Goal: Task Accomplishment & Management: Use online tool/utility

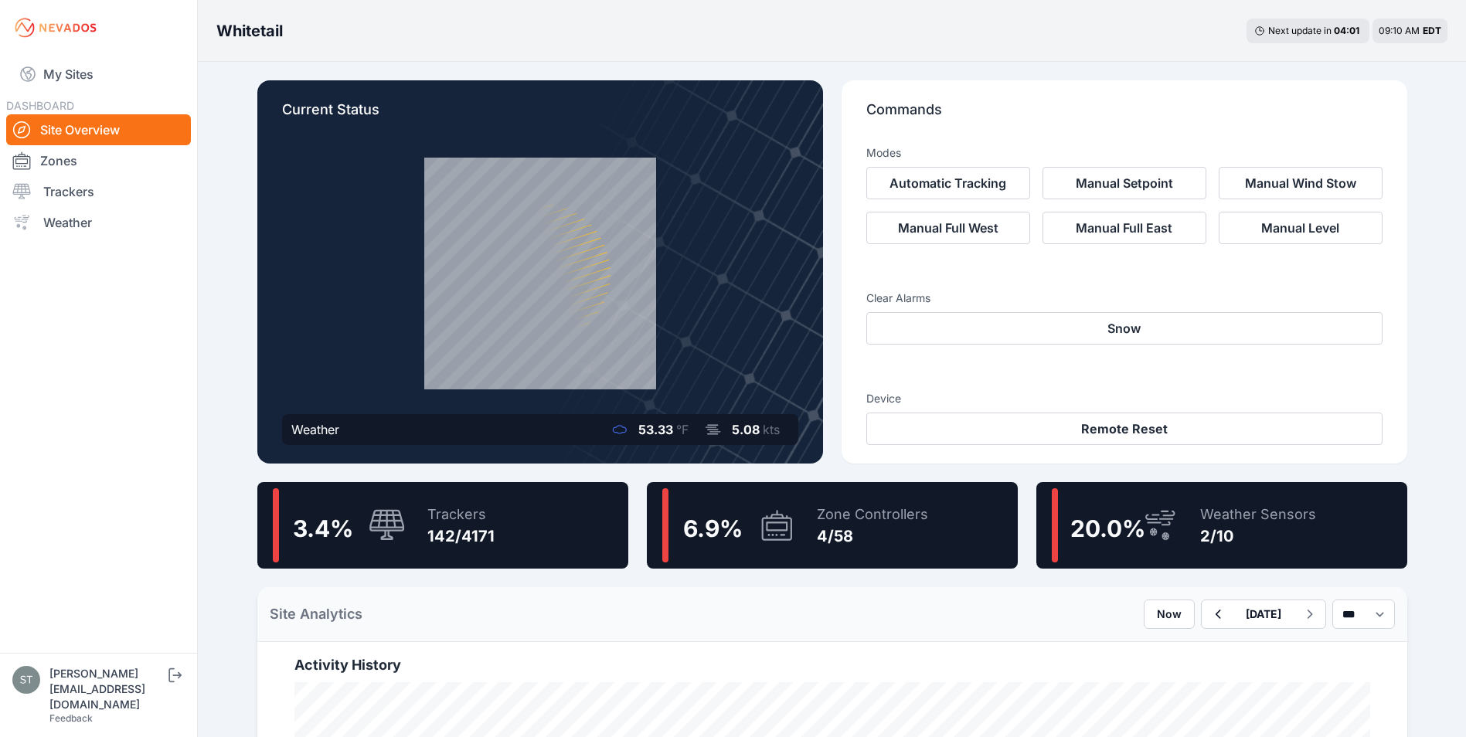
click at [789, 518] on icon at bounding box center [776, 525] width 30 height 30
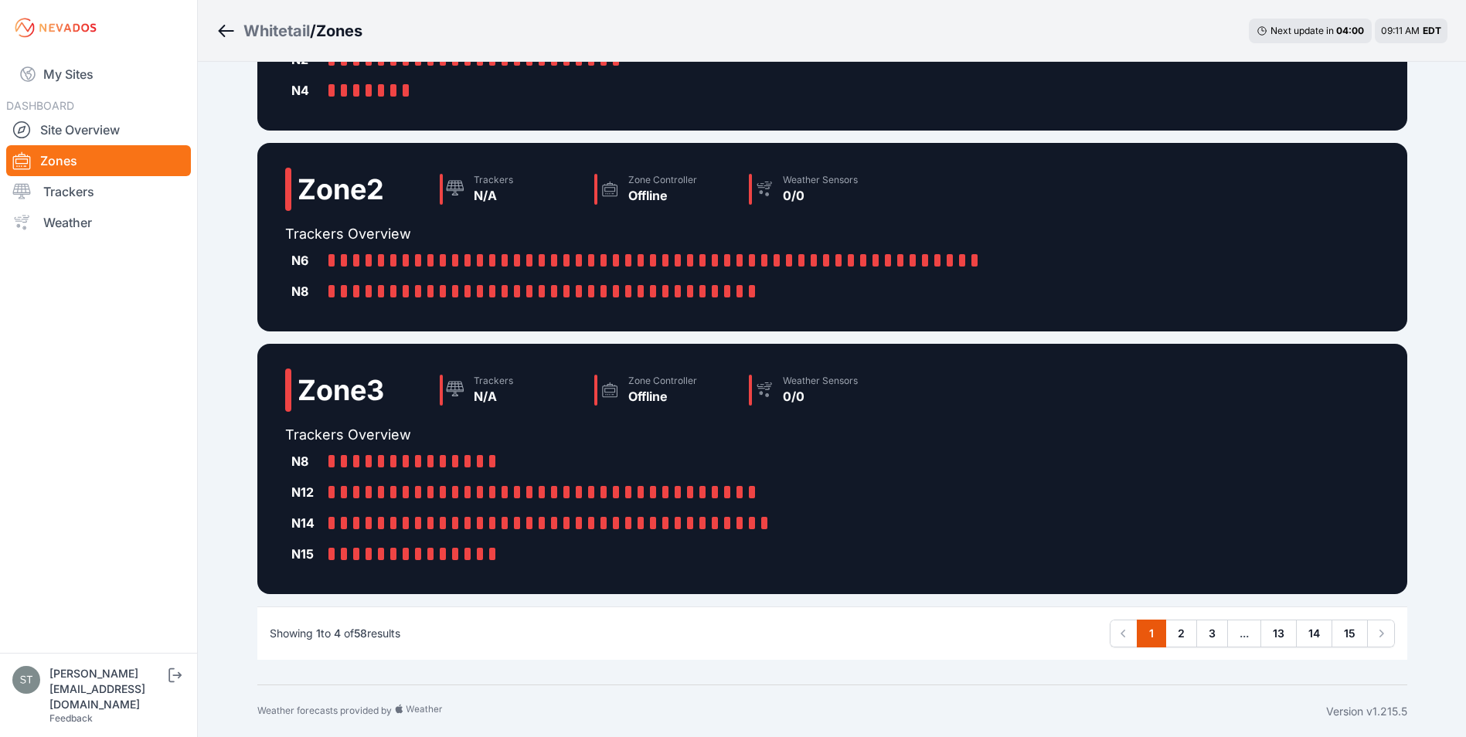
scroll to position [433, 0]
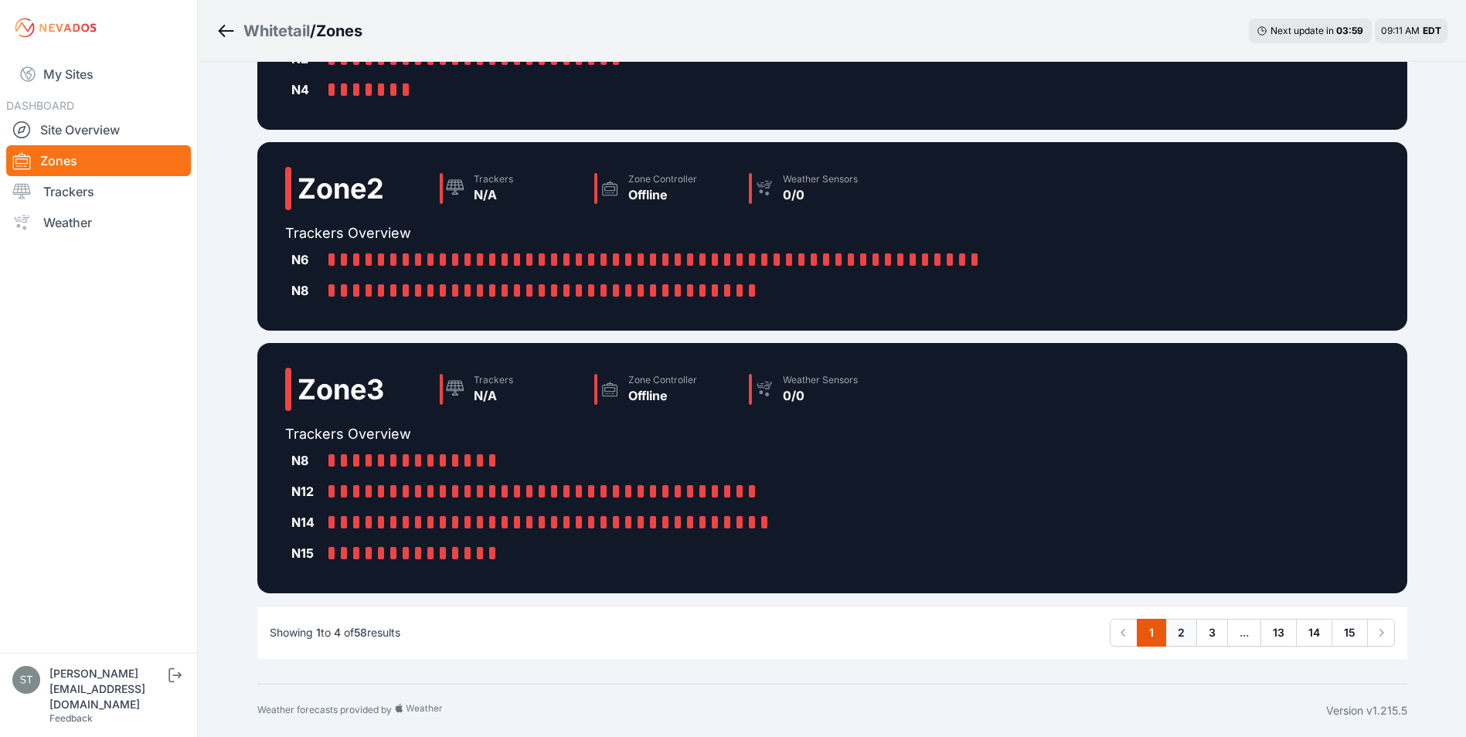
click at [1181, 631] on link "2" at bounding box center [1181, 633] width 32 height 28
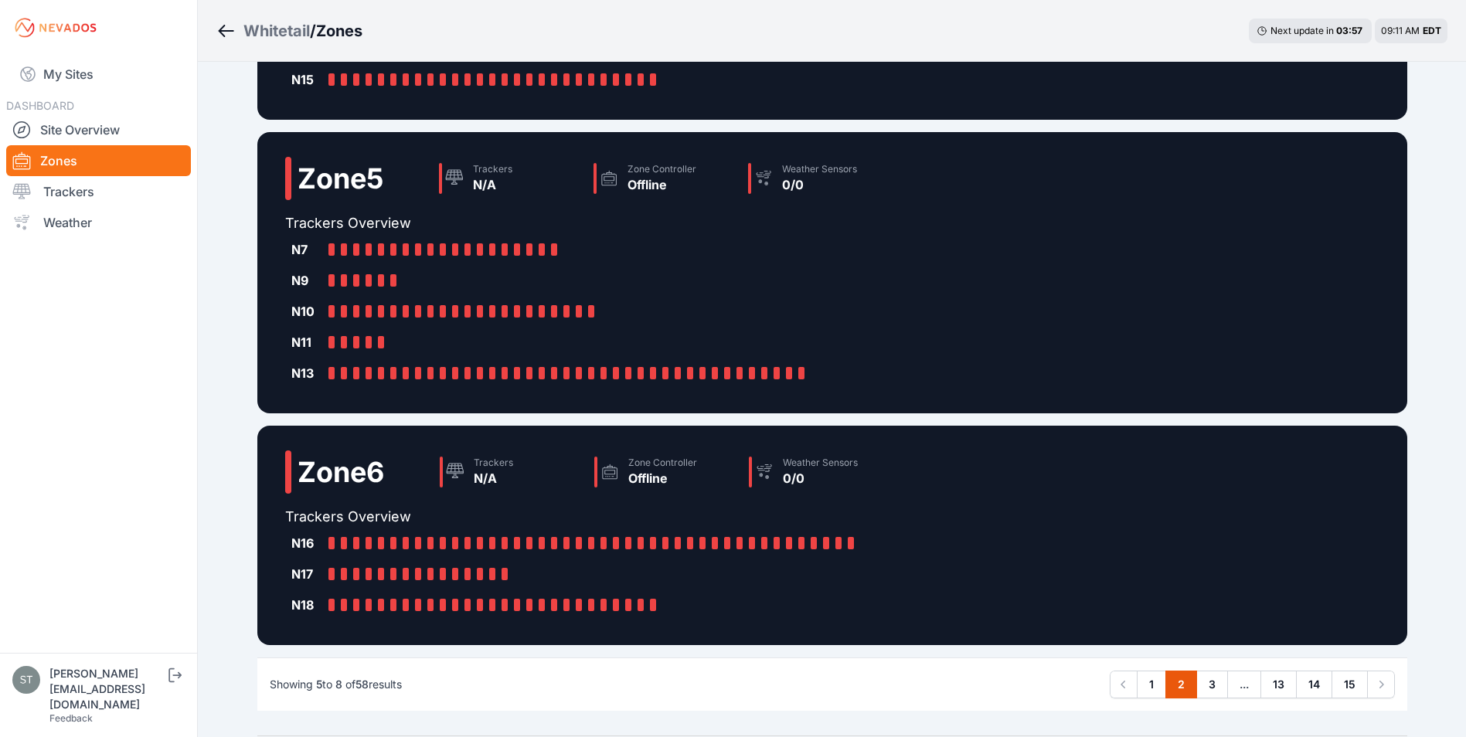
scroll to position [402, 0]
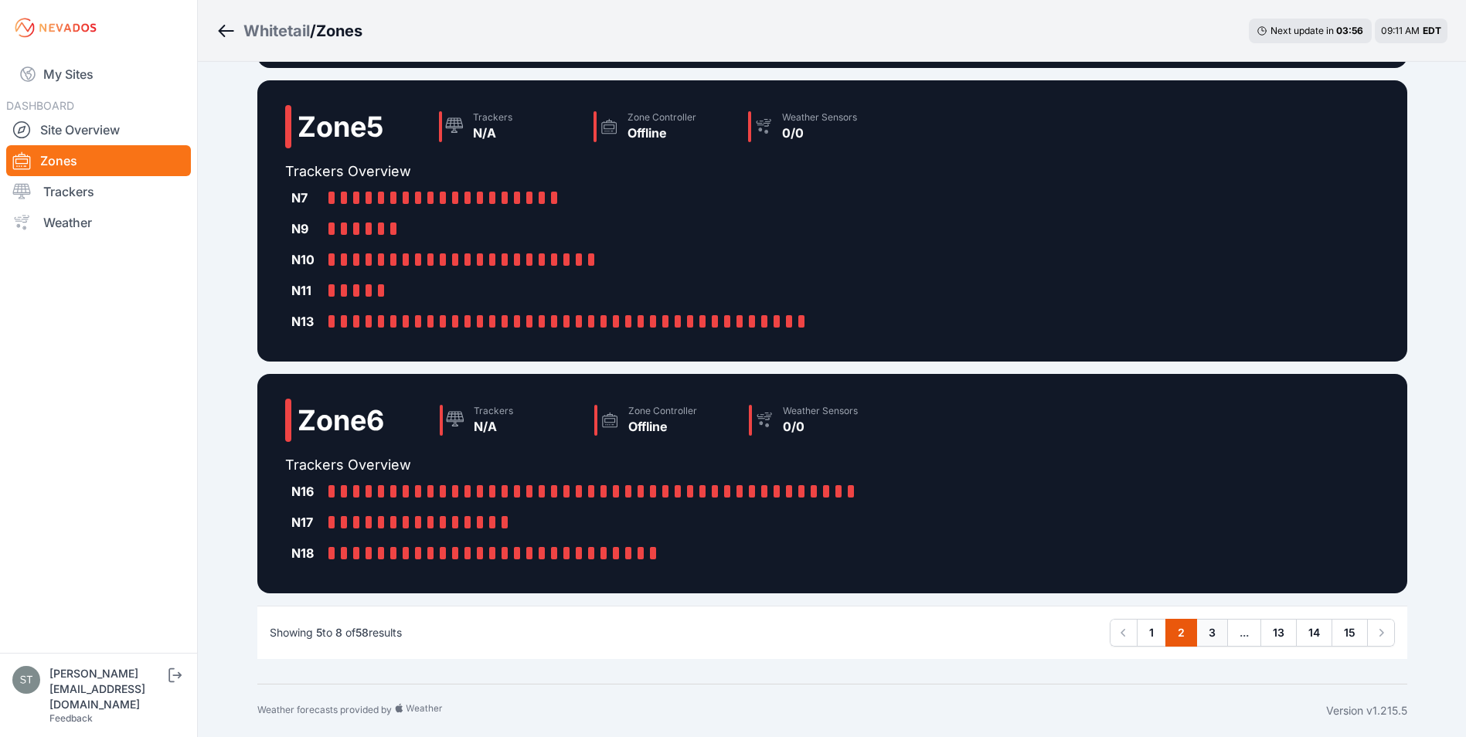
click at [1208, 638] on link "3" at bounding box center [1212, 633] width 32 height 28
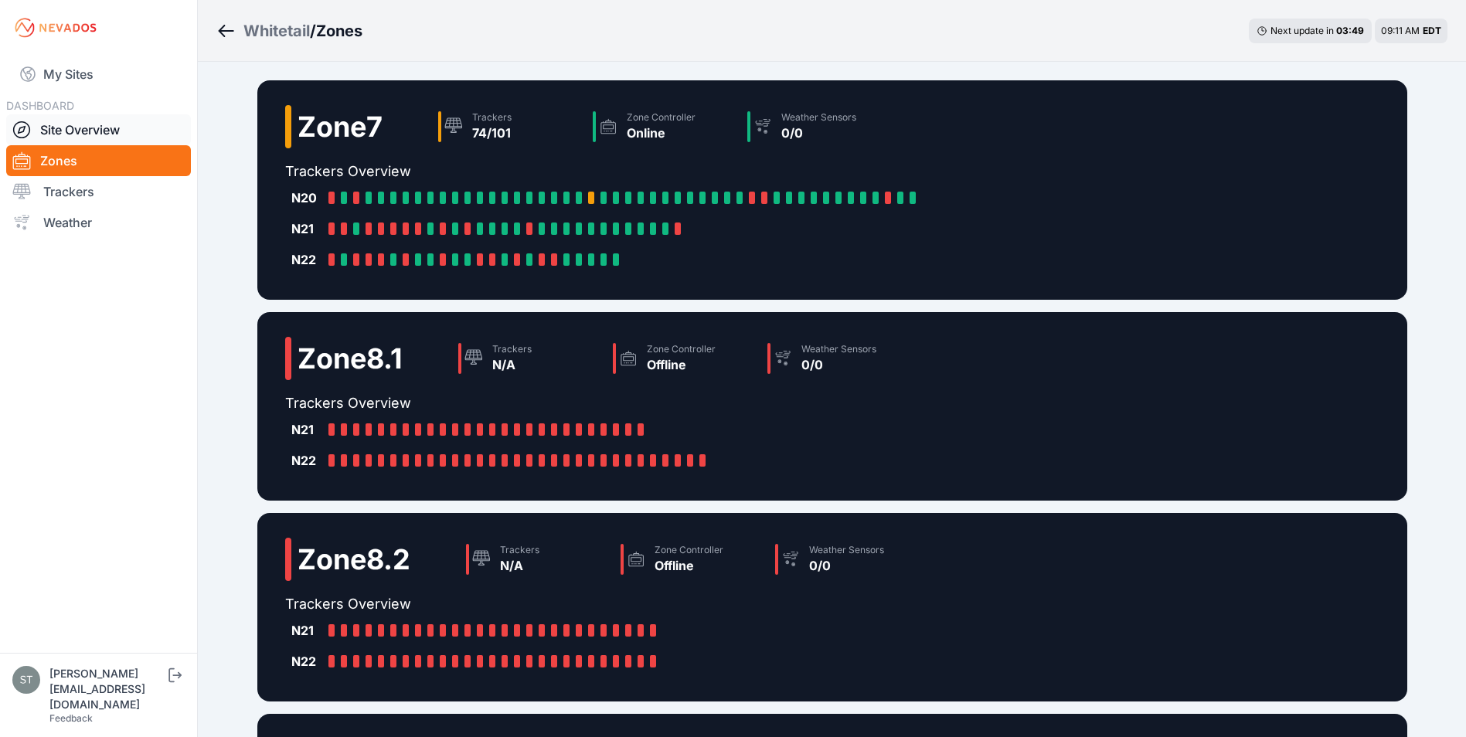
click at [87, 129] on link "Site Overview" at bounding box center [98, 129] width 185 height 31
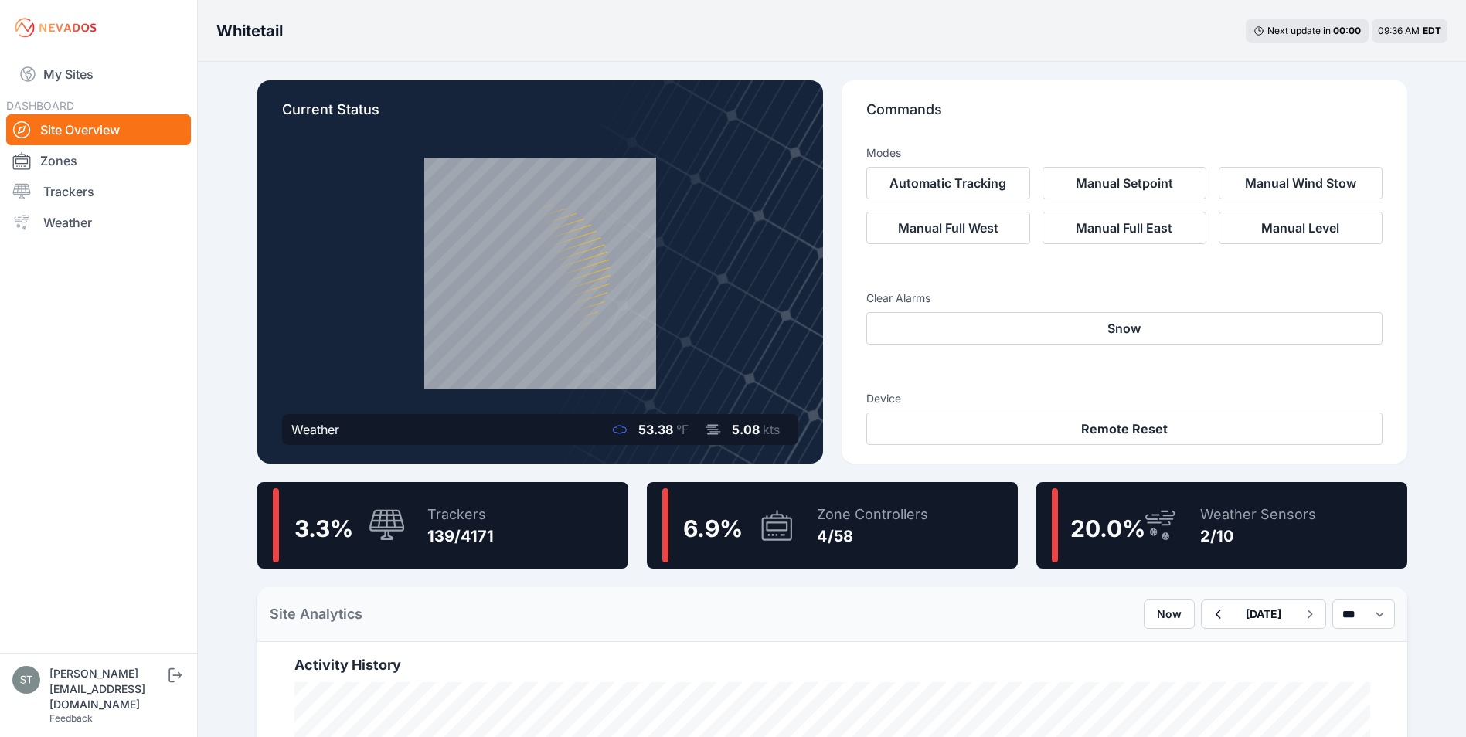
click at [788, 537] on icon at bounding box center [776, 526] width 37 height 36
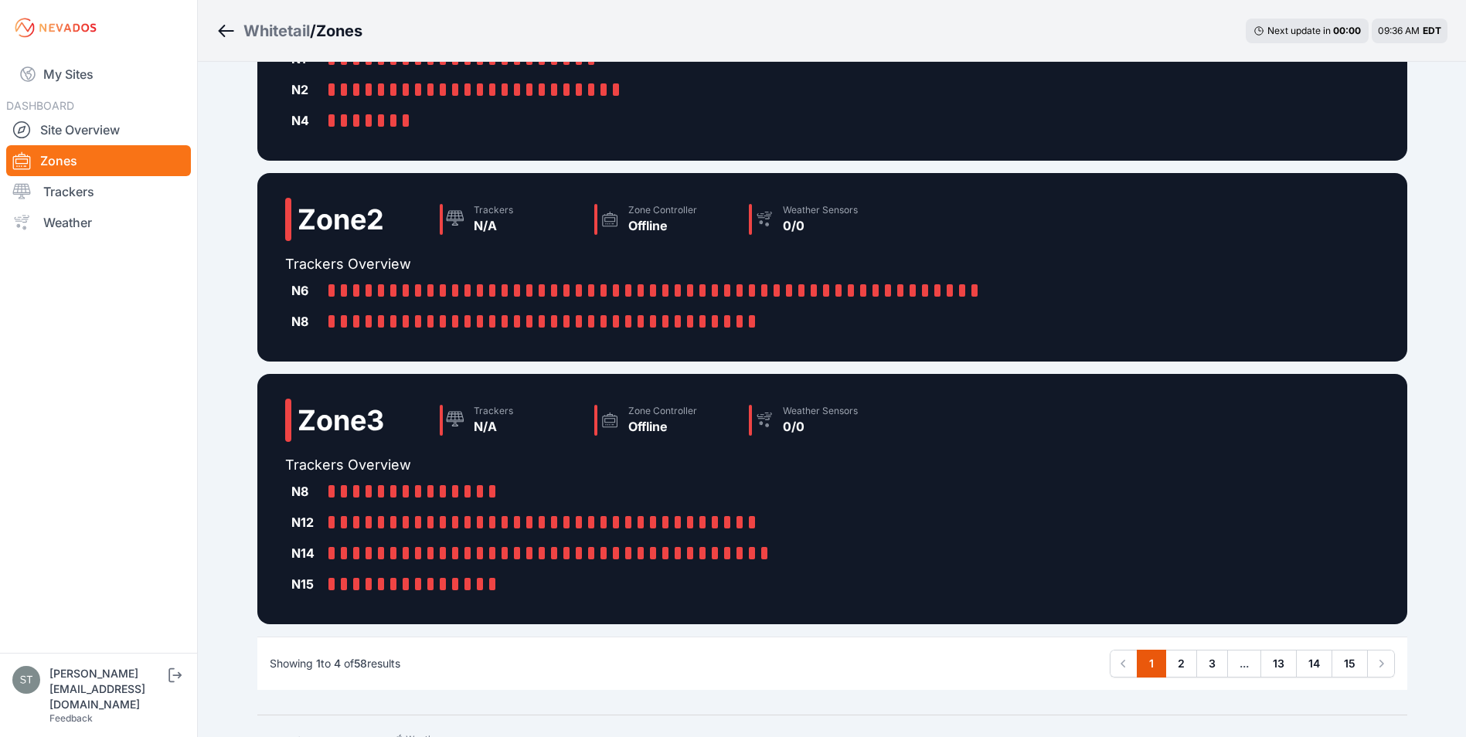
scroll to position [433, 0]
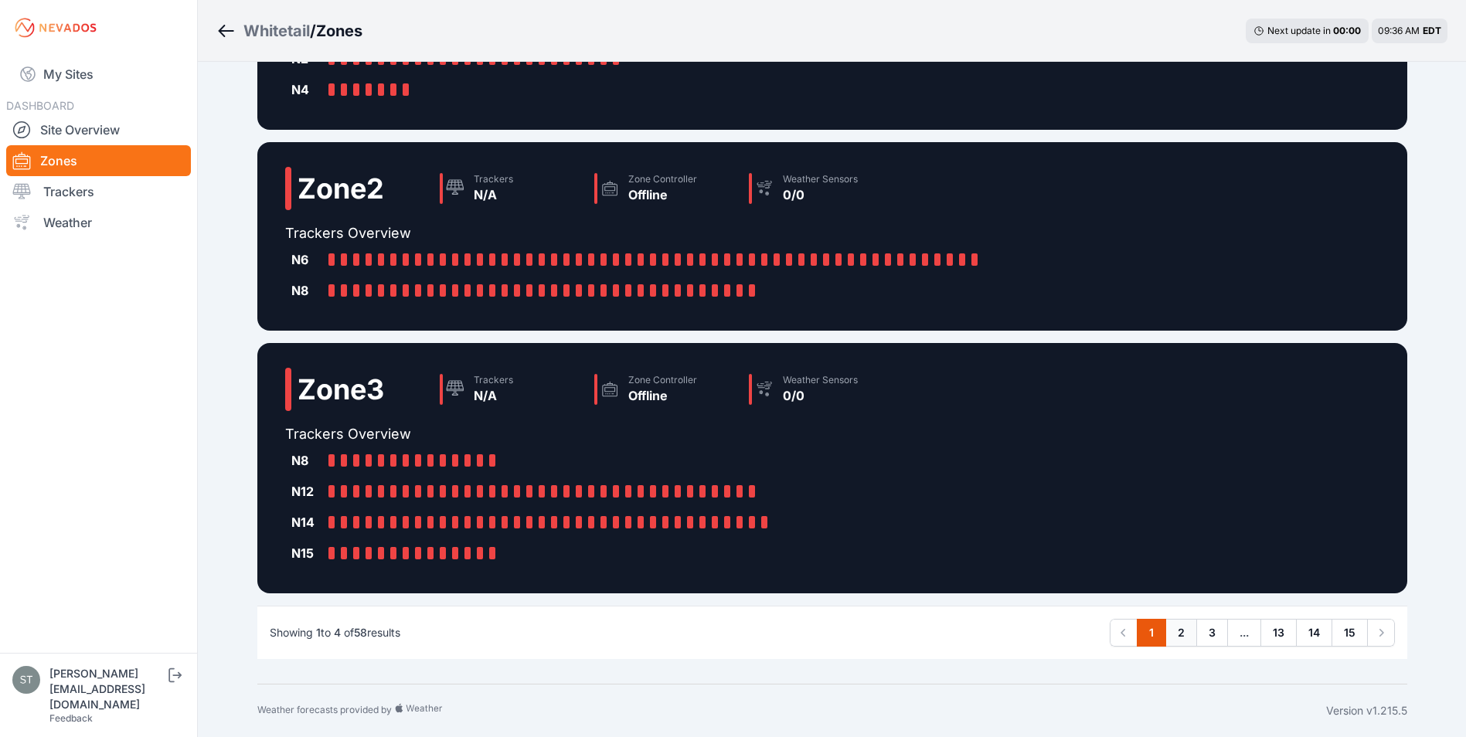
click at [1173, 624] on link "2" at bounding box center [1181, 633] width 32 height 28
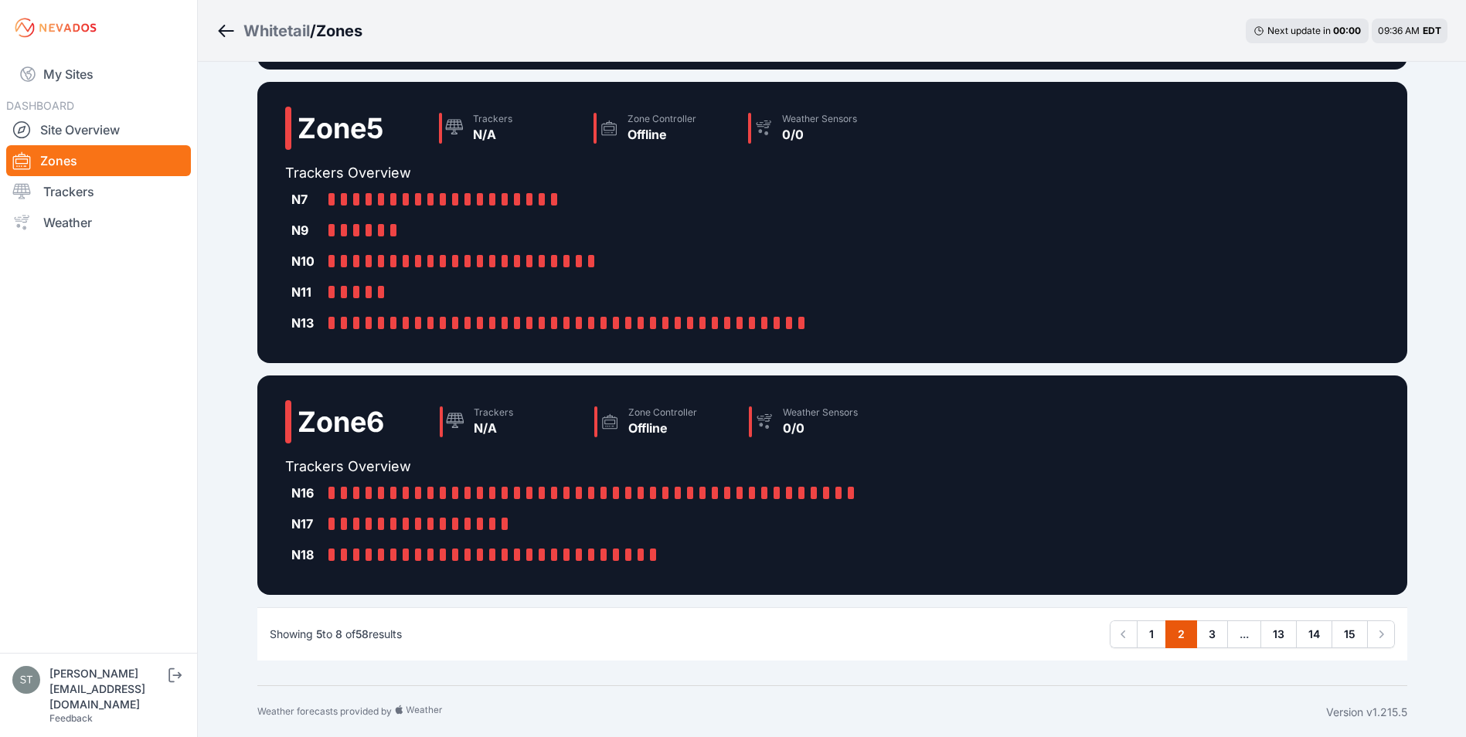
scroll to position [402, 0]
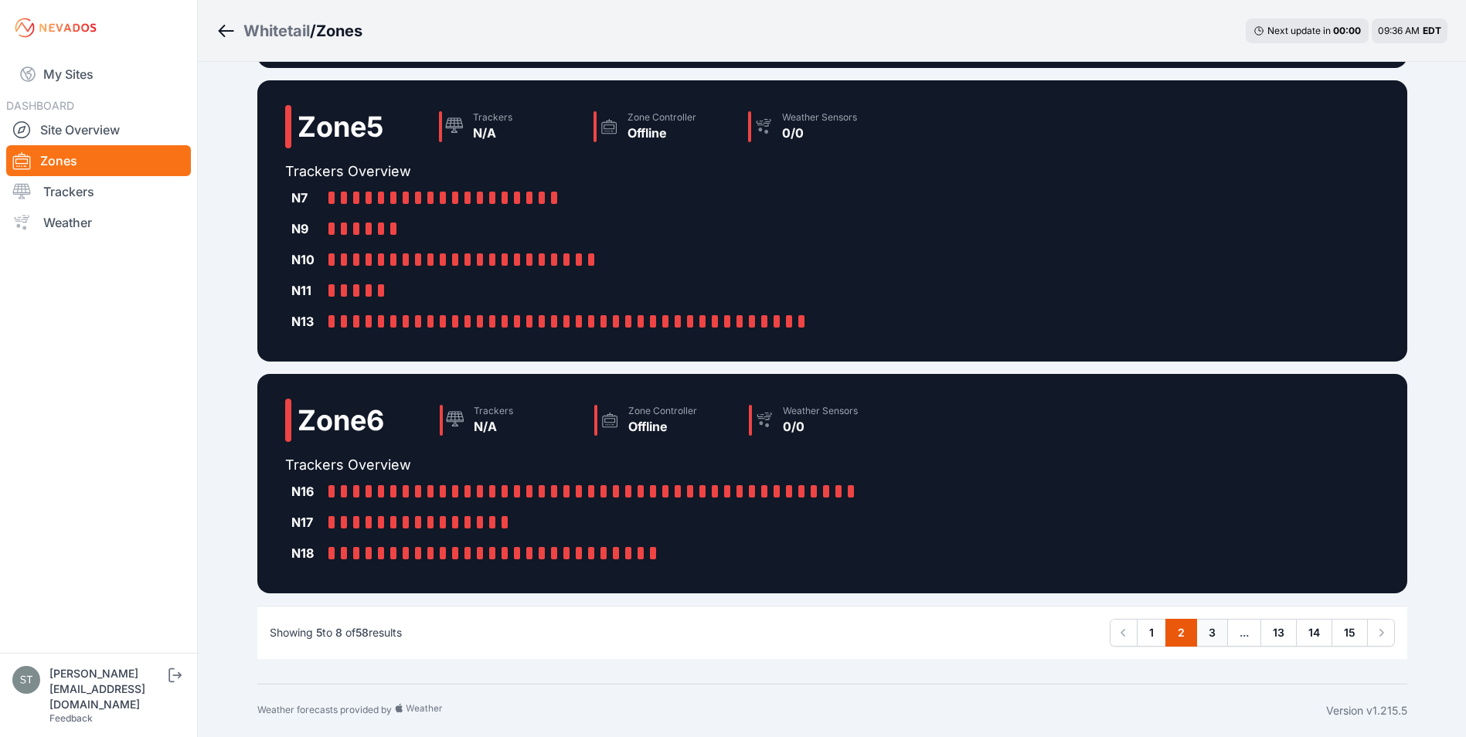
click at [1206, 636] on link "3" at bounding box center [1212, 633] width 32 height 28
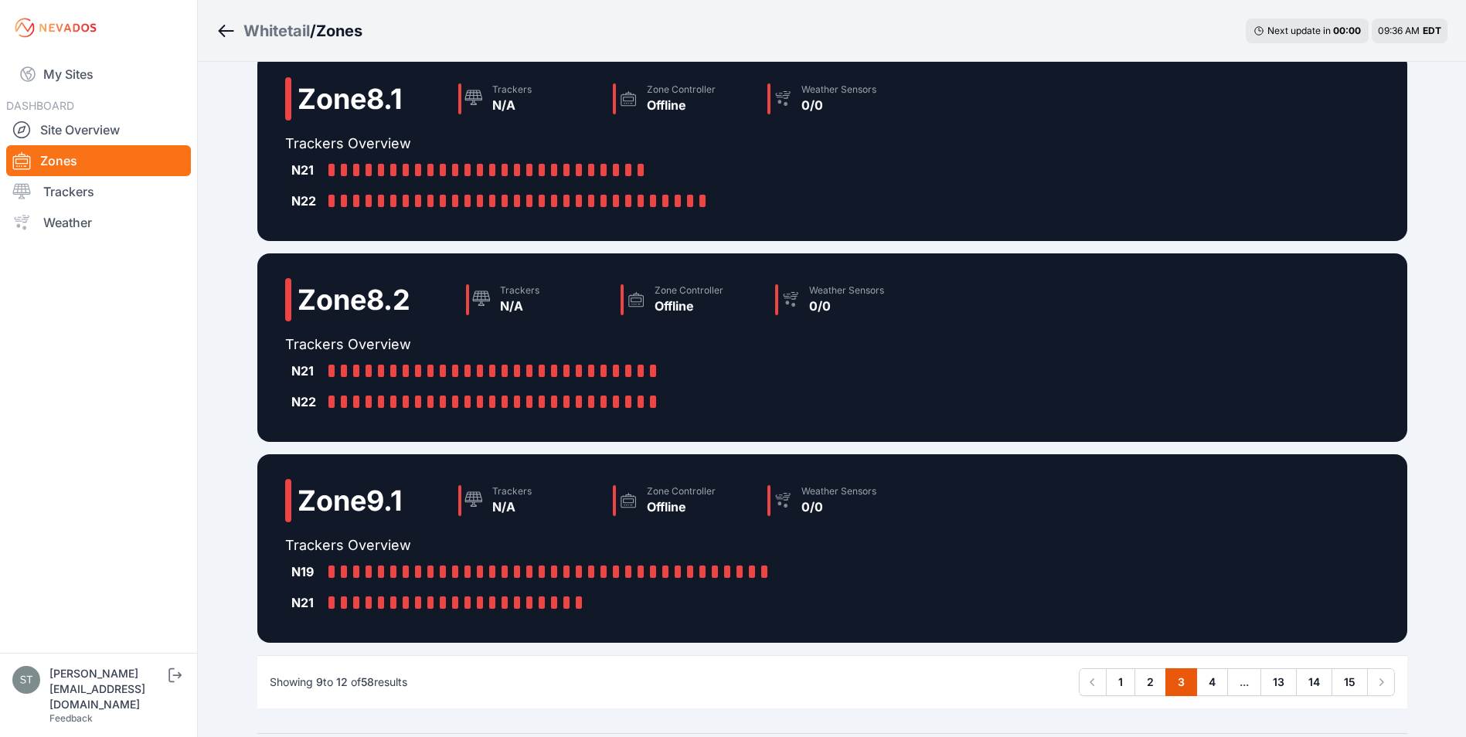
scroll to position [309, 0]
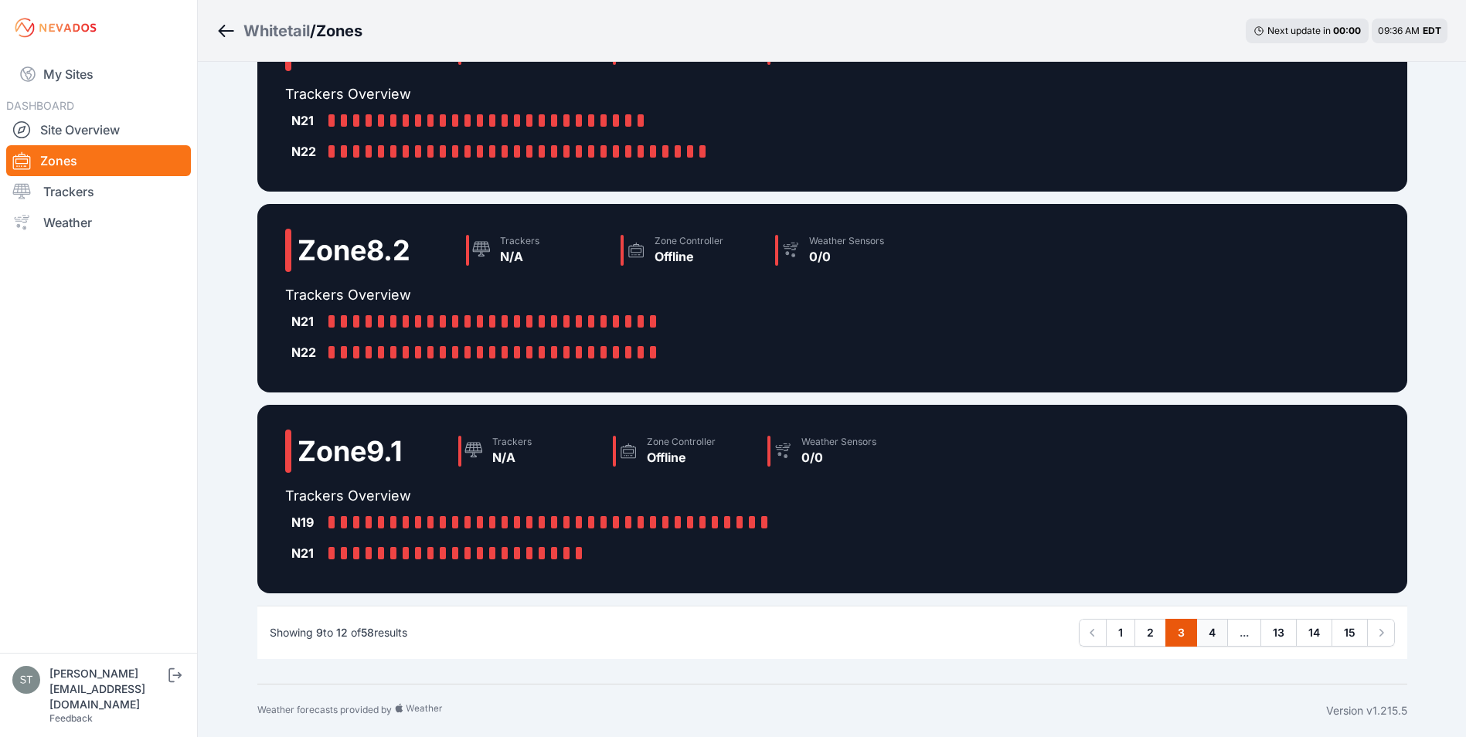
click at [1213, 634] on link "4" at bounding box center [1212, 633] width 32 height 28
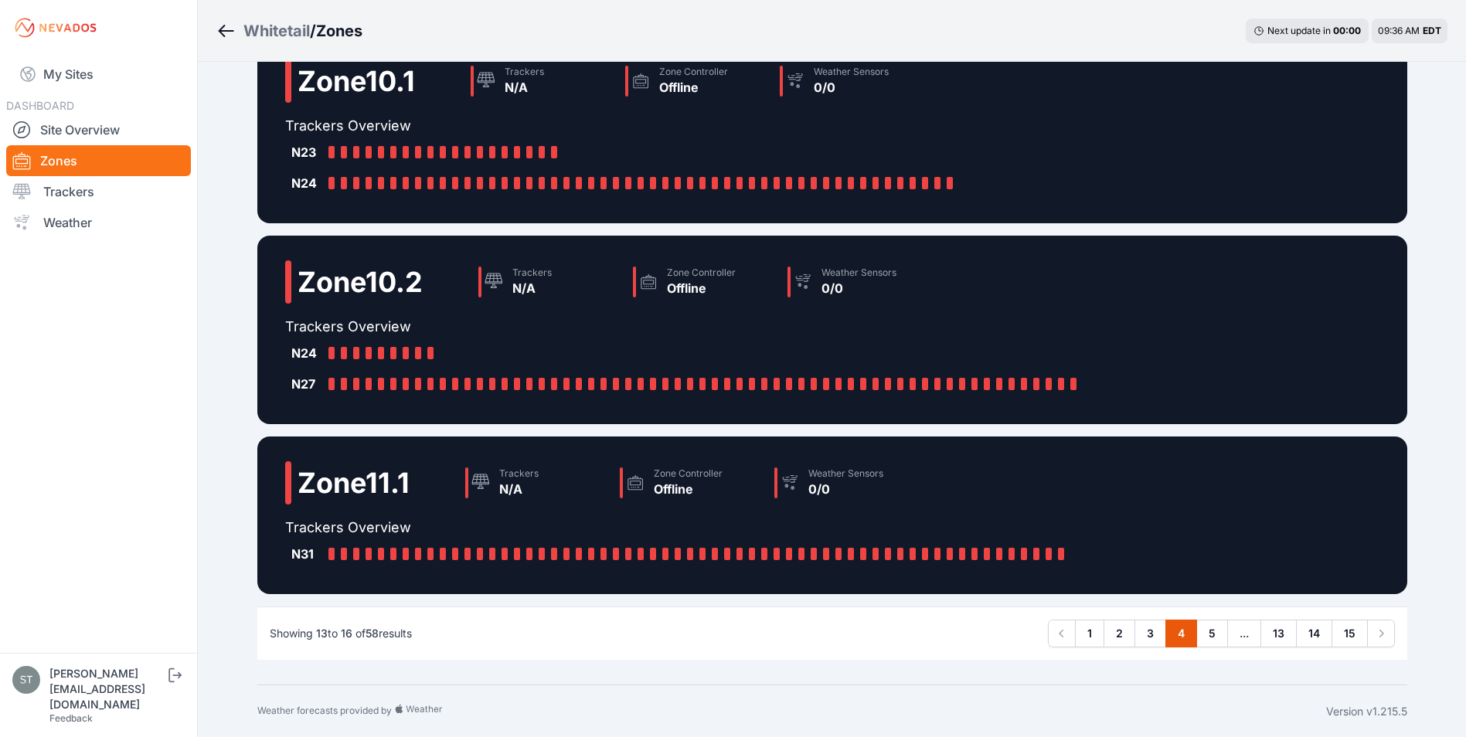
scroll to position [247, 0]
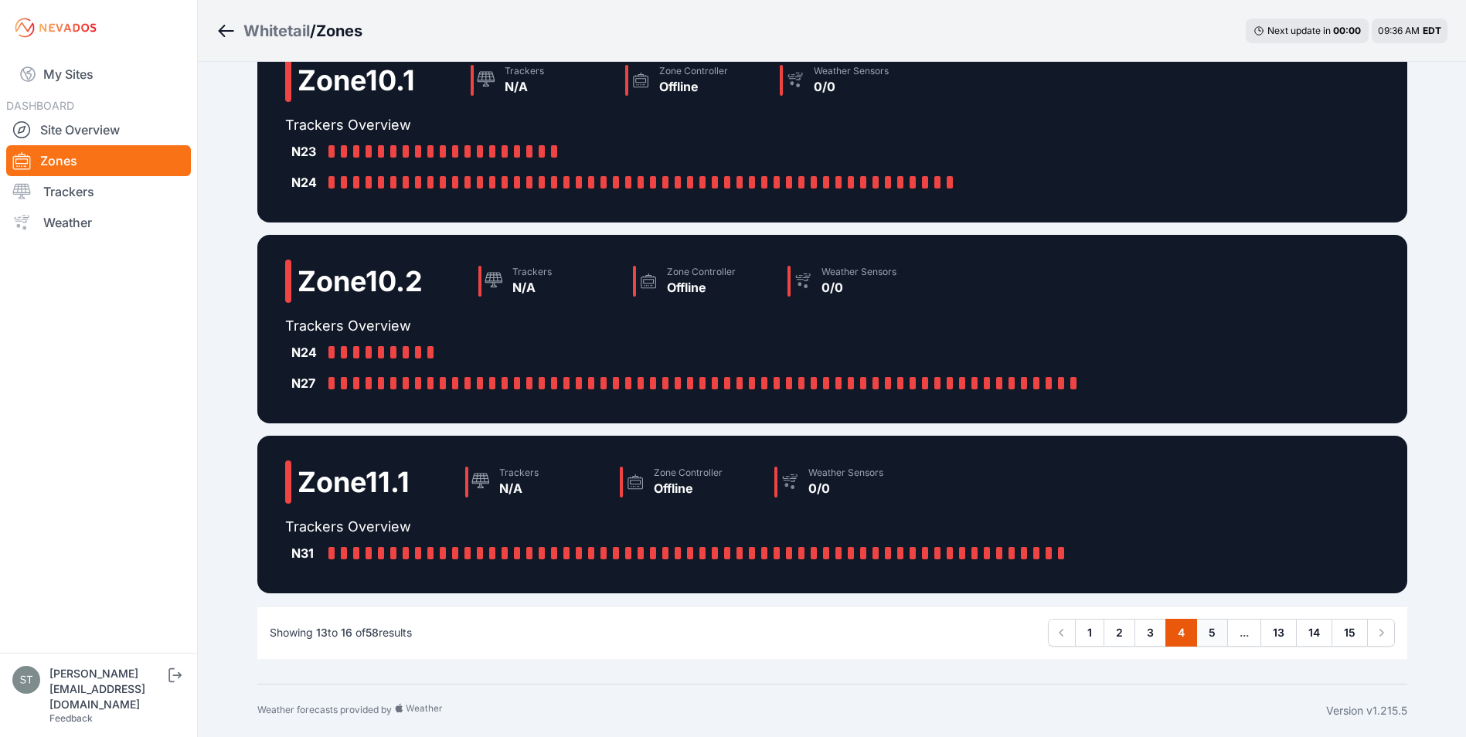
click at [1215, 631] on link "5" at bounding box center [1212, 633] width 32 height 28
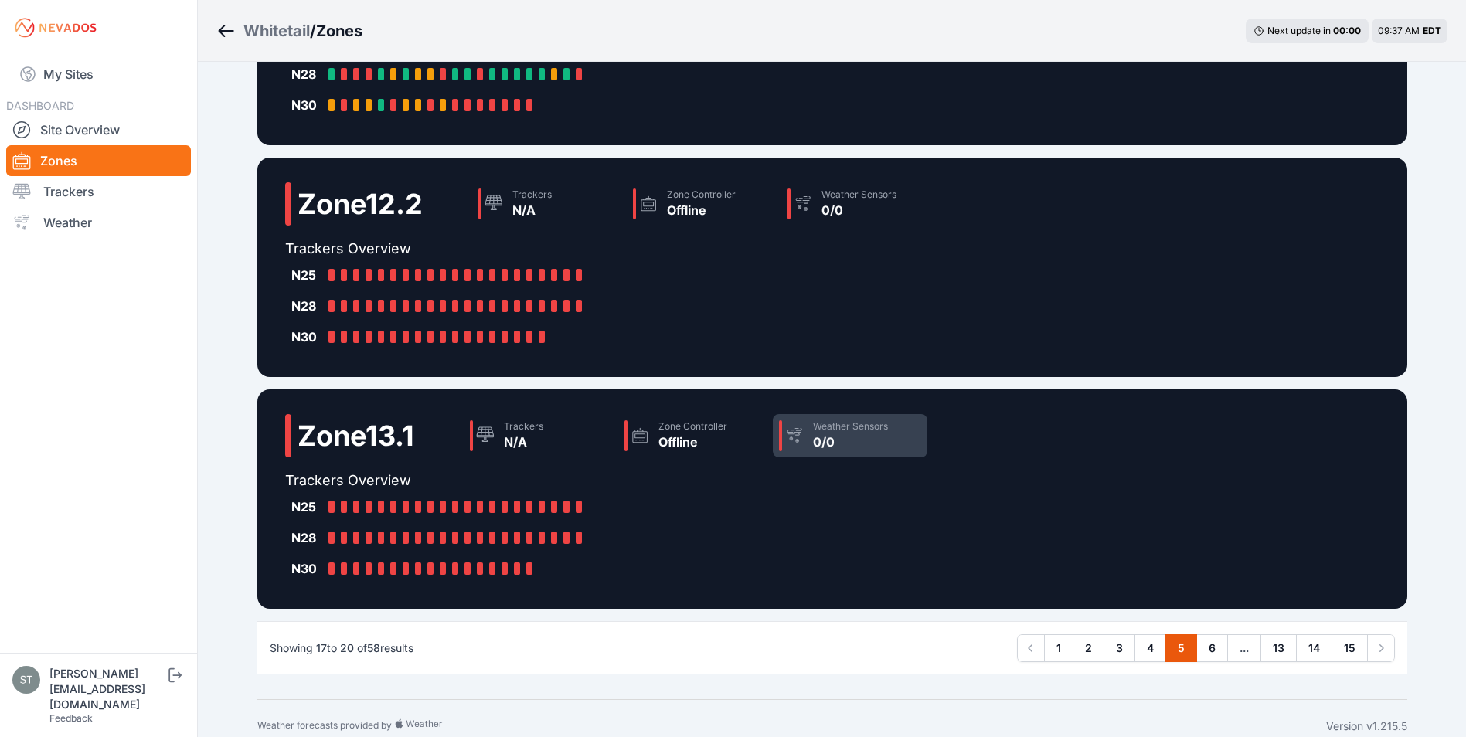
scroll to position [340, 0]
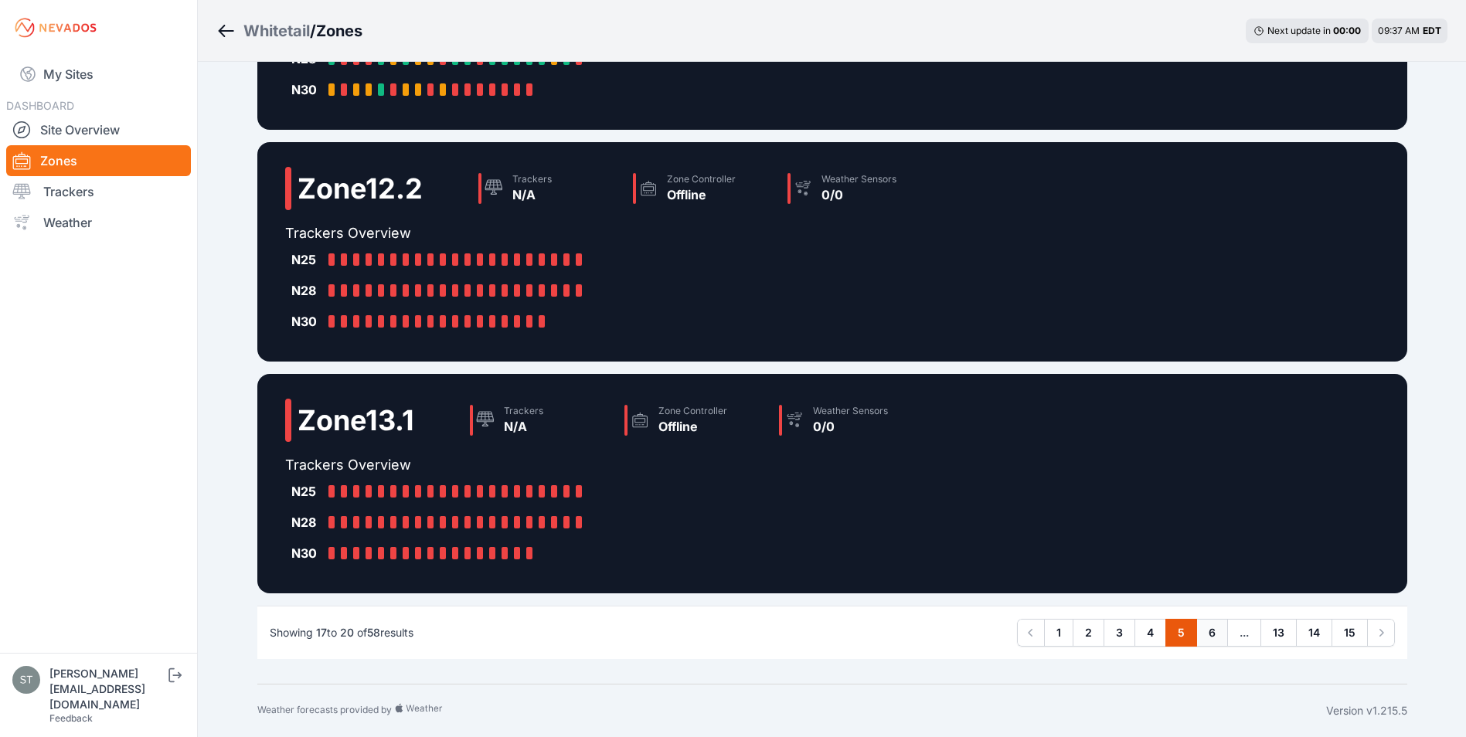
click at [1210, 634] on link "6" at bounding box center [1212, 633] width 32 height 28
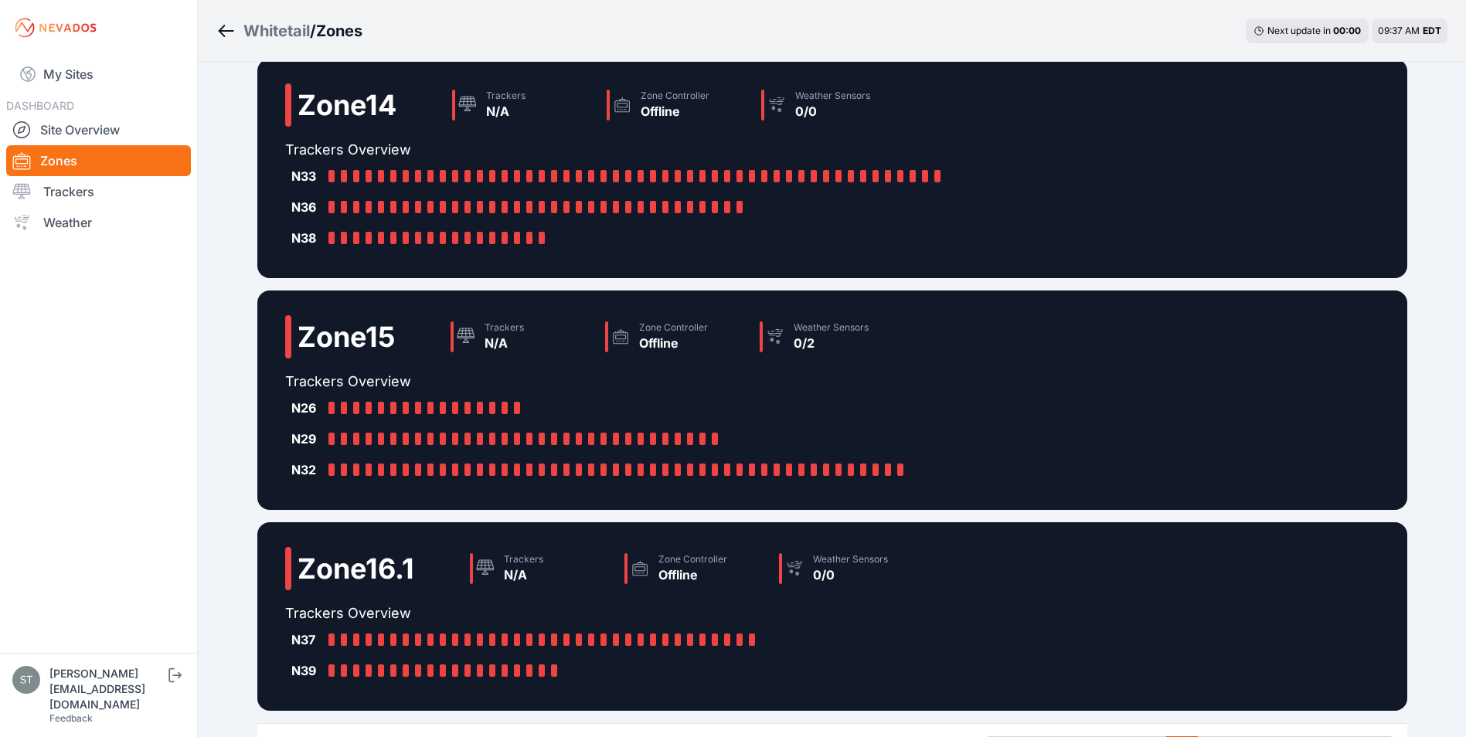
scroll to position [309, 0]
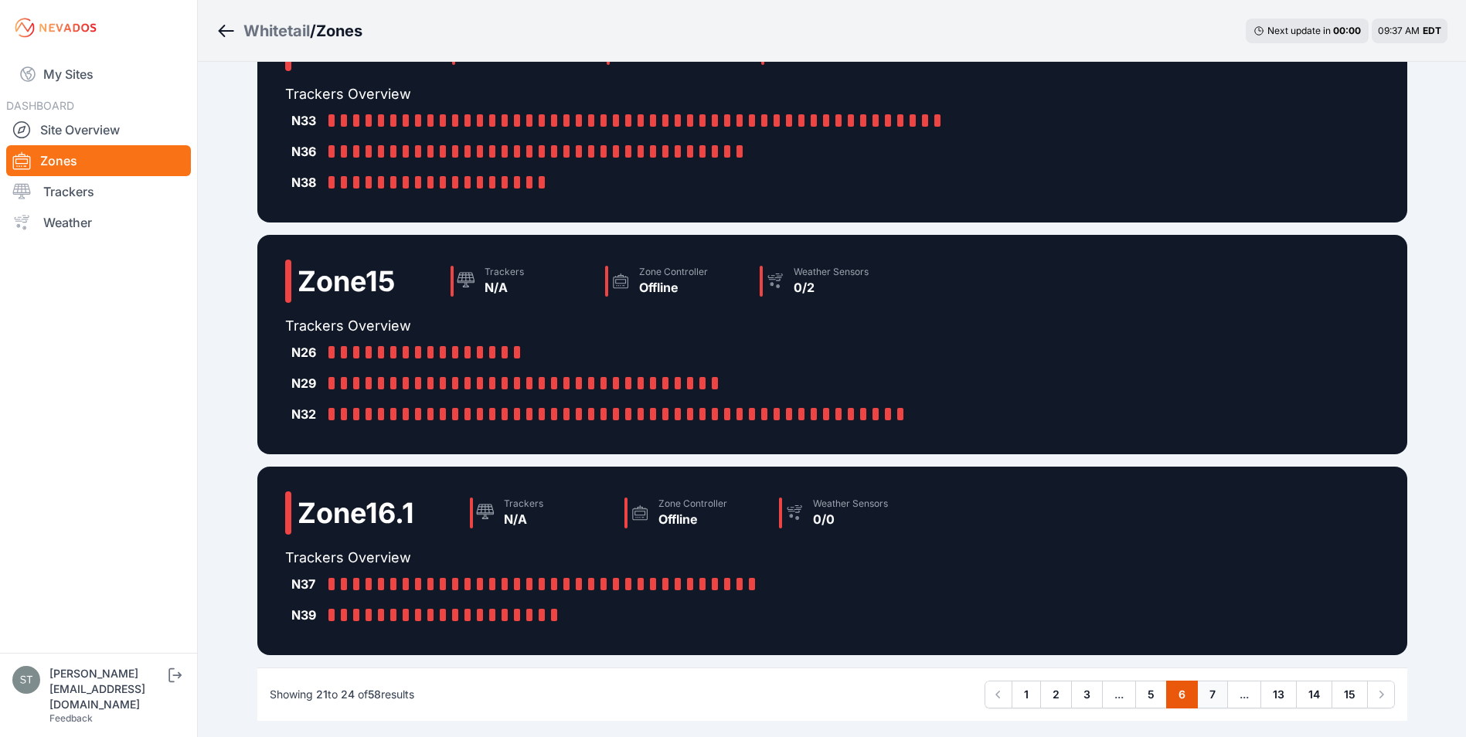
click at [1210, 694] on link "7" at bounding box center [1212, 695] width 31 height 28
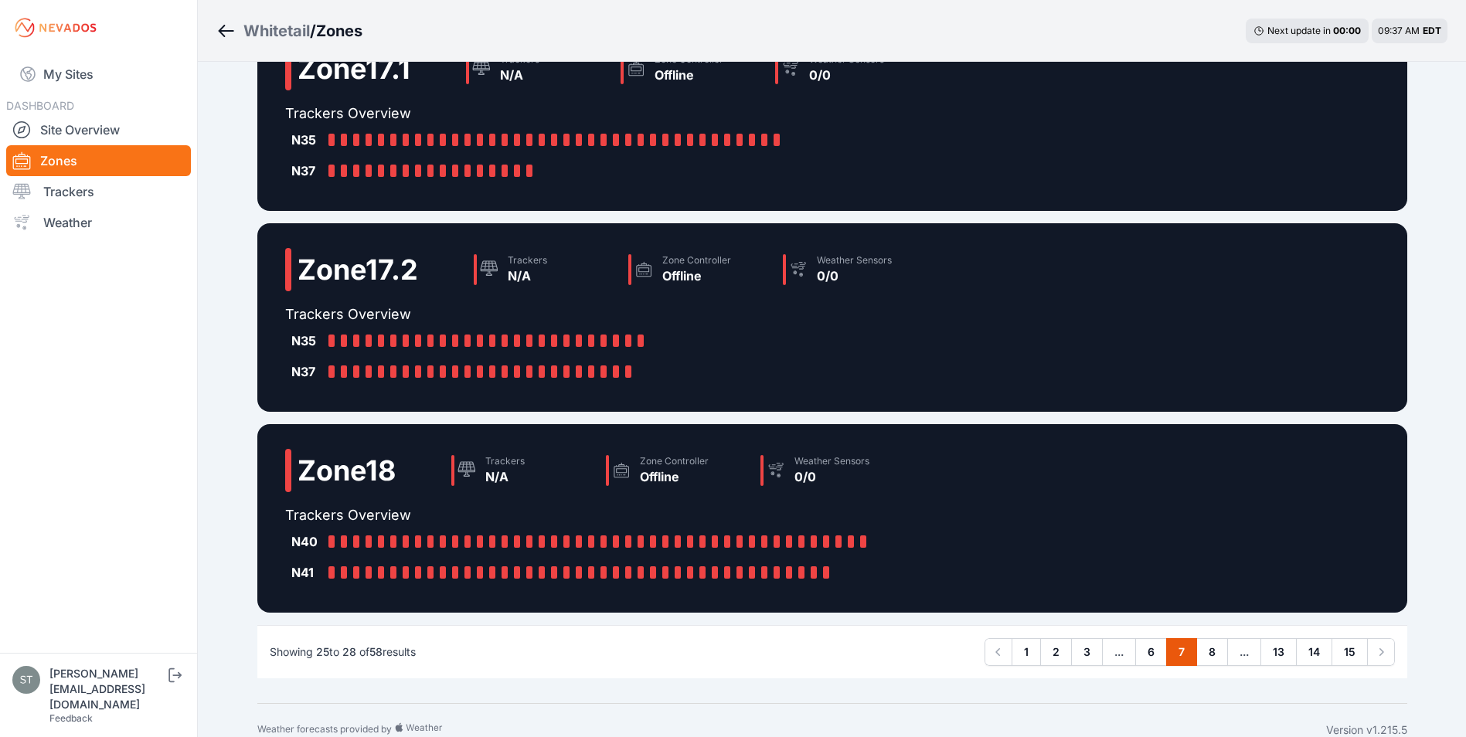
scroll to position [247, 0]
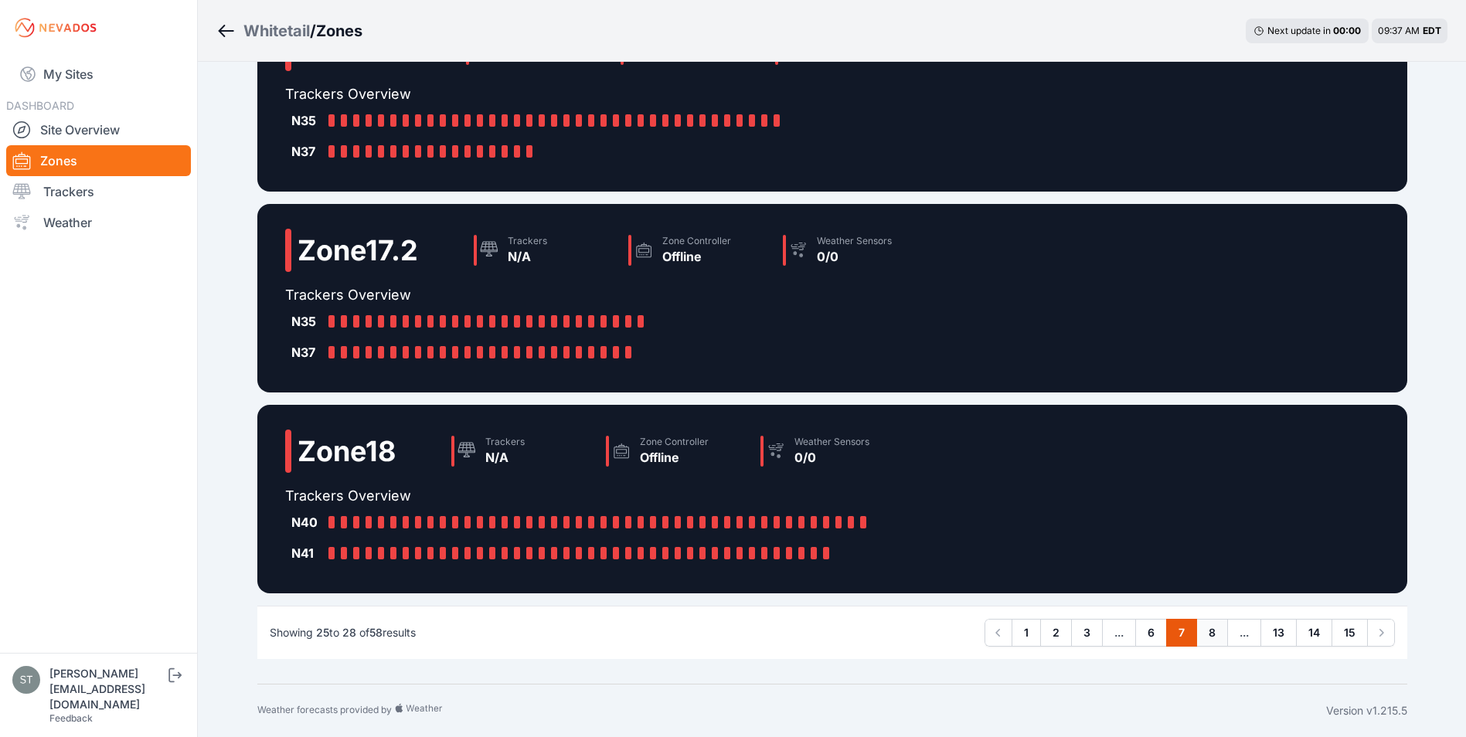
click at [1213, 630] on link "8" at bounding box center [1212, 633] width 32 height 28
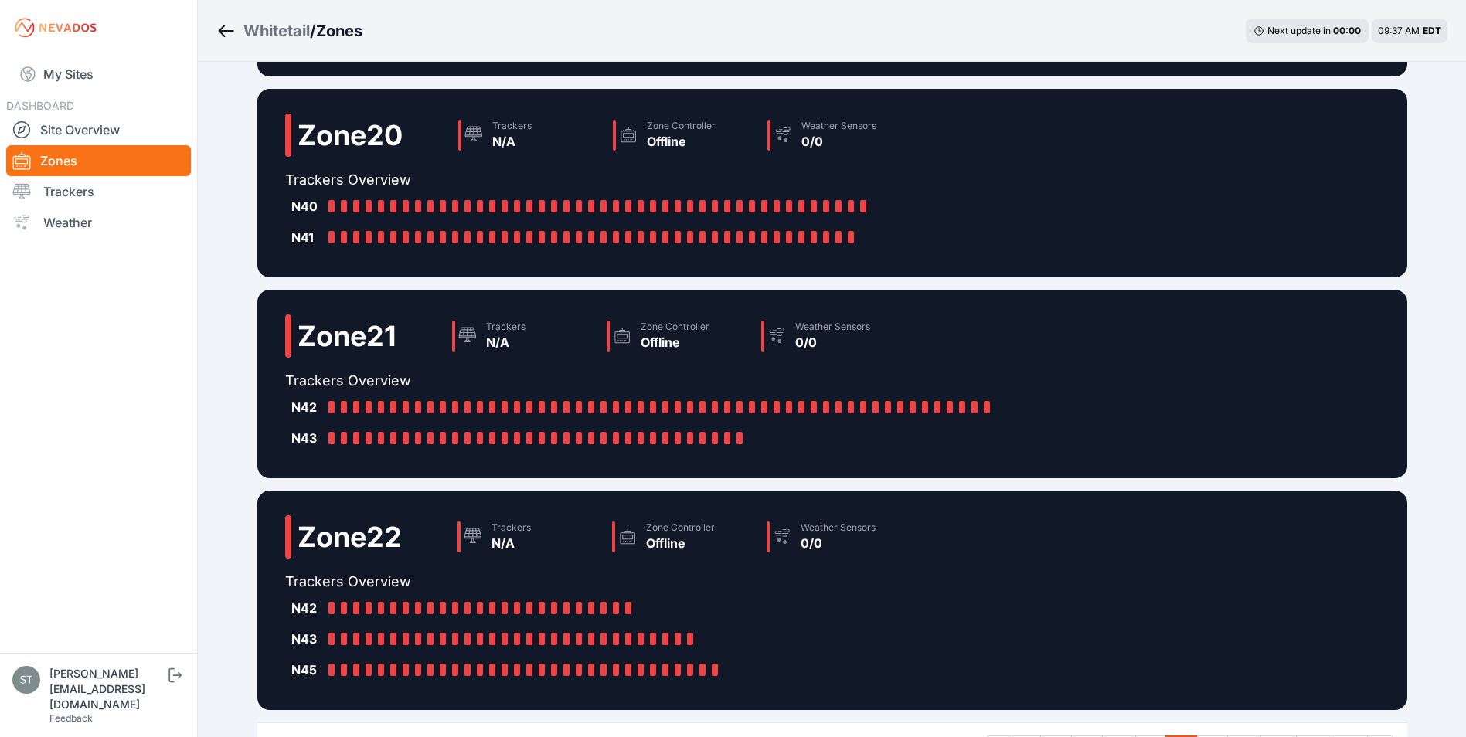
scroll to position [309, 0]
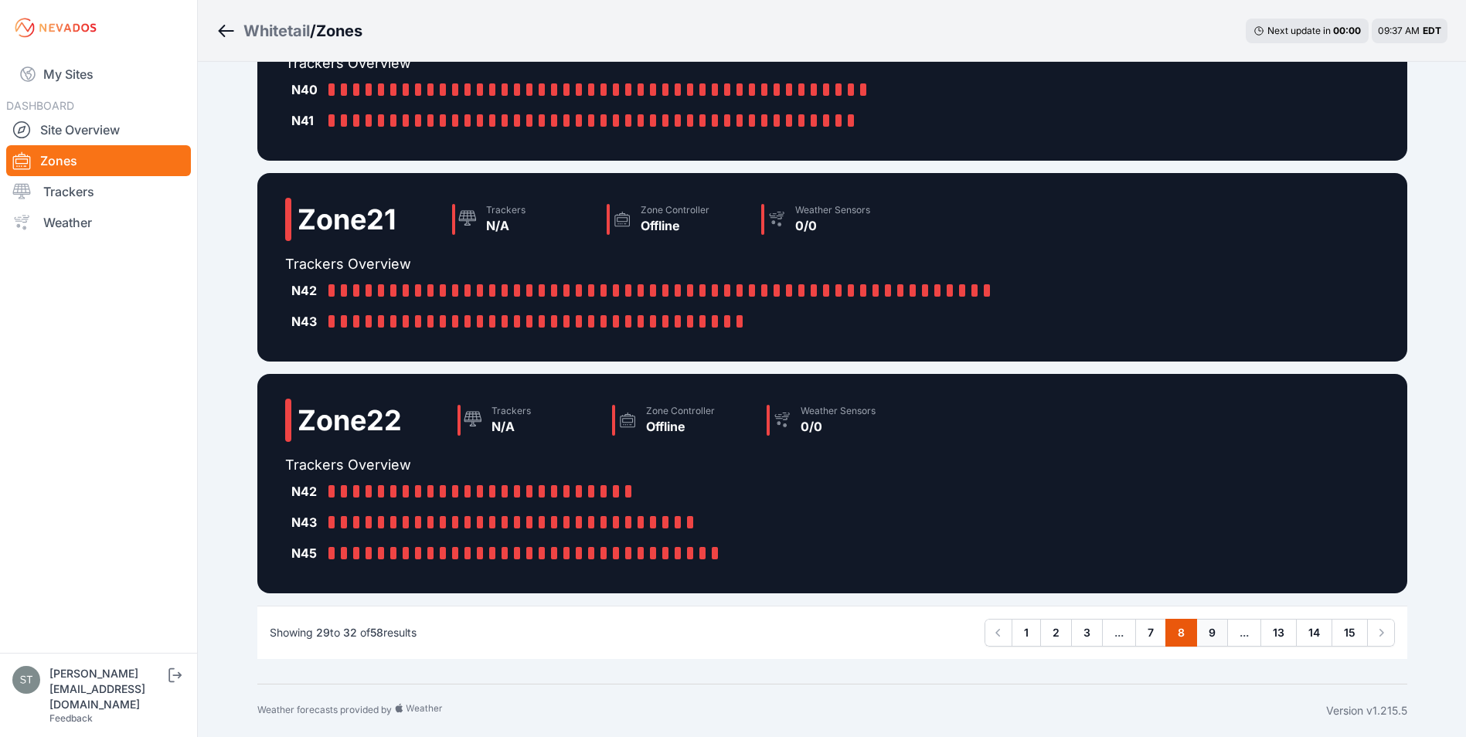
click at [1211, 633] on link "9" at bounding box center [1212, 633] width 32 height 28
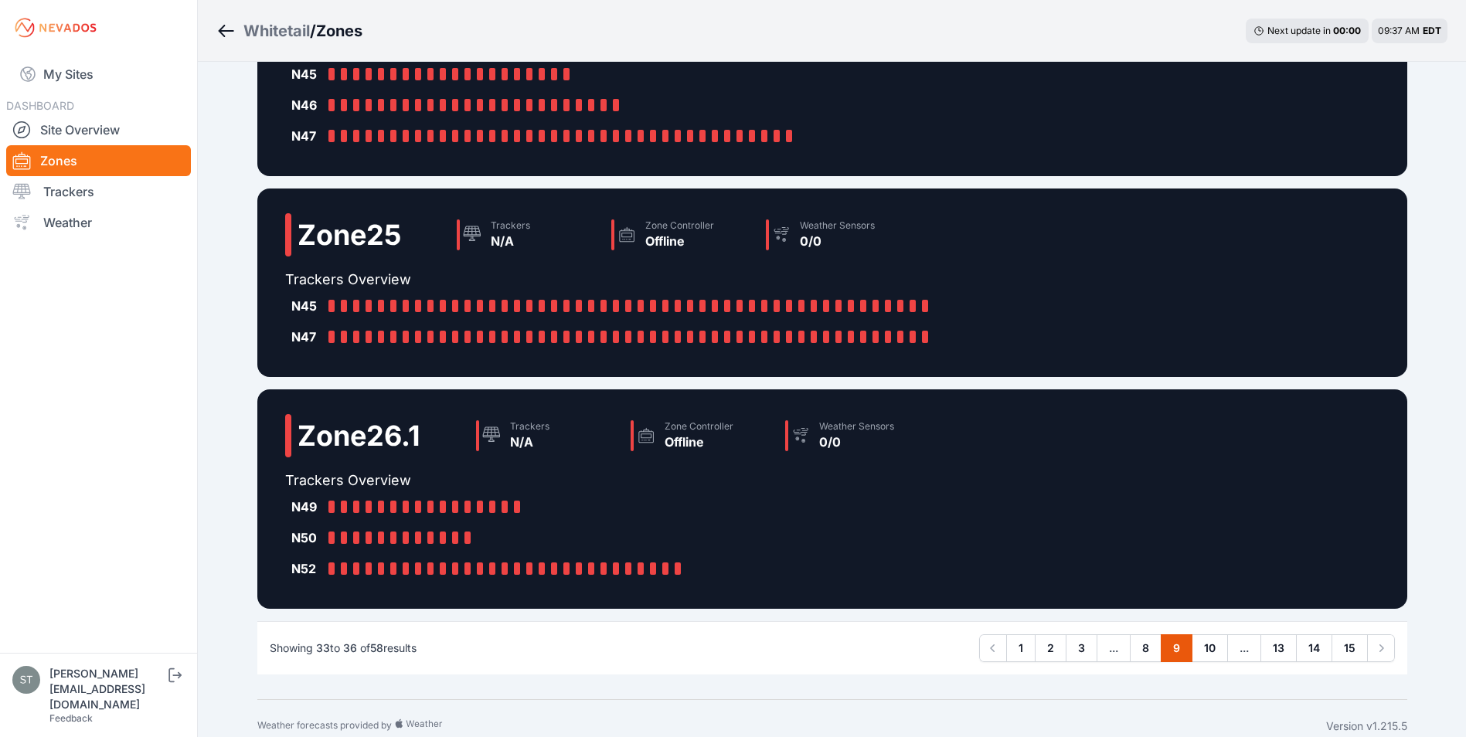
scroll to position [371, 0]
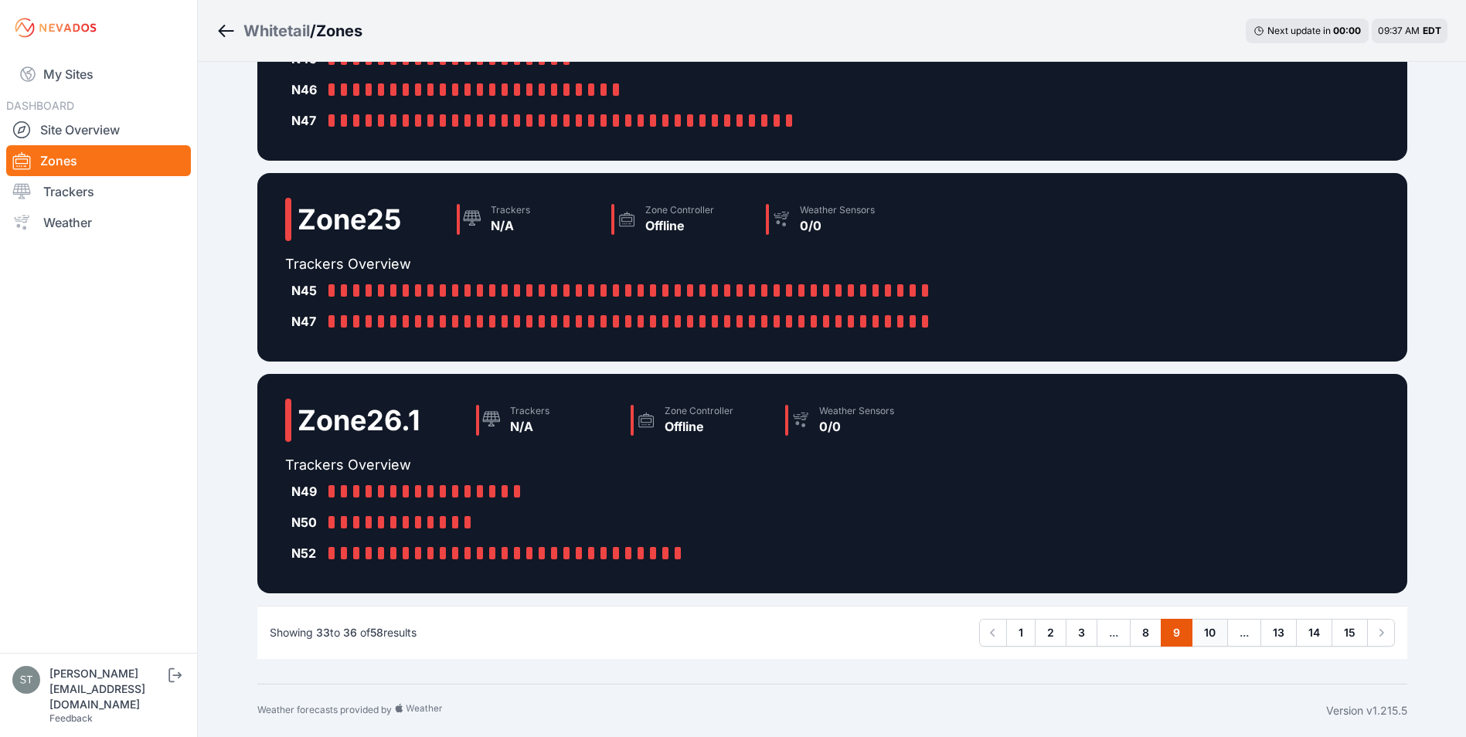
click at [1207, 631] on link "10" at bounding box center [1210, 633] width 36 height 28
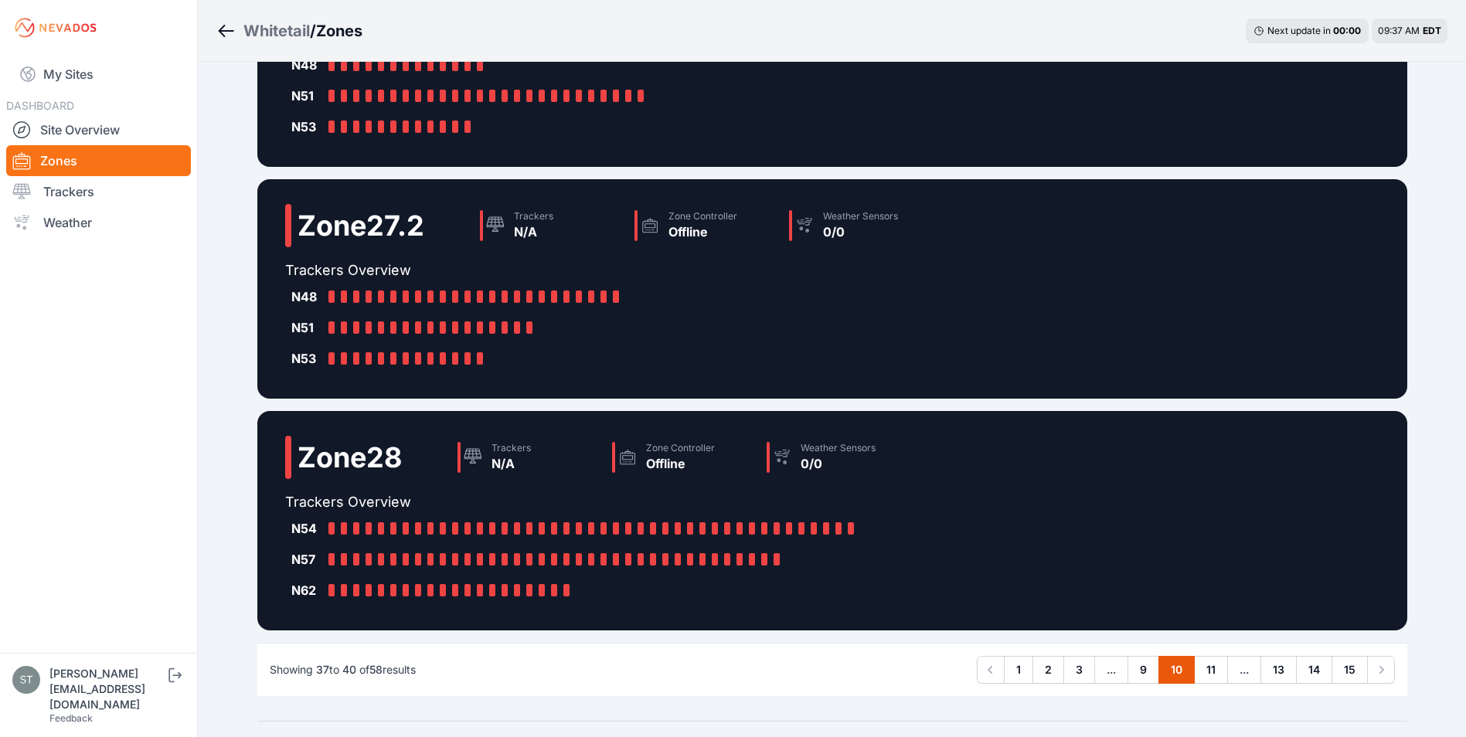
scroll to position [402, 0]
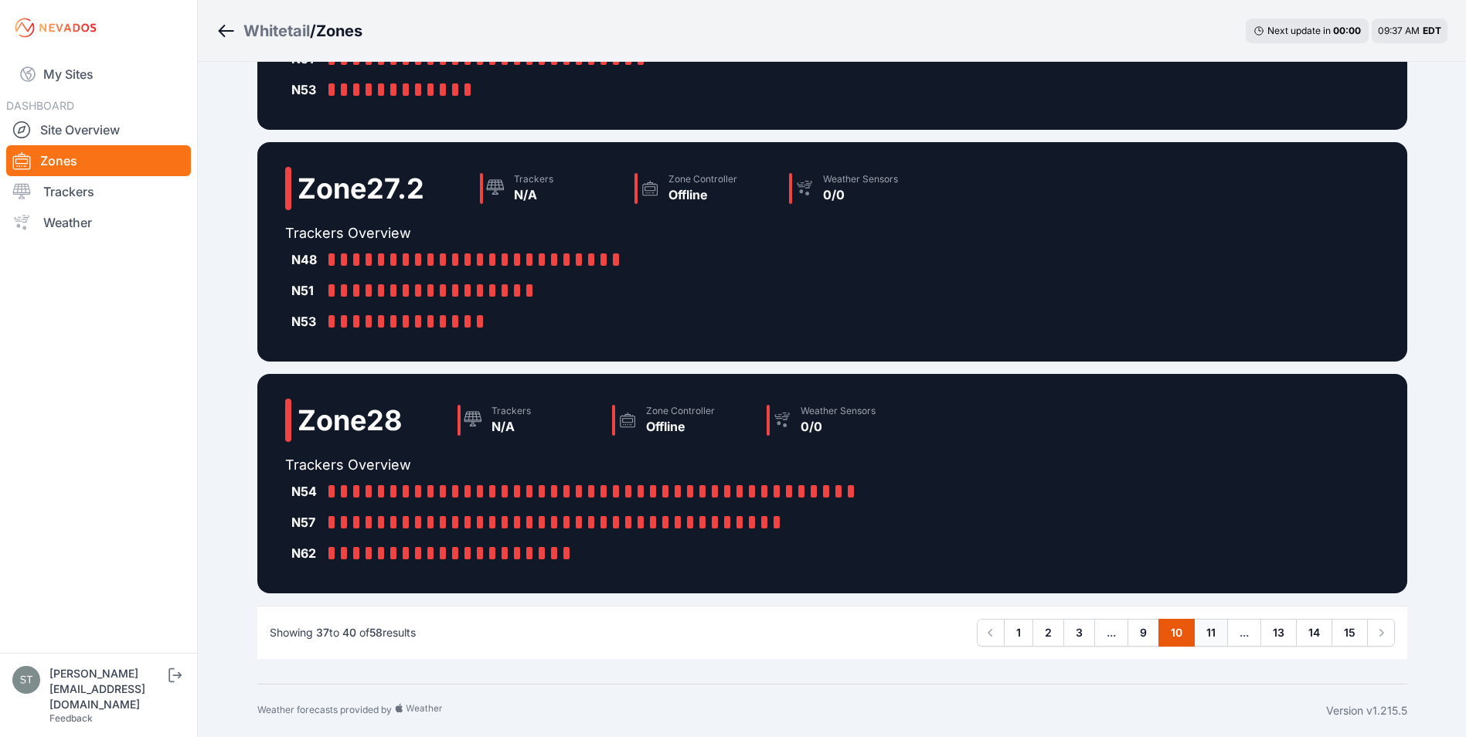
click at [1209, 632] on link "11" at bounding box center [1211, 633] width 34 height 28
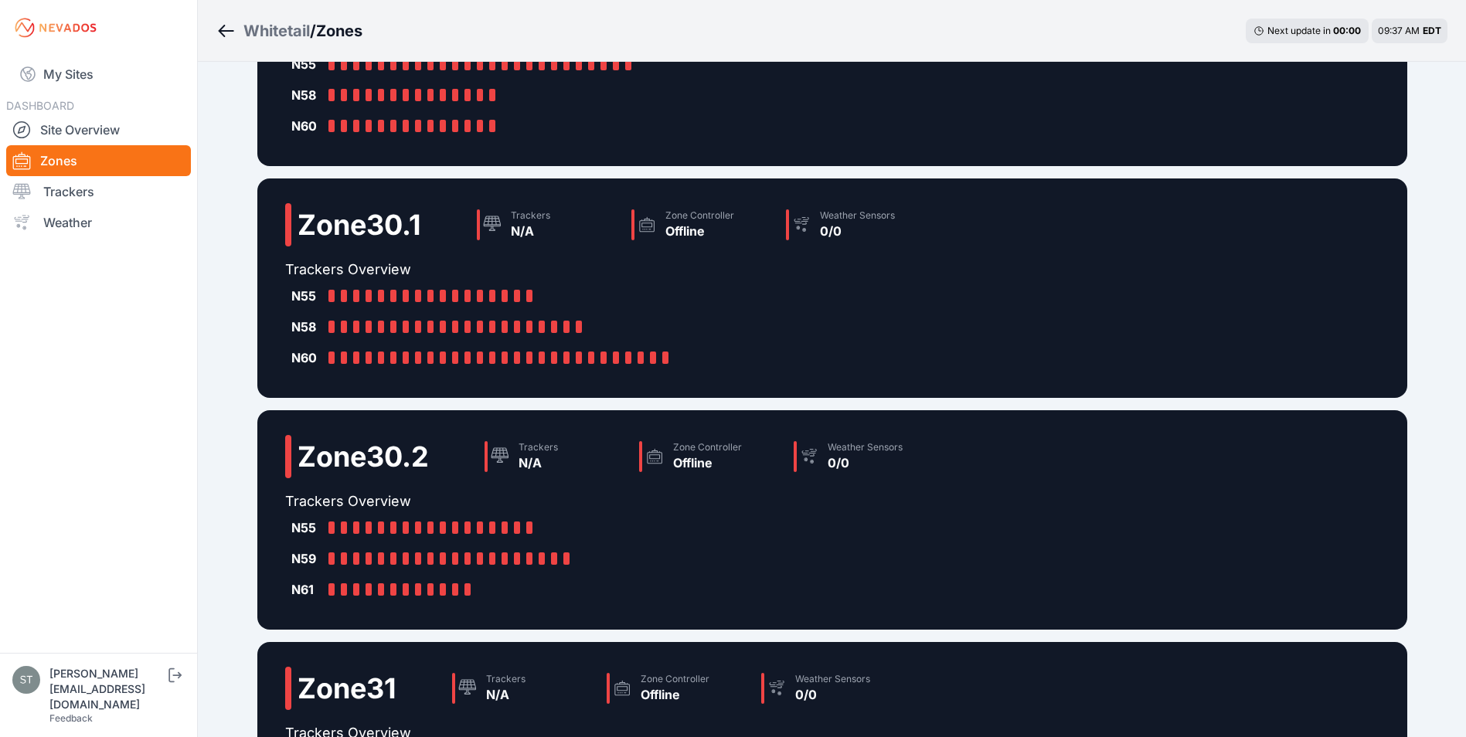
scroll to position [386, 0]
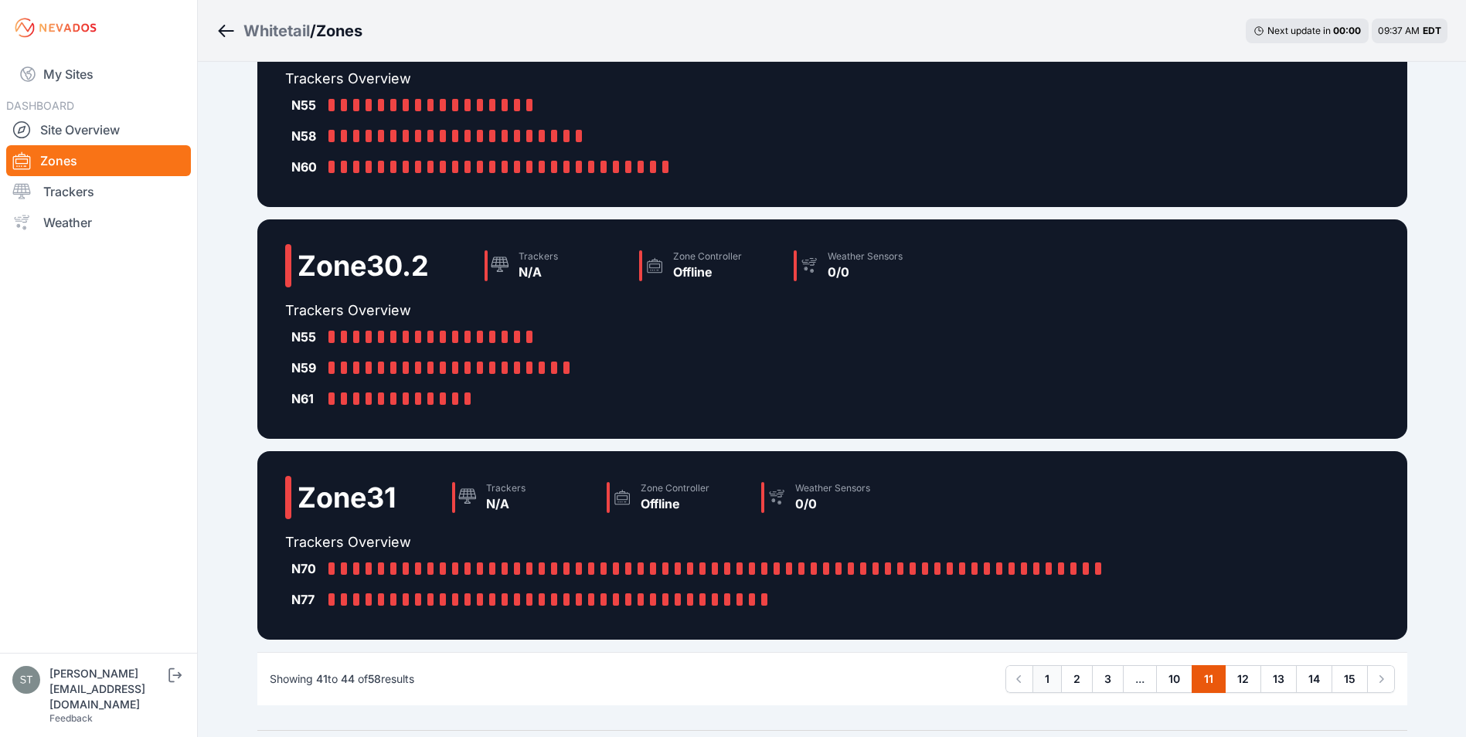
click at [1046, 681] on link "1" at bounding box center [1047, 679] width 29 height 28
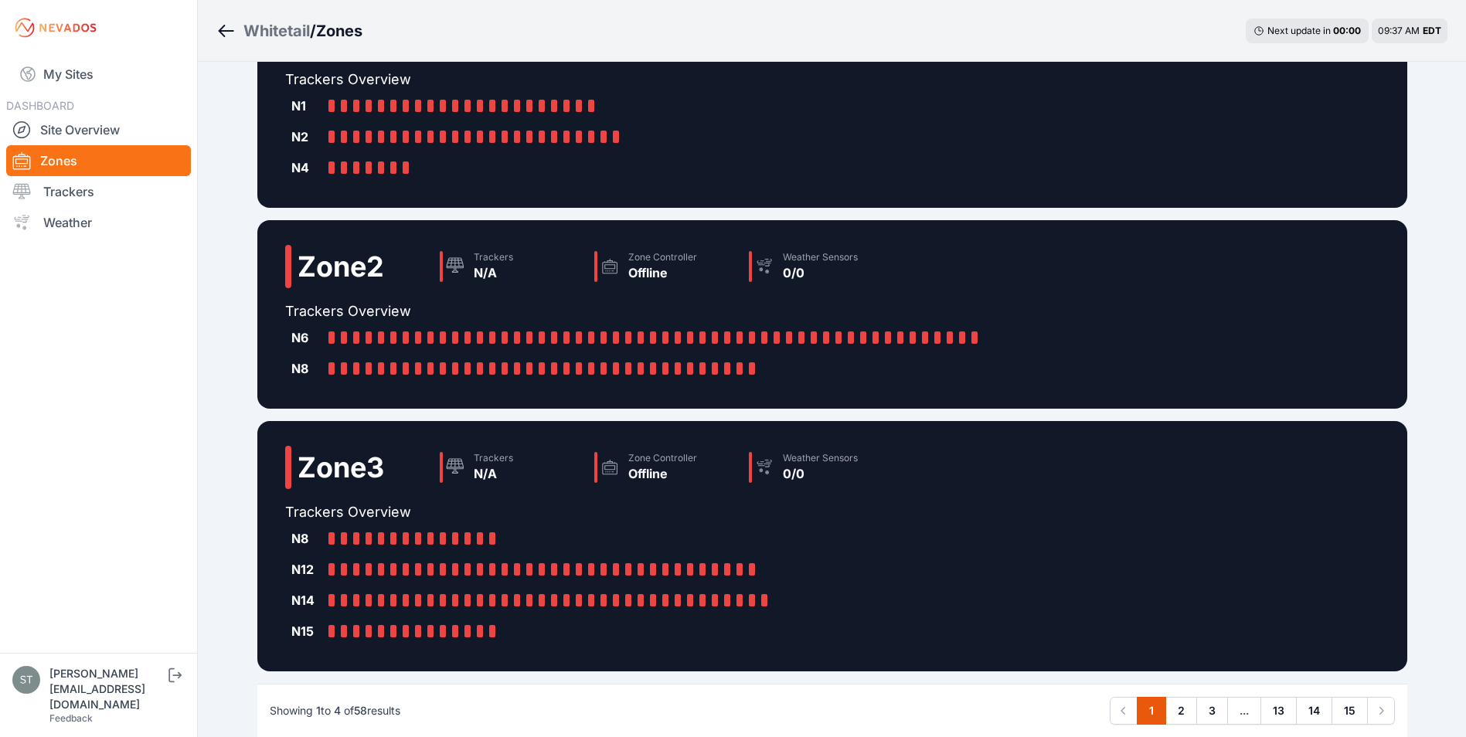
scroll to position [386, 0]
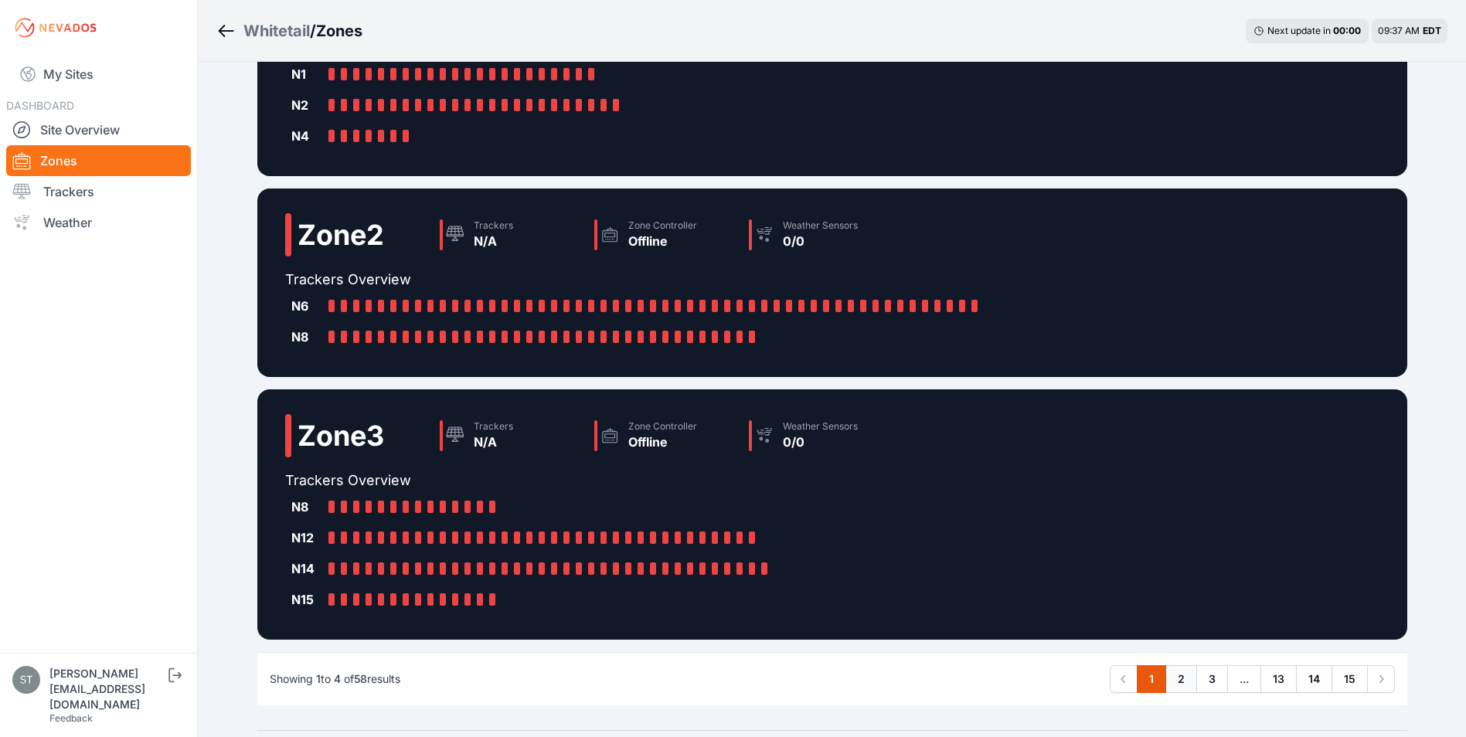
click at [1185, 678] on link "2" at bounding box center [1181, 679] width 32 height 28
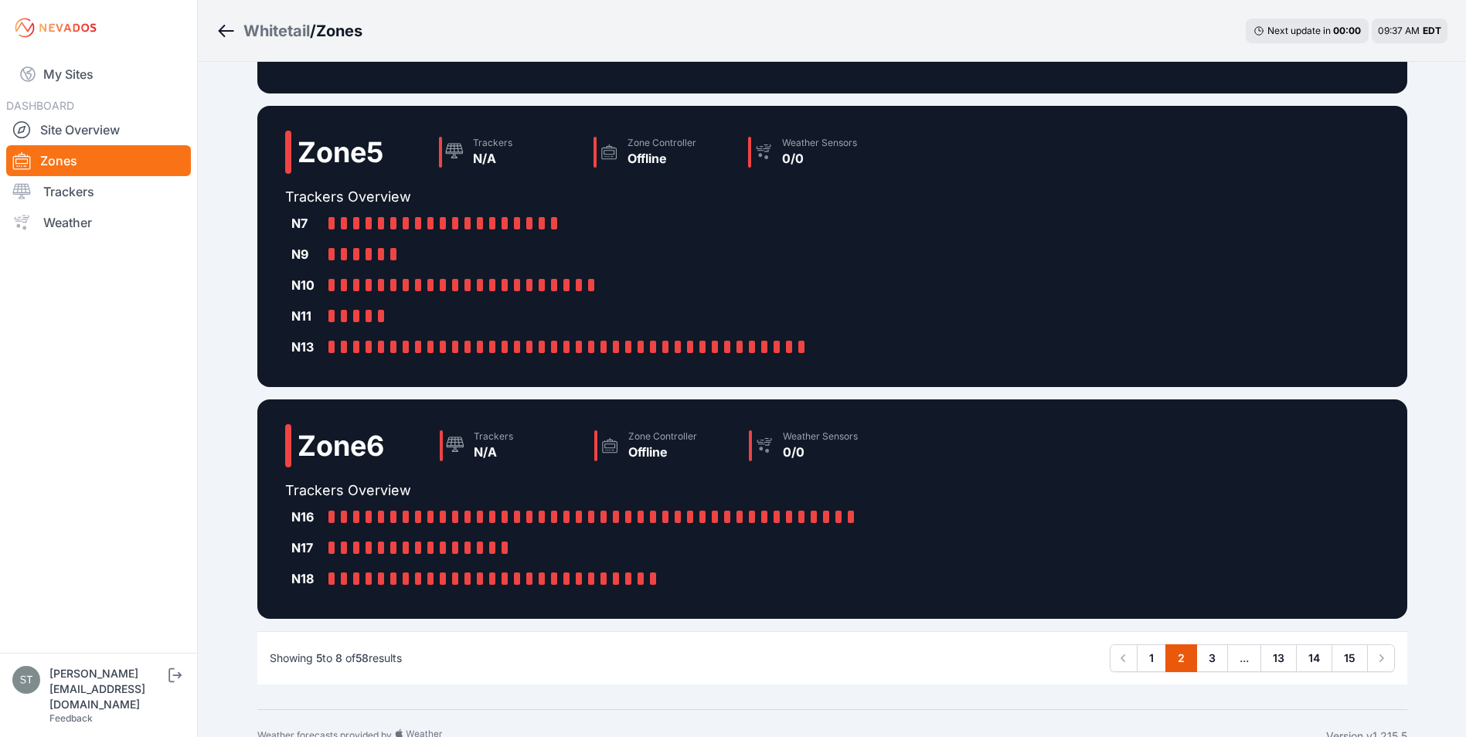
scroll to position [386, 0]
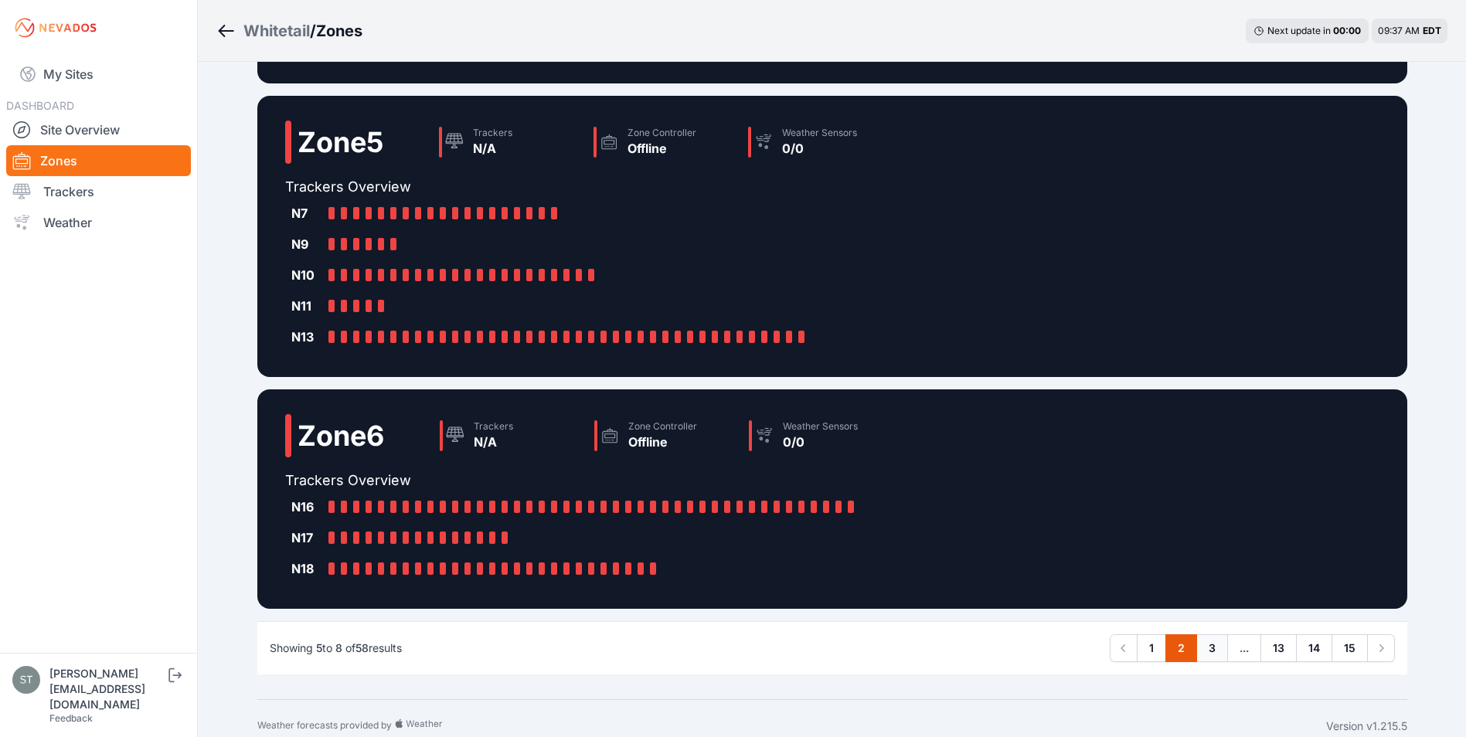
click at [1207, 649] on link "3" at bounding box center [1212, 649] width 32 height 28
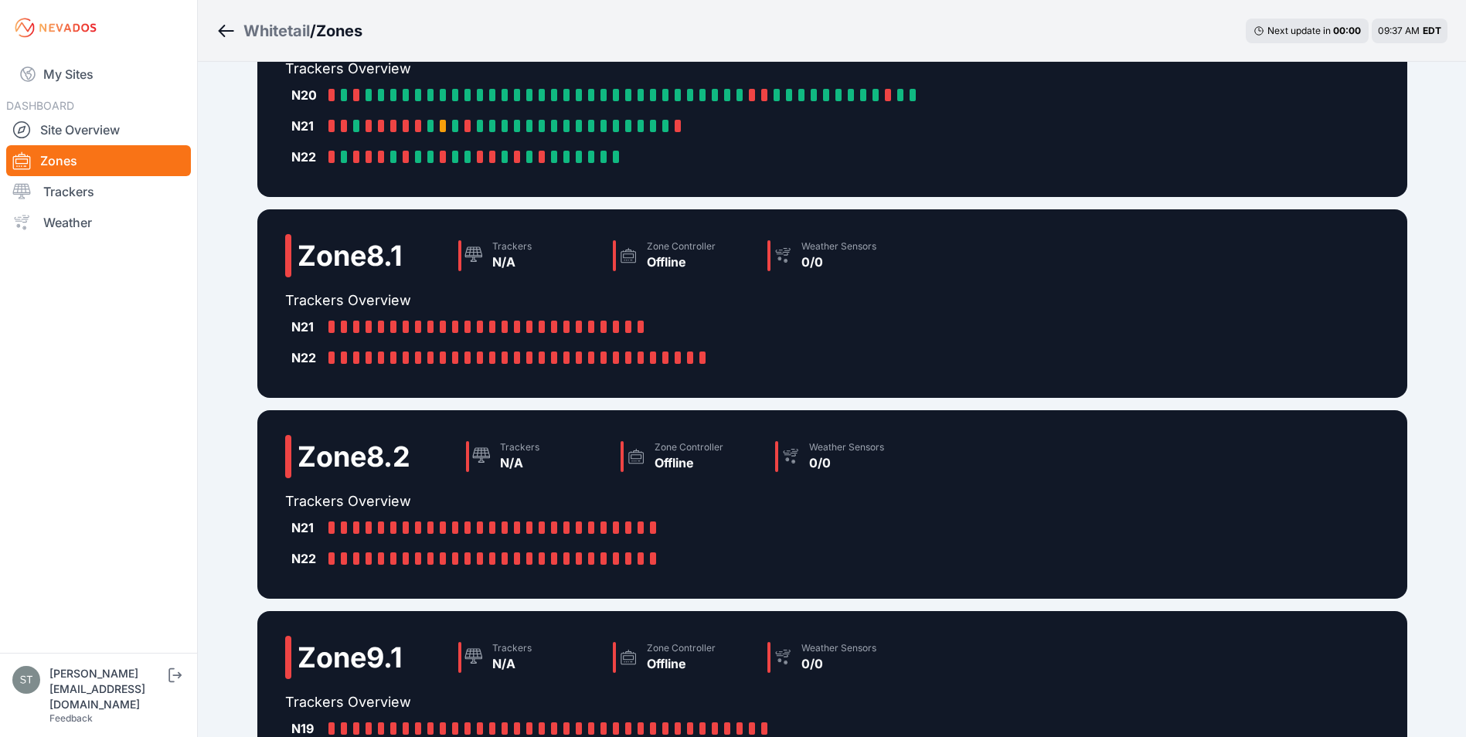
scroll to position [77, 0]
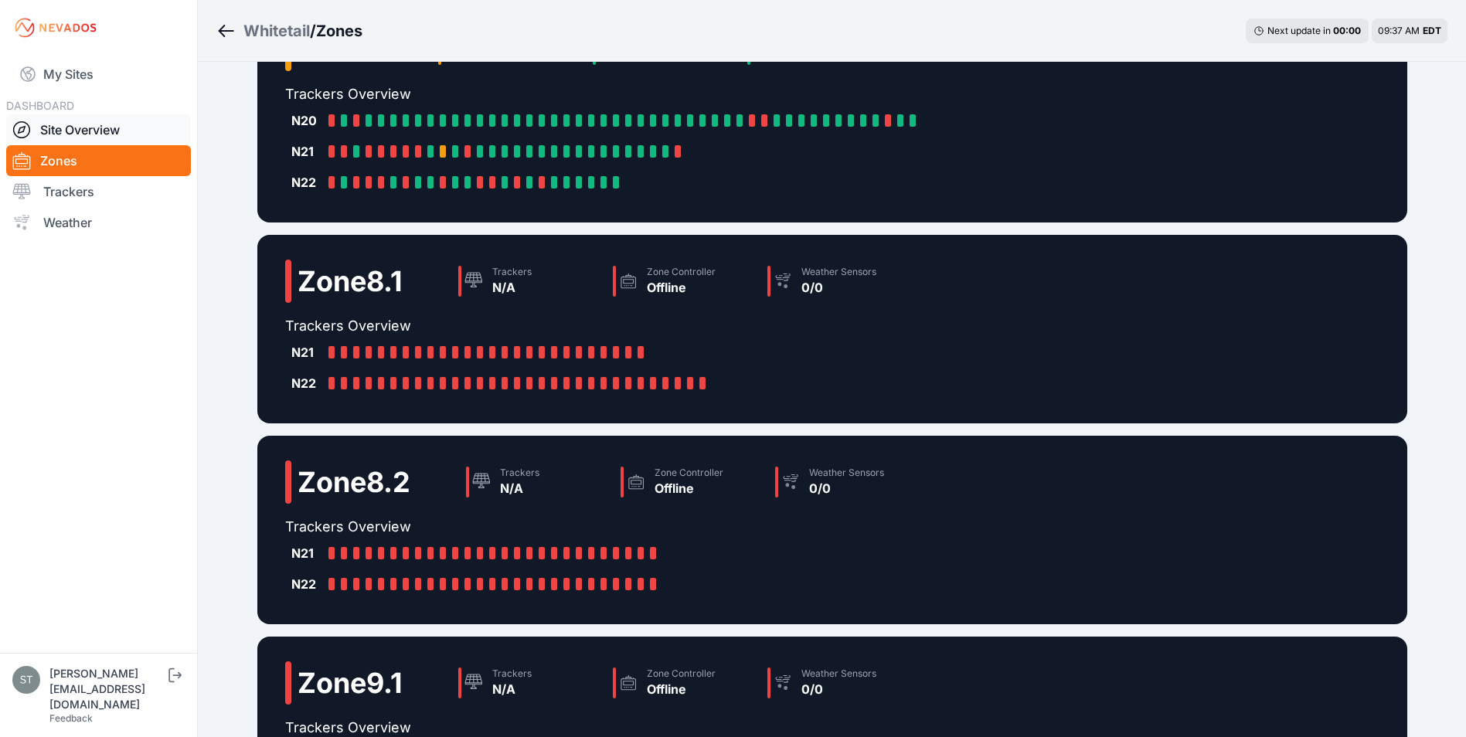
click at [89, 128] on link "Site Overview" at bounding box center [98, 129] width 185 height 31
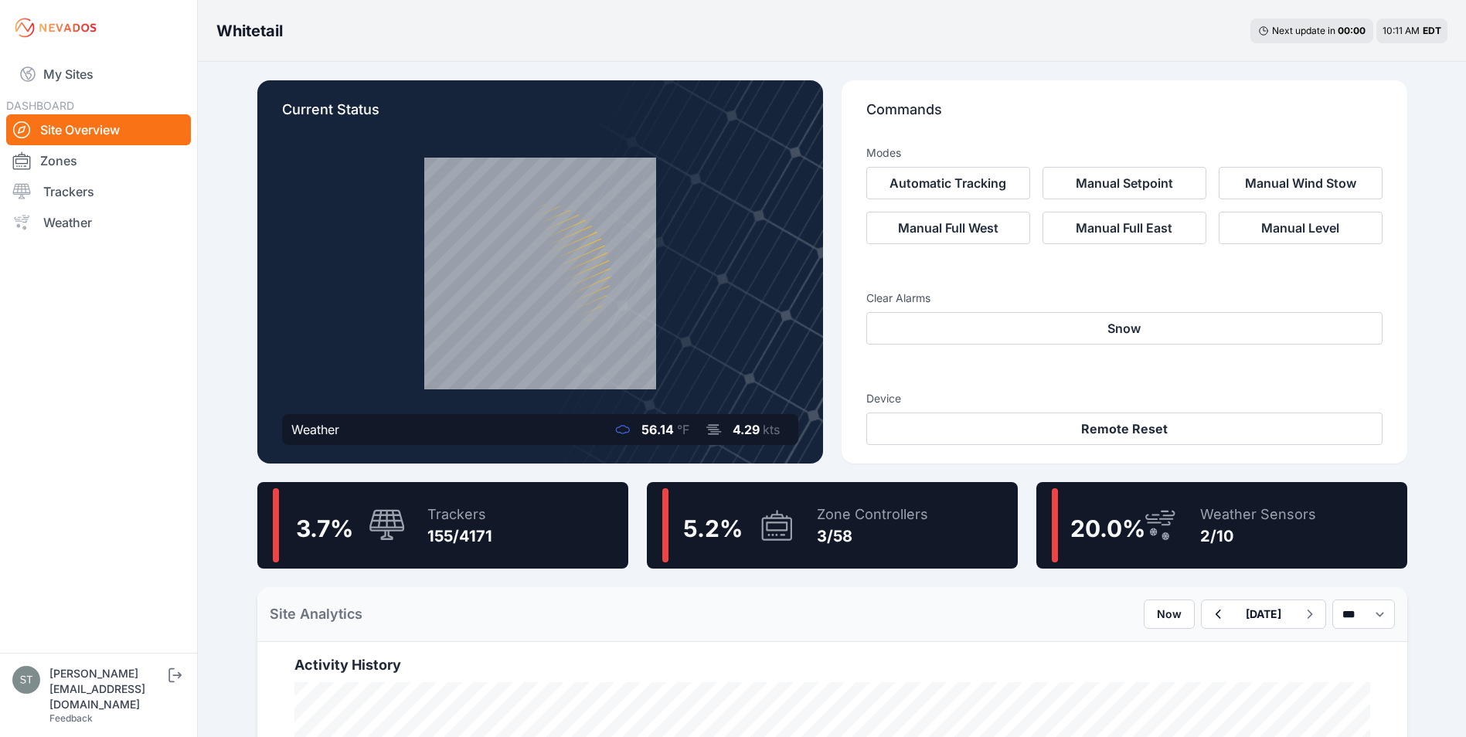
click at [826, 565] on div "5.2 % Zone Controllers 3/58" at bounding box center [832, 525] width 371 height 87
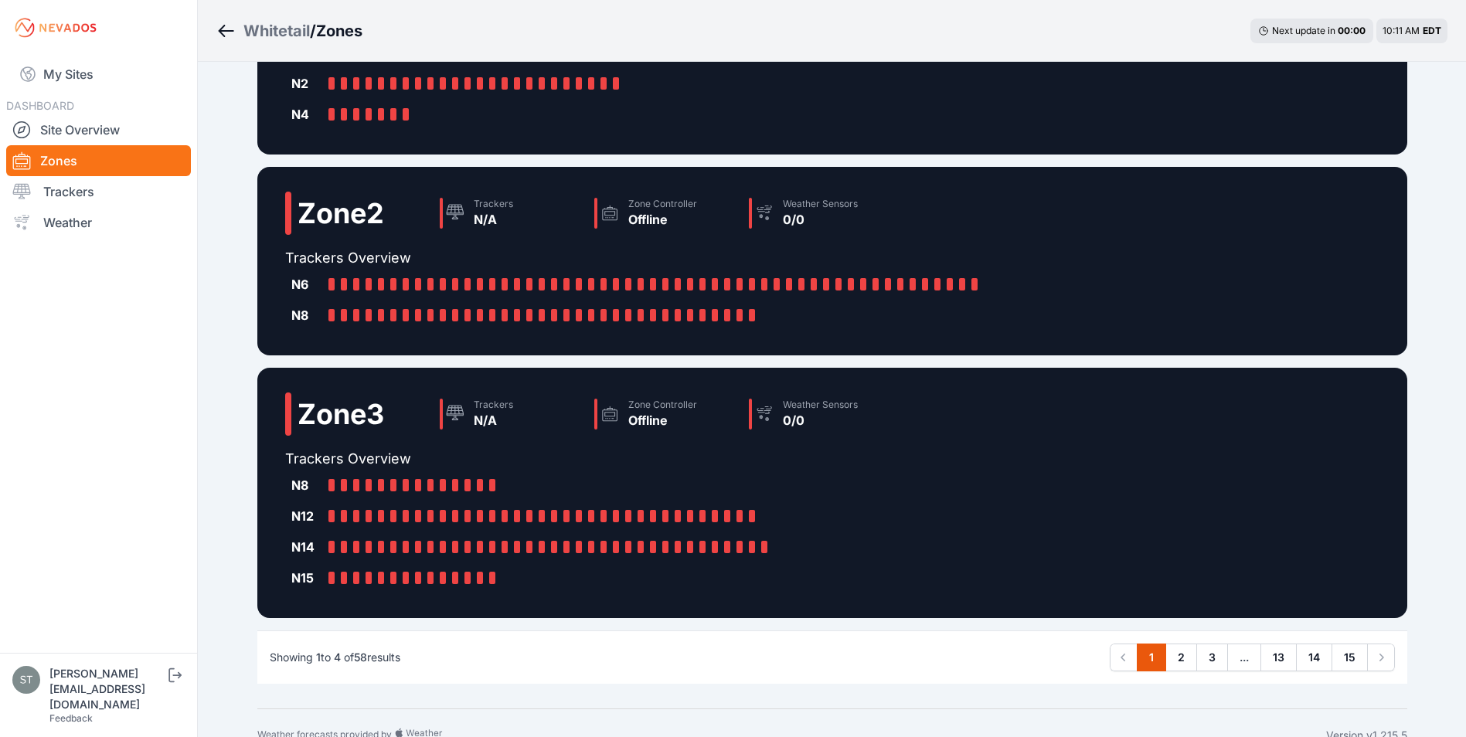
scroll to position [433, 0]
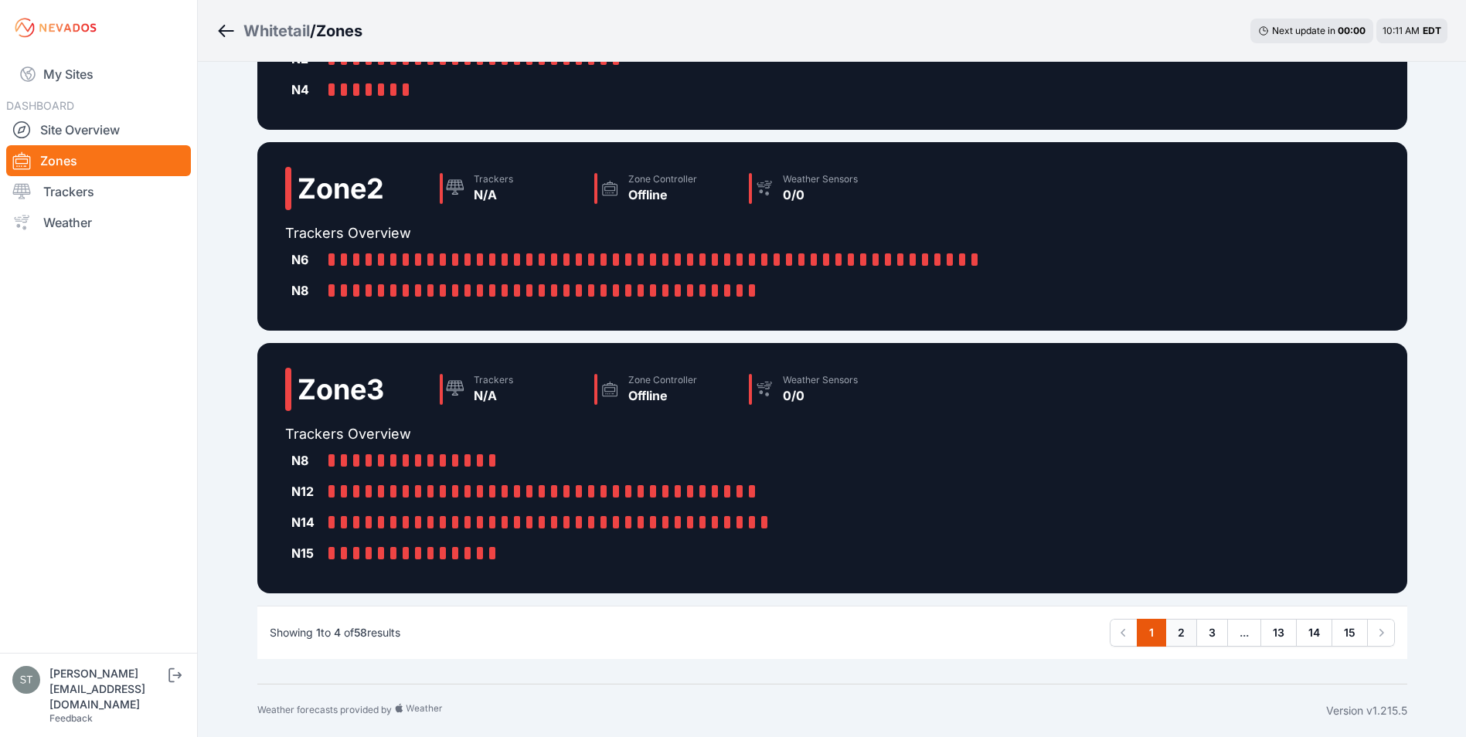
click at [1182, 633] on link "2" at bounding box center [1181, 633] width 32 height 28
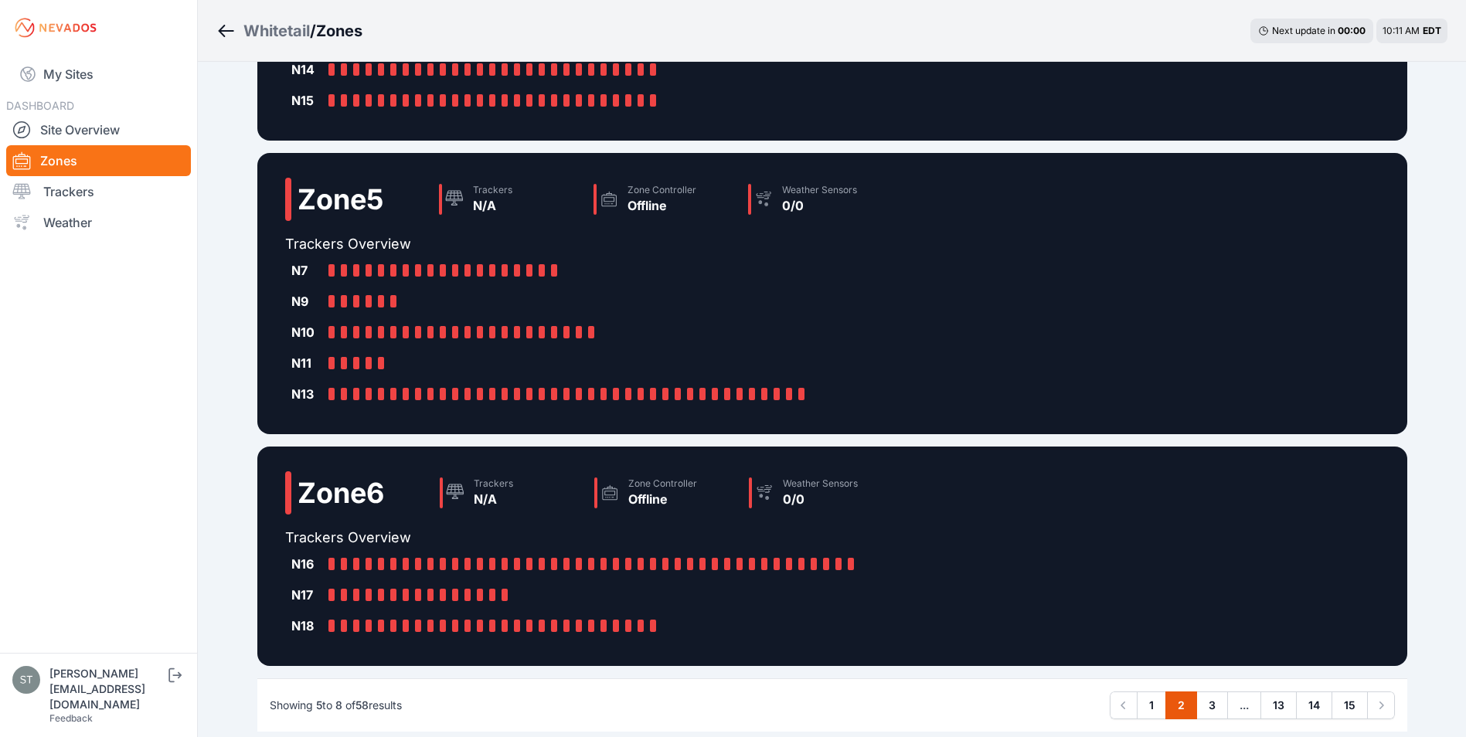
scroll to position [402, 0]
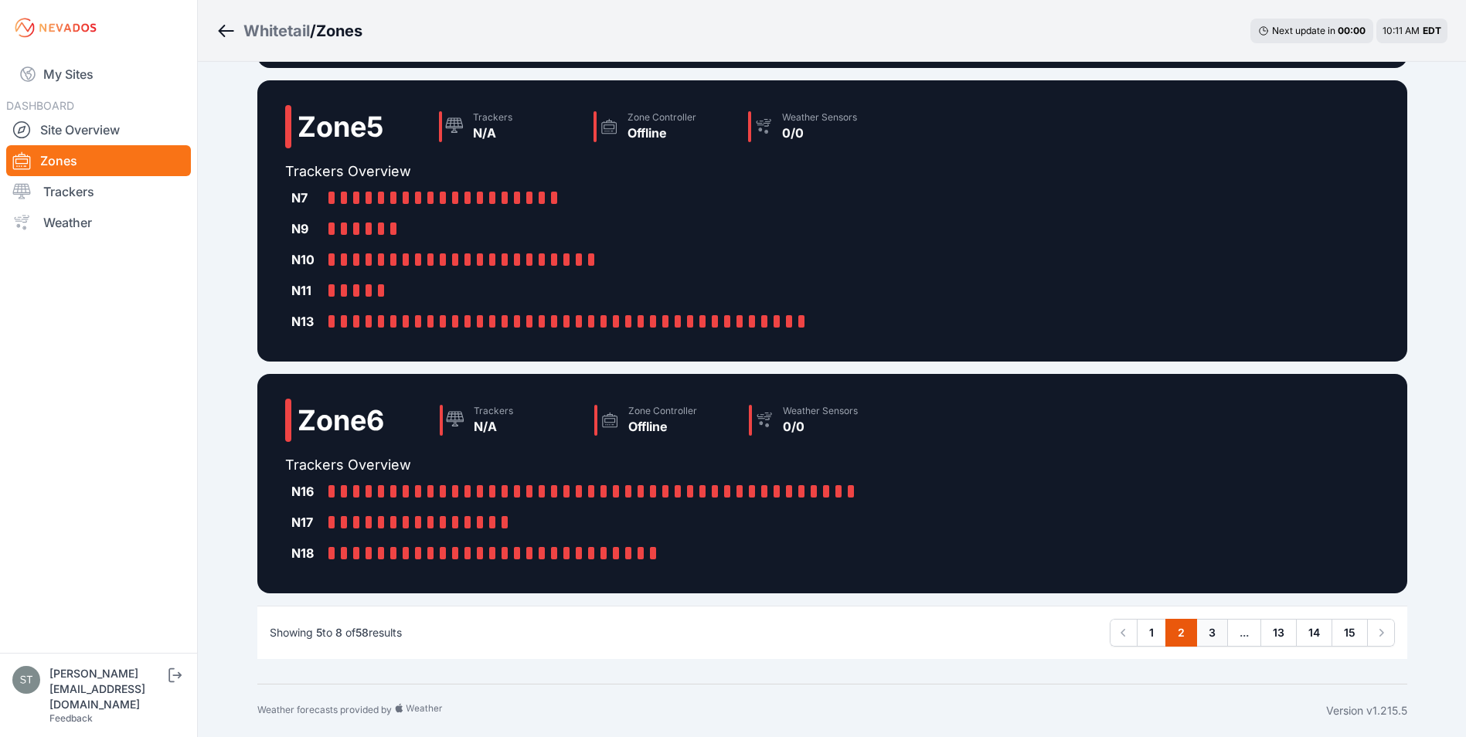
click at [1211, 633] on link "3" at bounding box center [1212, 633] width 32 height 28
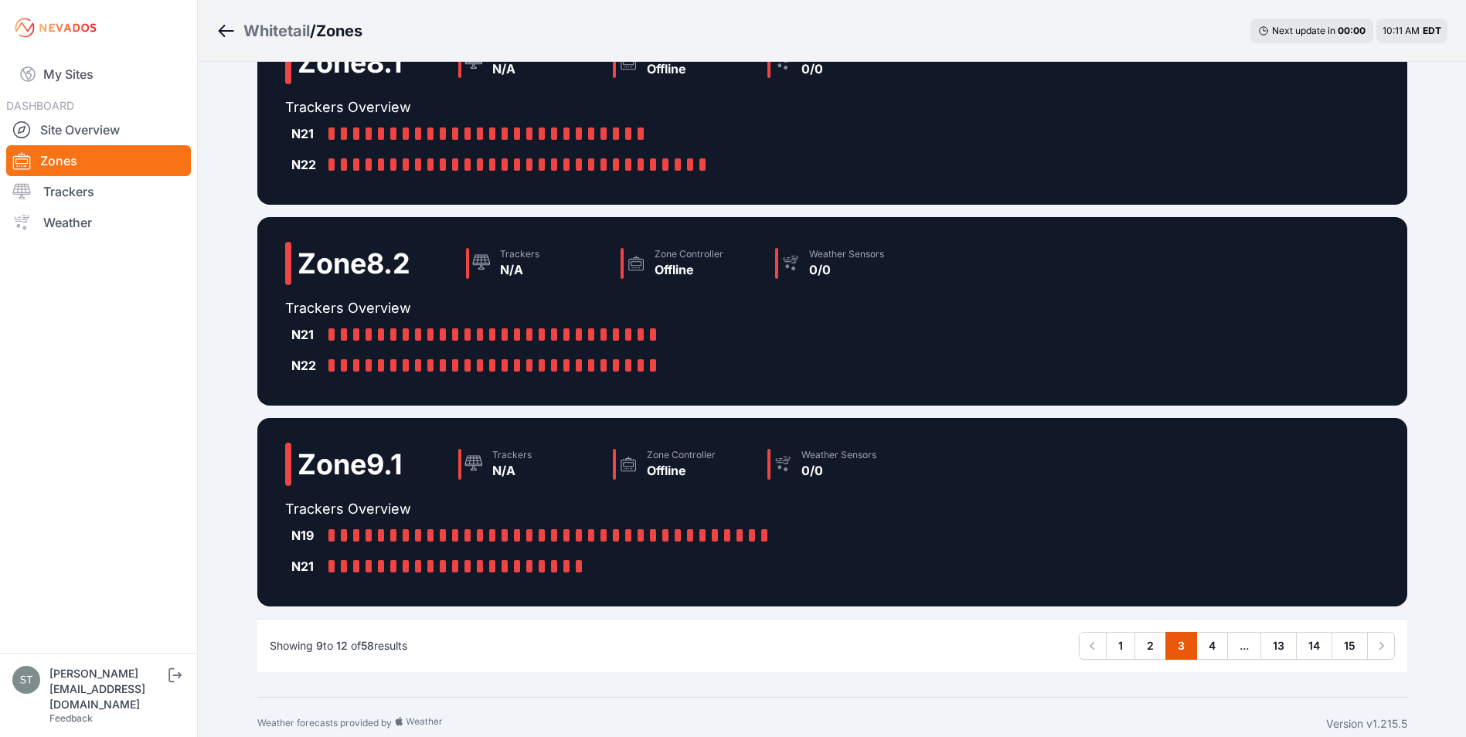
scroll to position [309, 0]
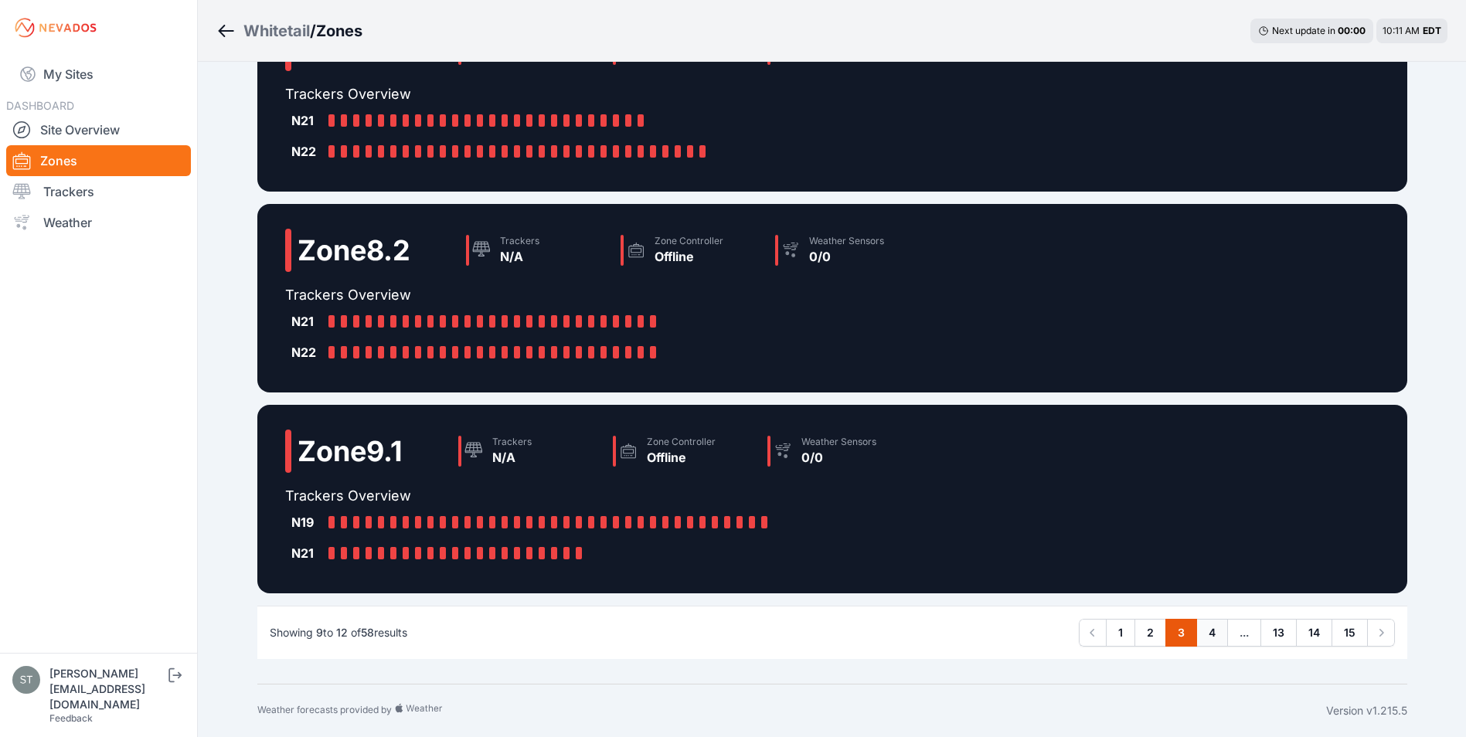
click at [1213, 634] on link "4" at bounding box center [1212, 633] width 32 height 28
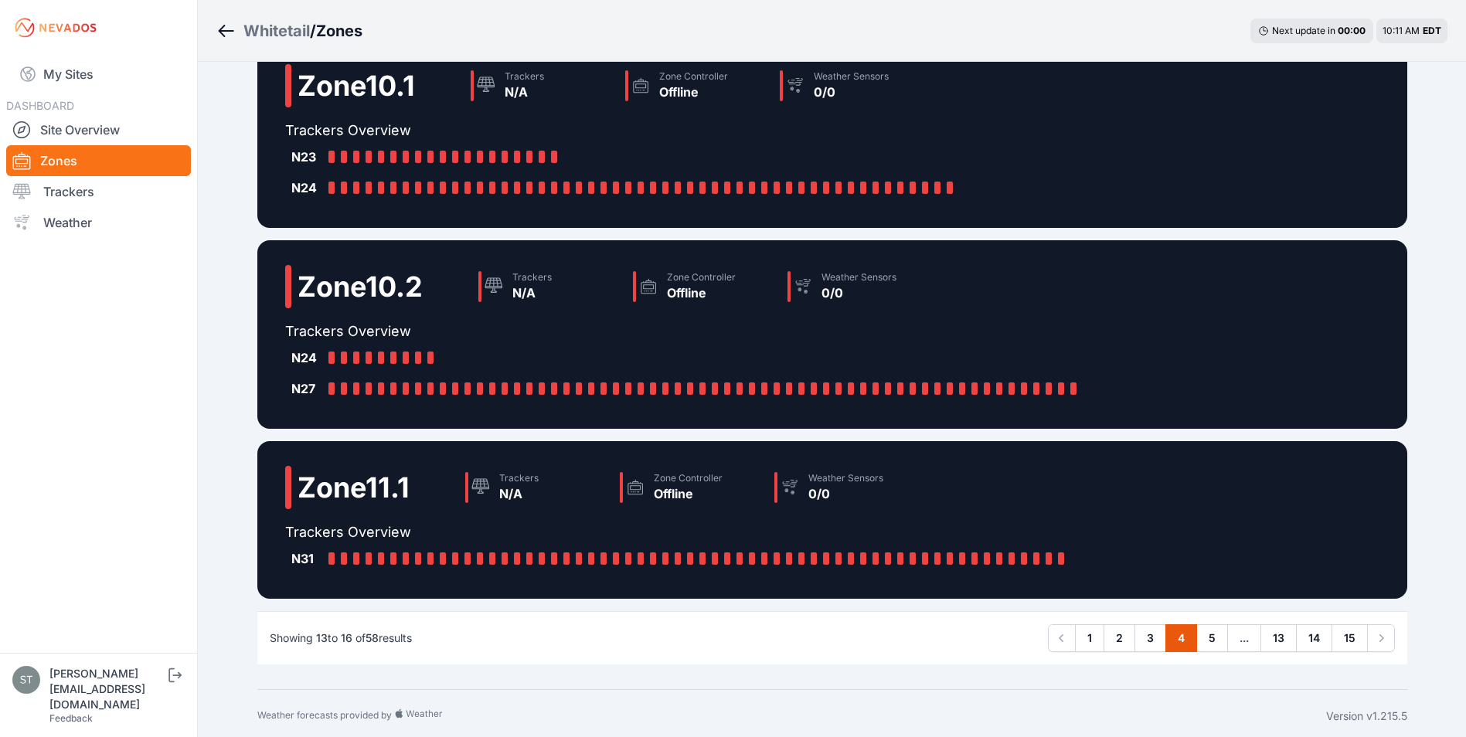
scroll to position [247, 0]
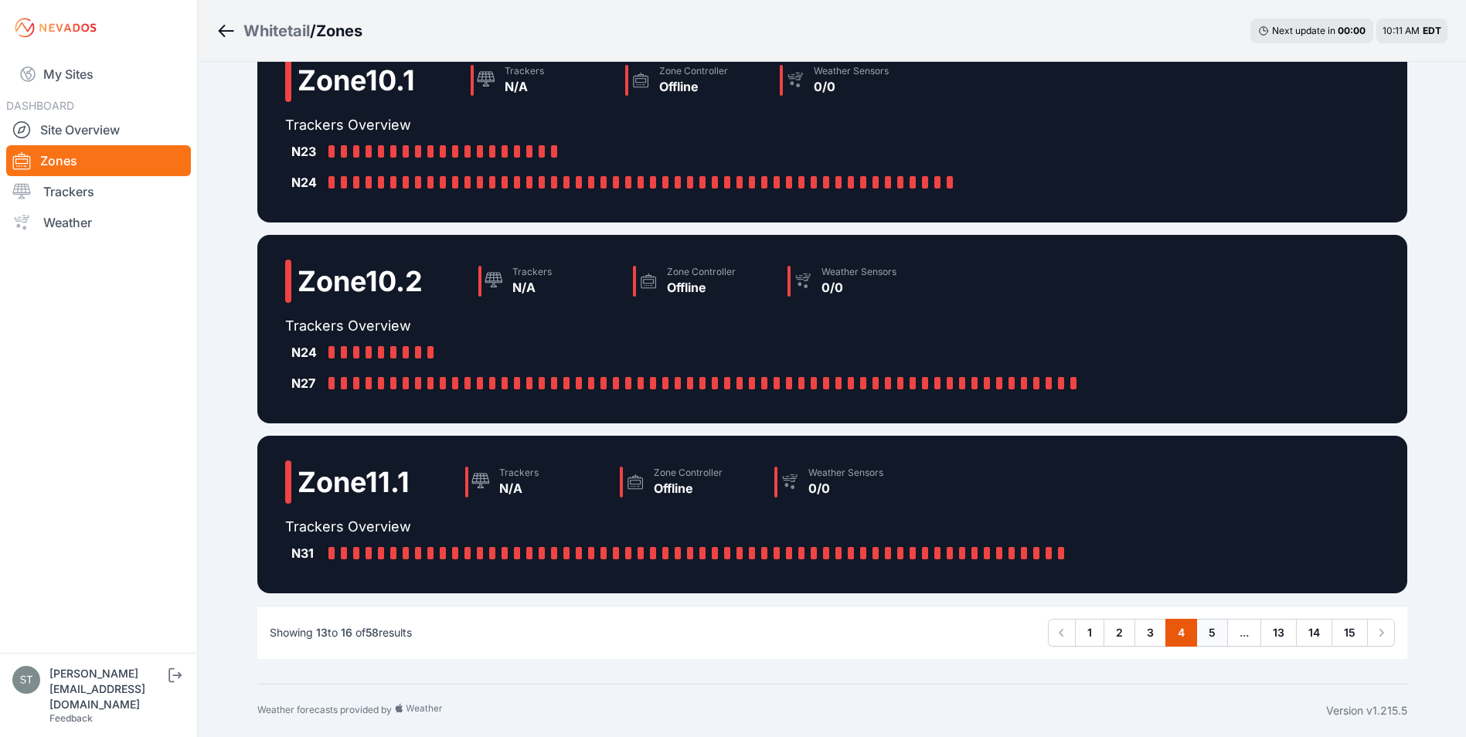
click at [1211, 629] on link "5" at bounding box center [1212, 633] width 32 height 28
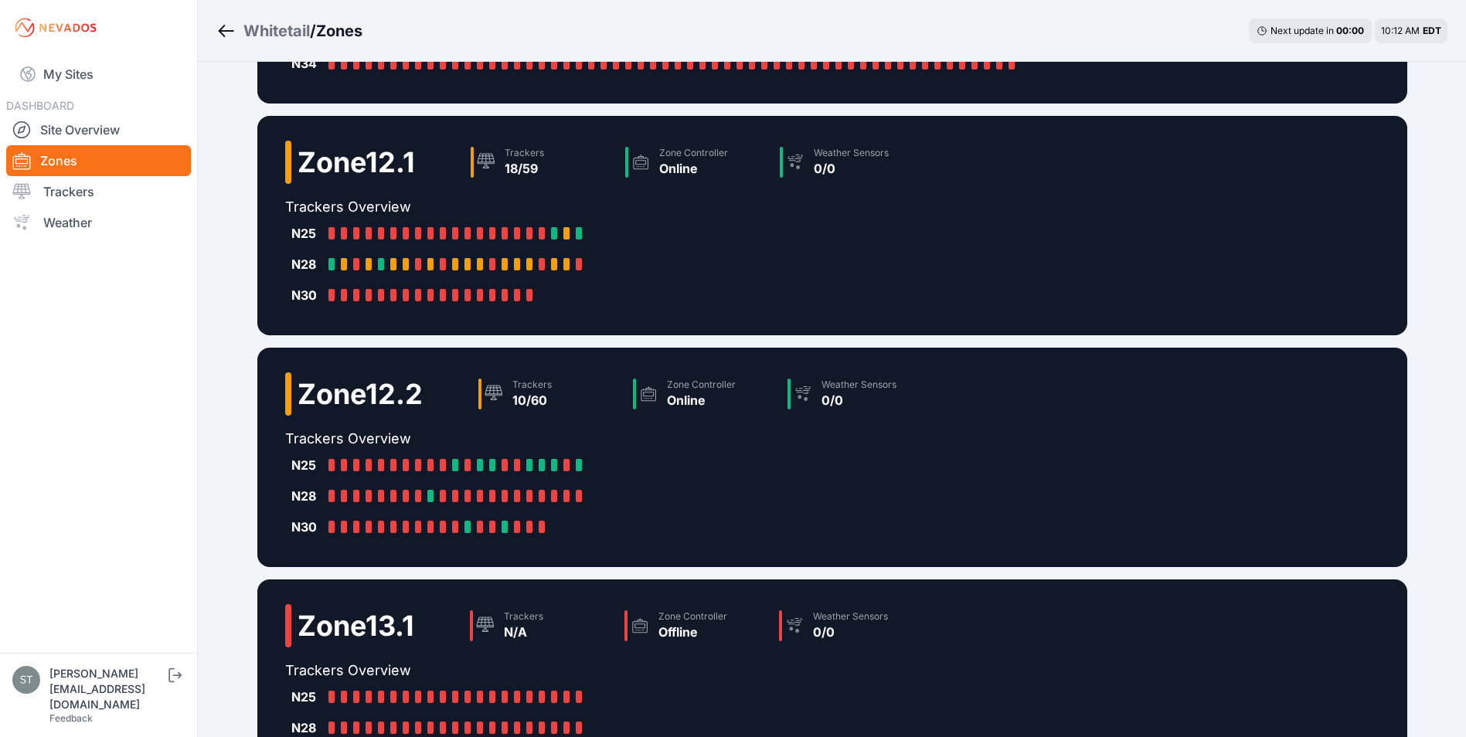
scroll to position [340, 0]
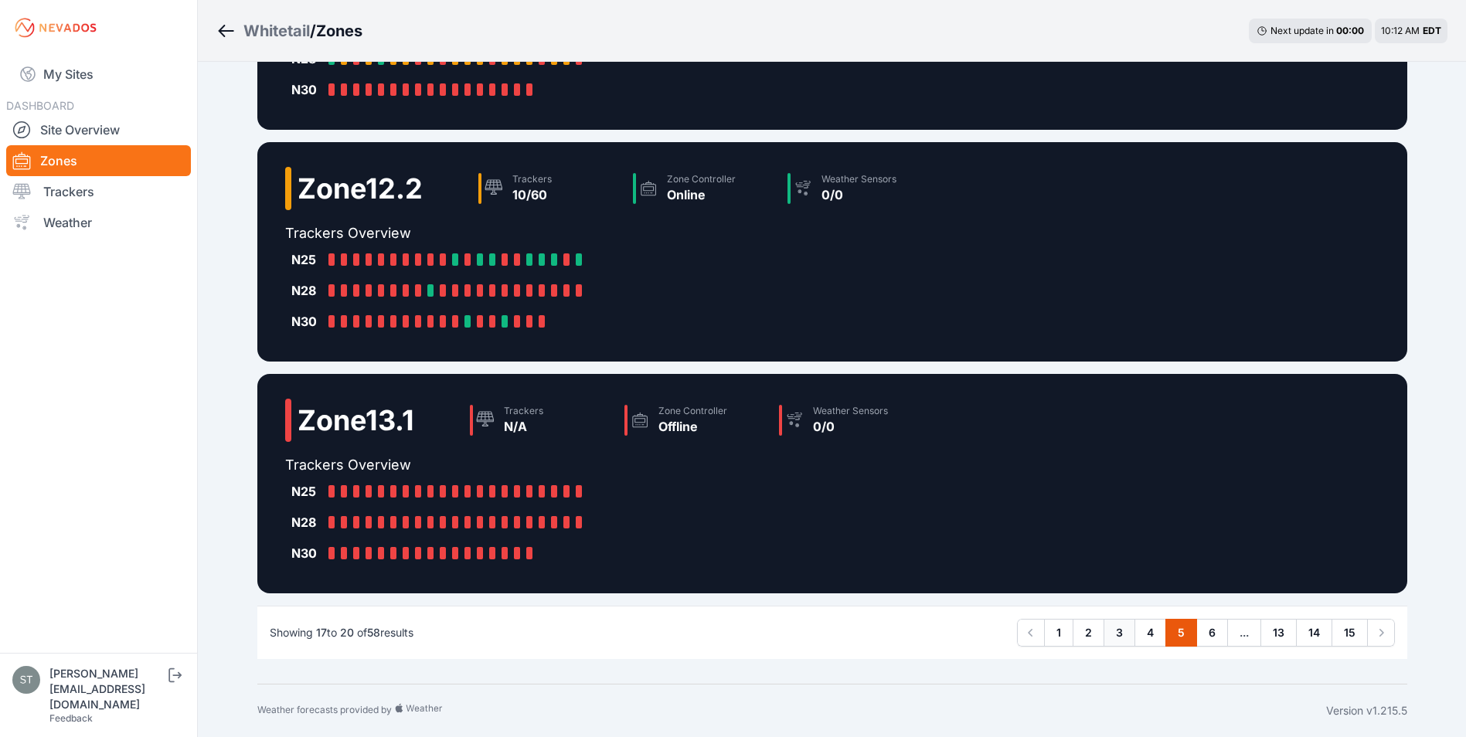
click at [1120, 630] on link "3" at bounding box center [1120, 633] width 32 height 28
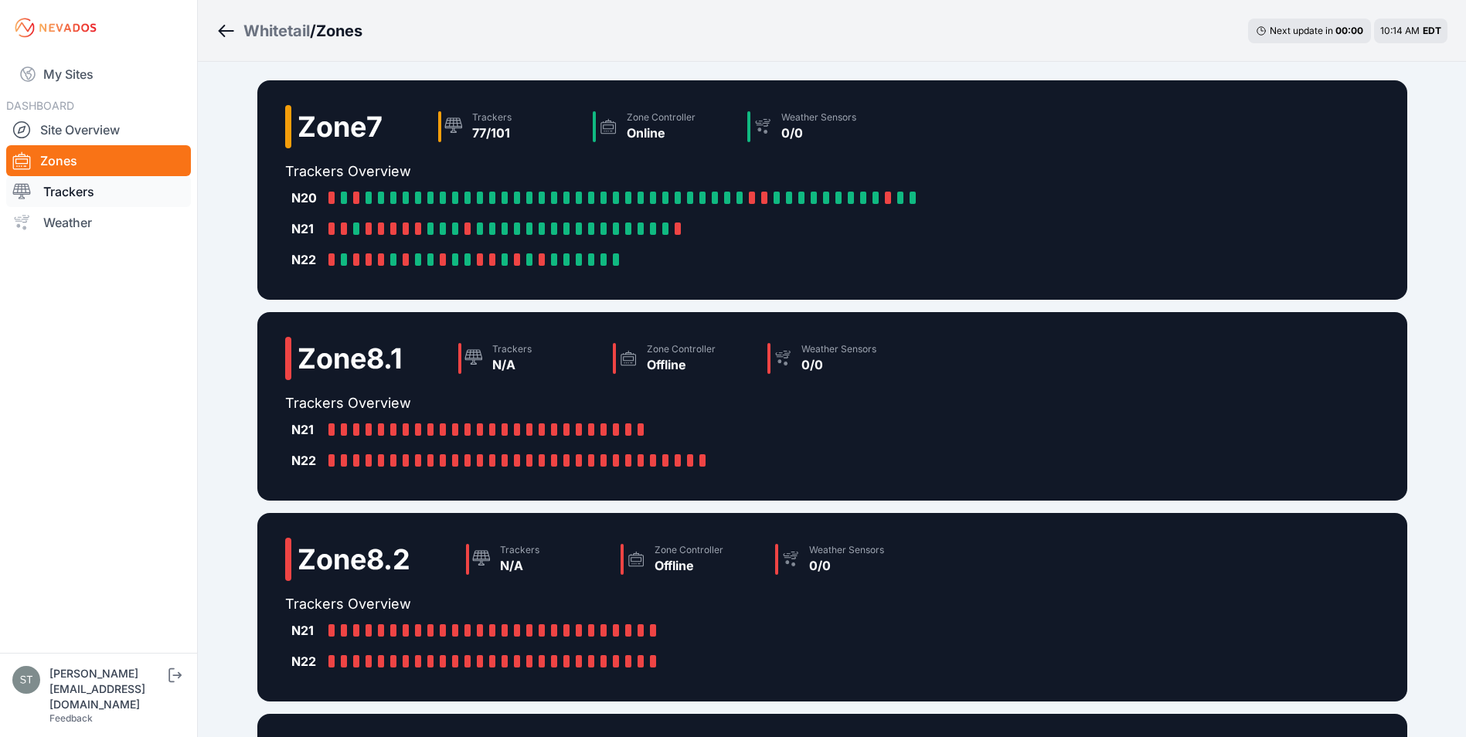
click at [50, 191] on link "Trackers" at bounding box center [98, 191] width 185 height 31
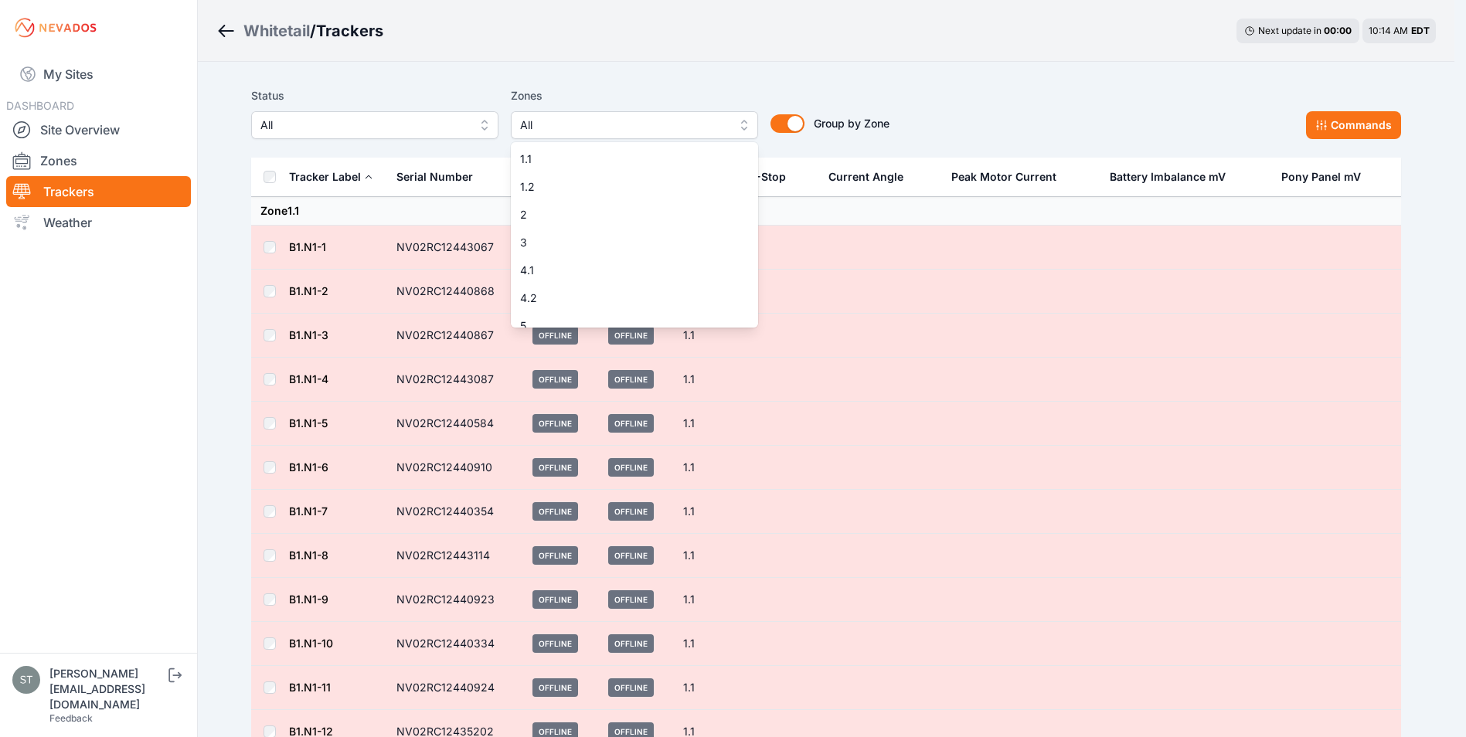
click at [621, 122] on span "All" at bounding box center [623, 125] width 207 height 19
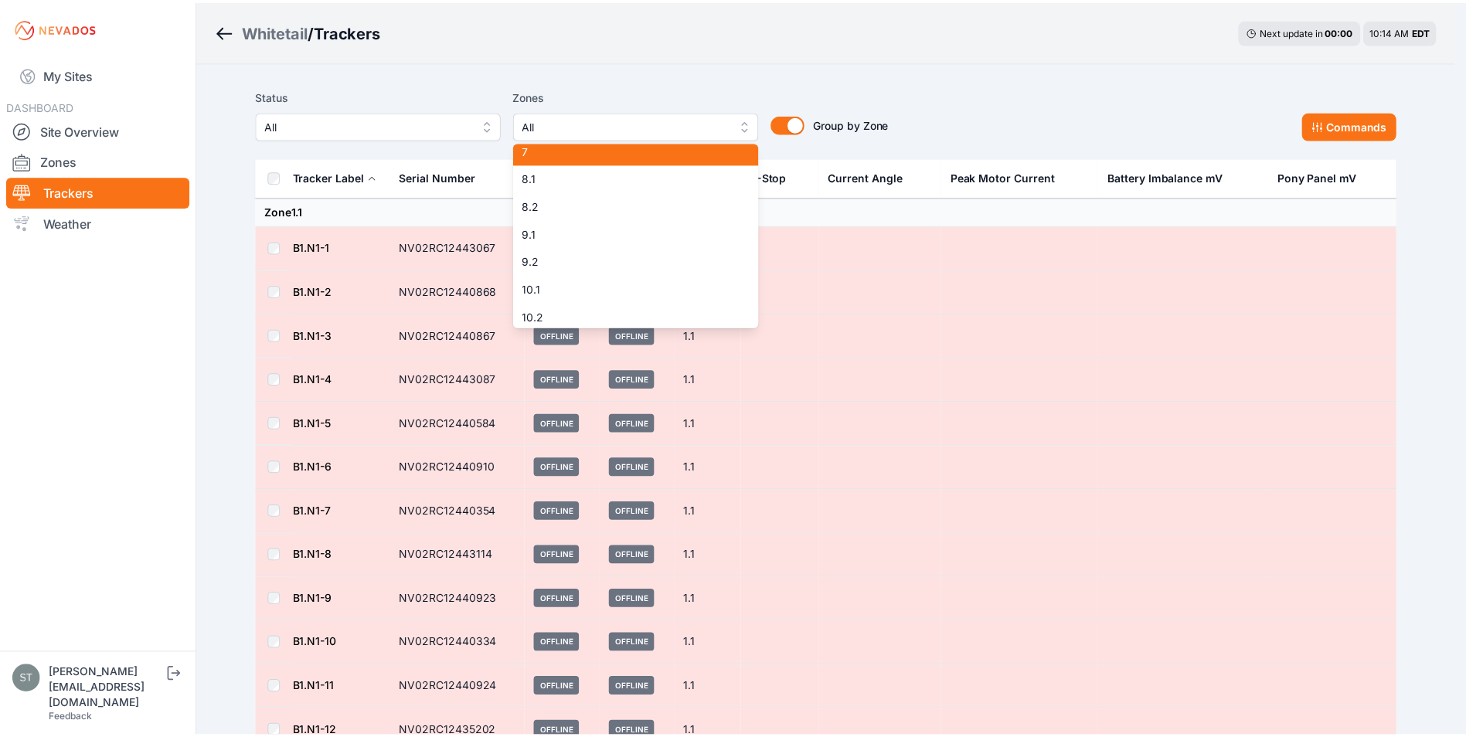
scroll to position [226, 0]
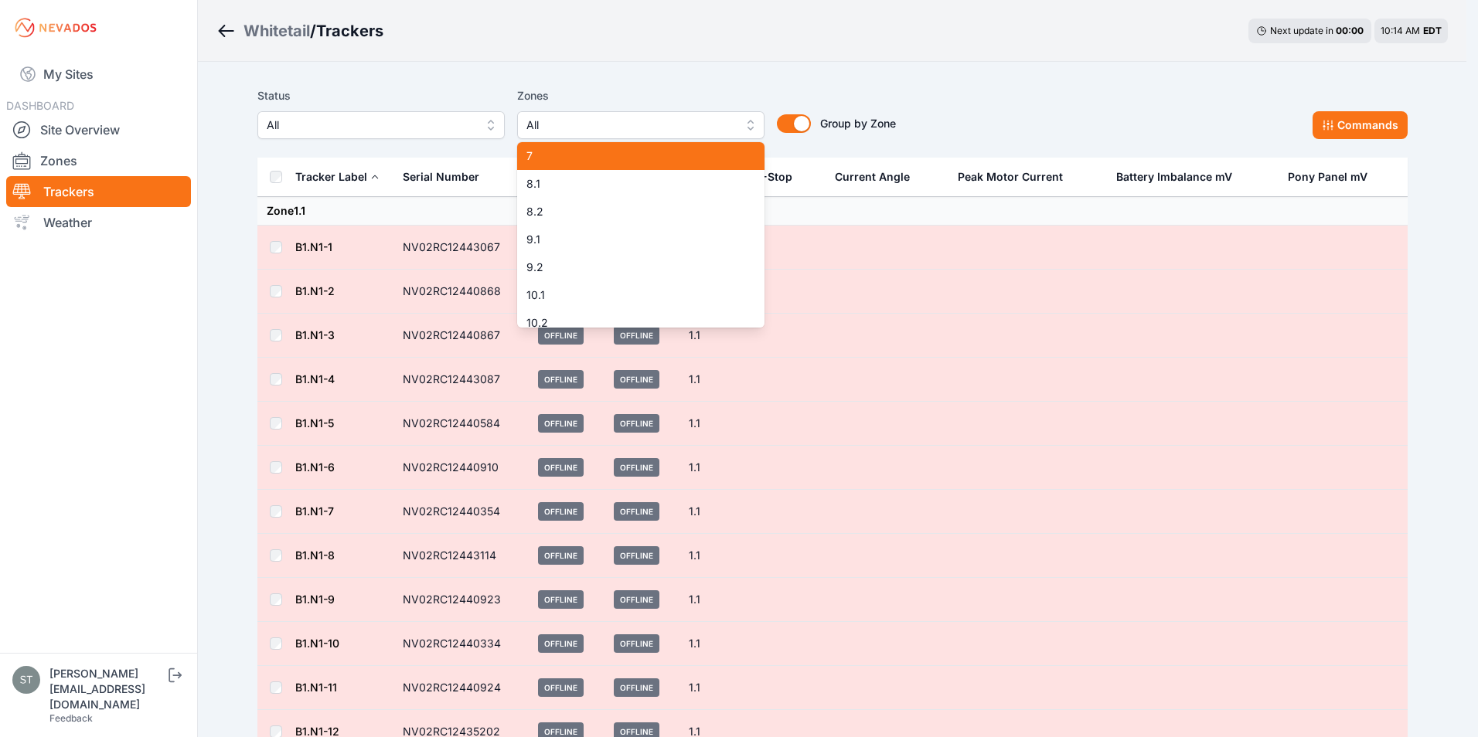
click at [570, 160] on div "7" at bounding box center [640, 156] width 247 height 28
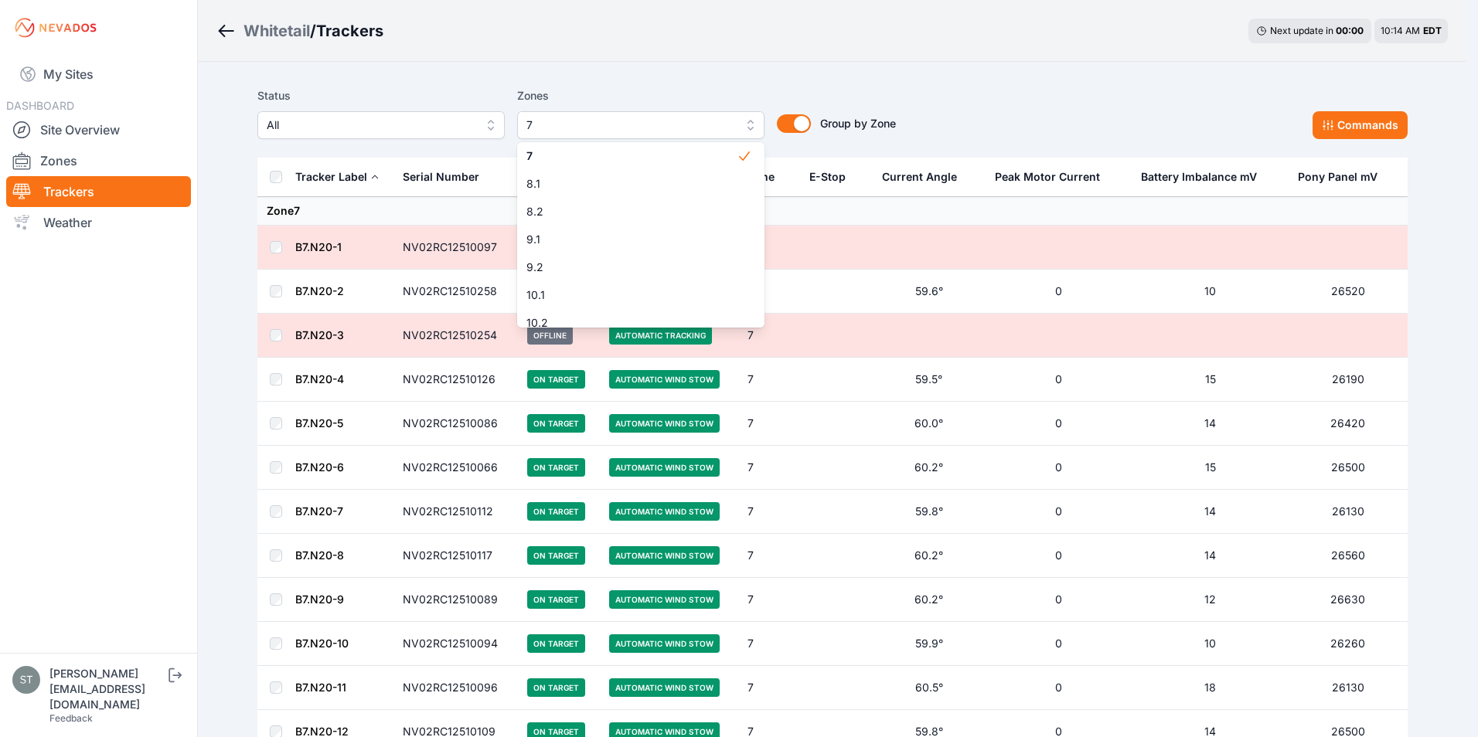
click at [971, 97] on div "Status All Zones 7 1.1 1.2 2 3 4.1 4.2 5 6 7 8.1 8.2 9.1 9.2 10.1 10.2 11.1 11.…" at bounding box center [832, 113] width 1150 height 53
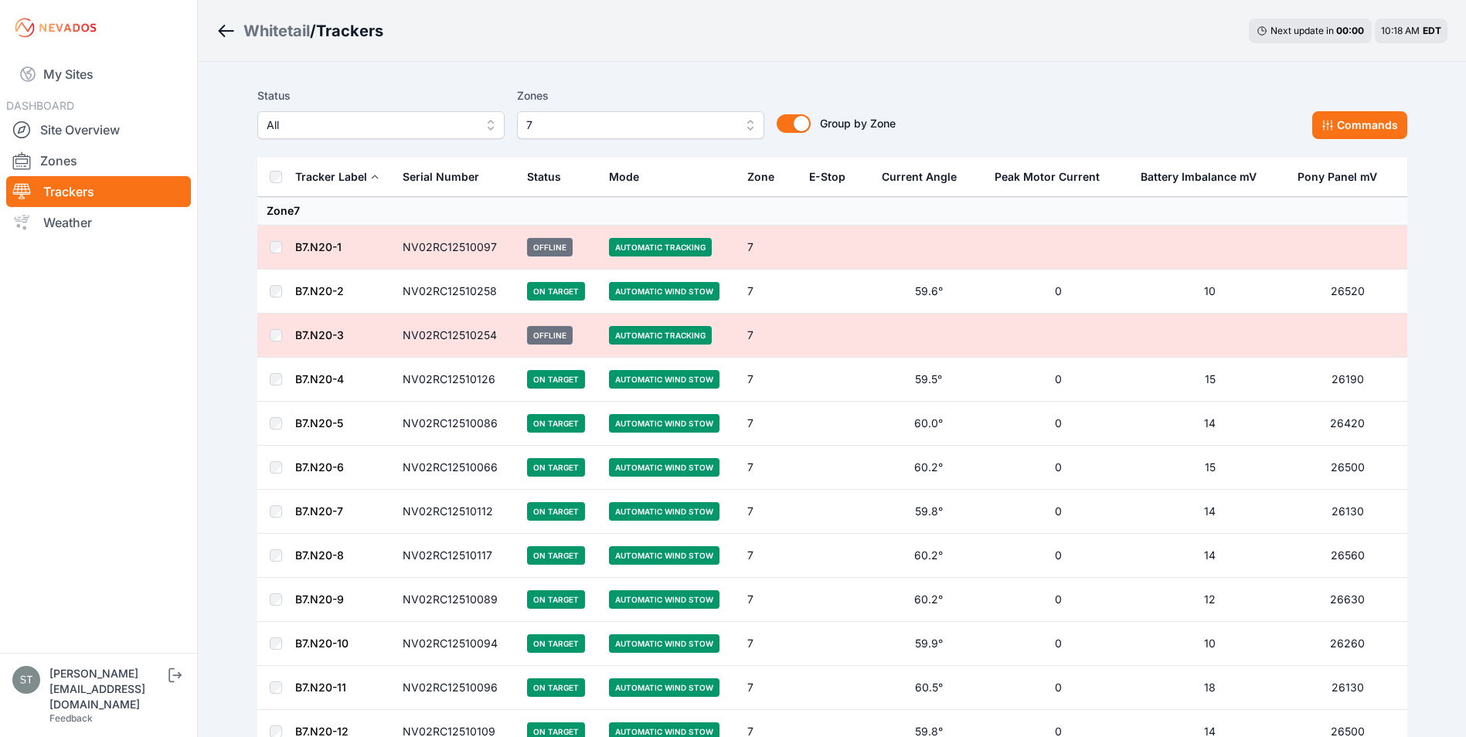
click at [1176, 87] on div "Status All Zones 7 Group by Zone Group by Zone Commands" at bounding box center [832, 113] width 1150 height 53
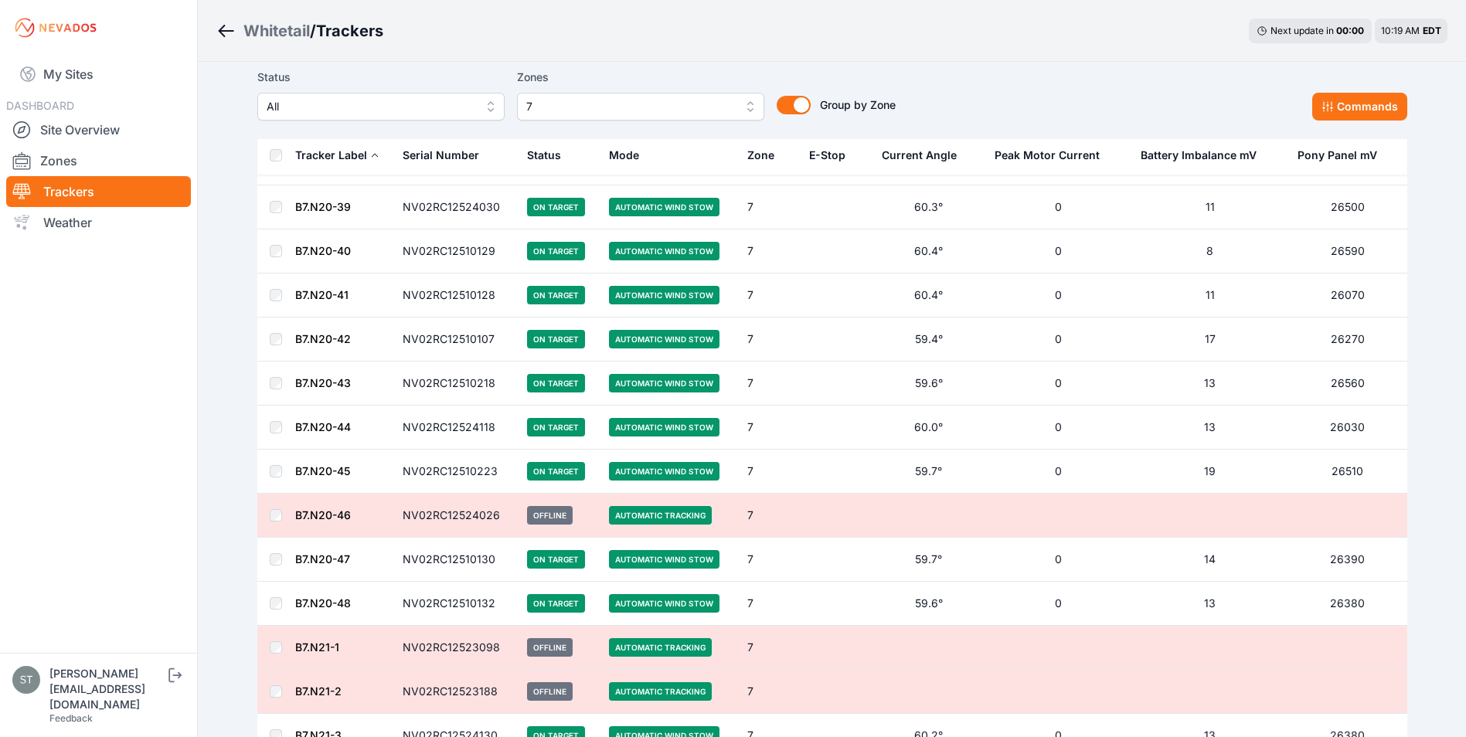
scroll to position [1543, 0]
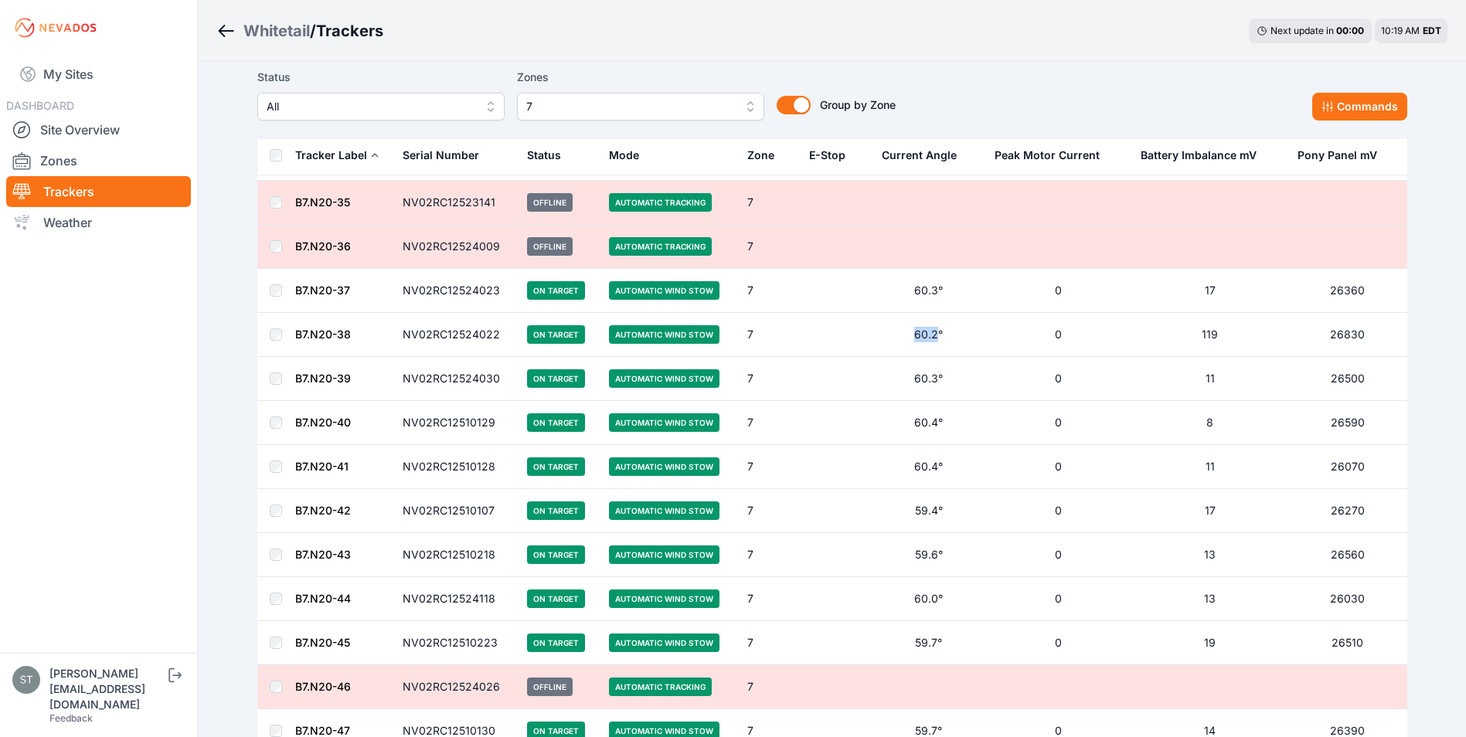
drag, startPoint x: 940, startPoint y: 335, endPoint x: 907, endPoint y: 335, distance: 32.5
click at [907, 335] on td "60.2°" at bounding box center [930, 335] width 114 height 44
drag, startPoint x: 907, startPoint y: 335, endPoint x: 872, endPoint y: 335, distance: 35.6
click at [873, 335] on td "60.2°" at bounding box center [930, 335] width 114 height 44
click at [105, 128] on link "Site Overview" at bounding box center [98, 129] width 185 height 31
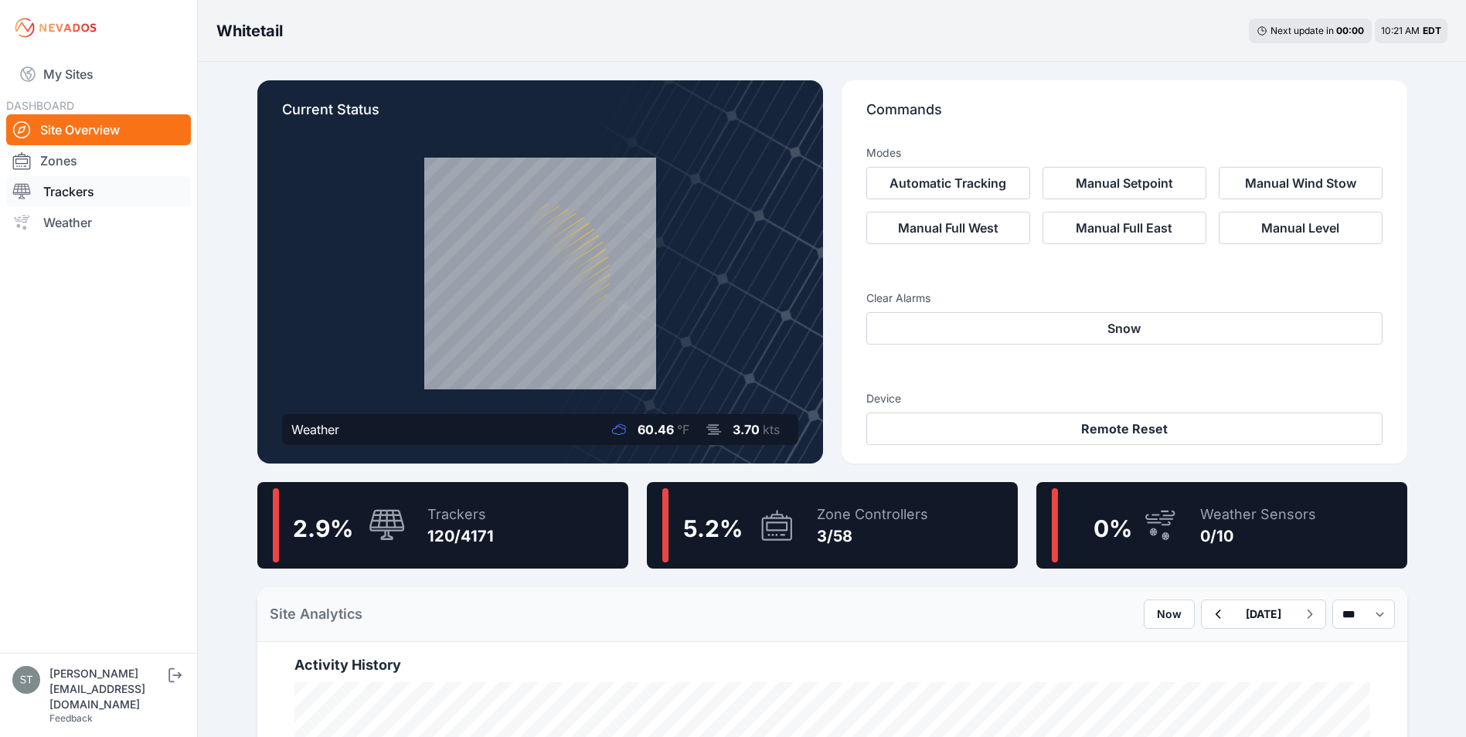
click at [63, 194] on link "Trackers" at bounding box center [98, 191] width 185 height 31
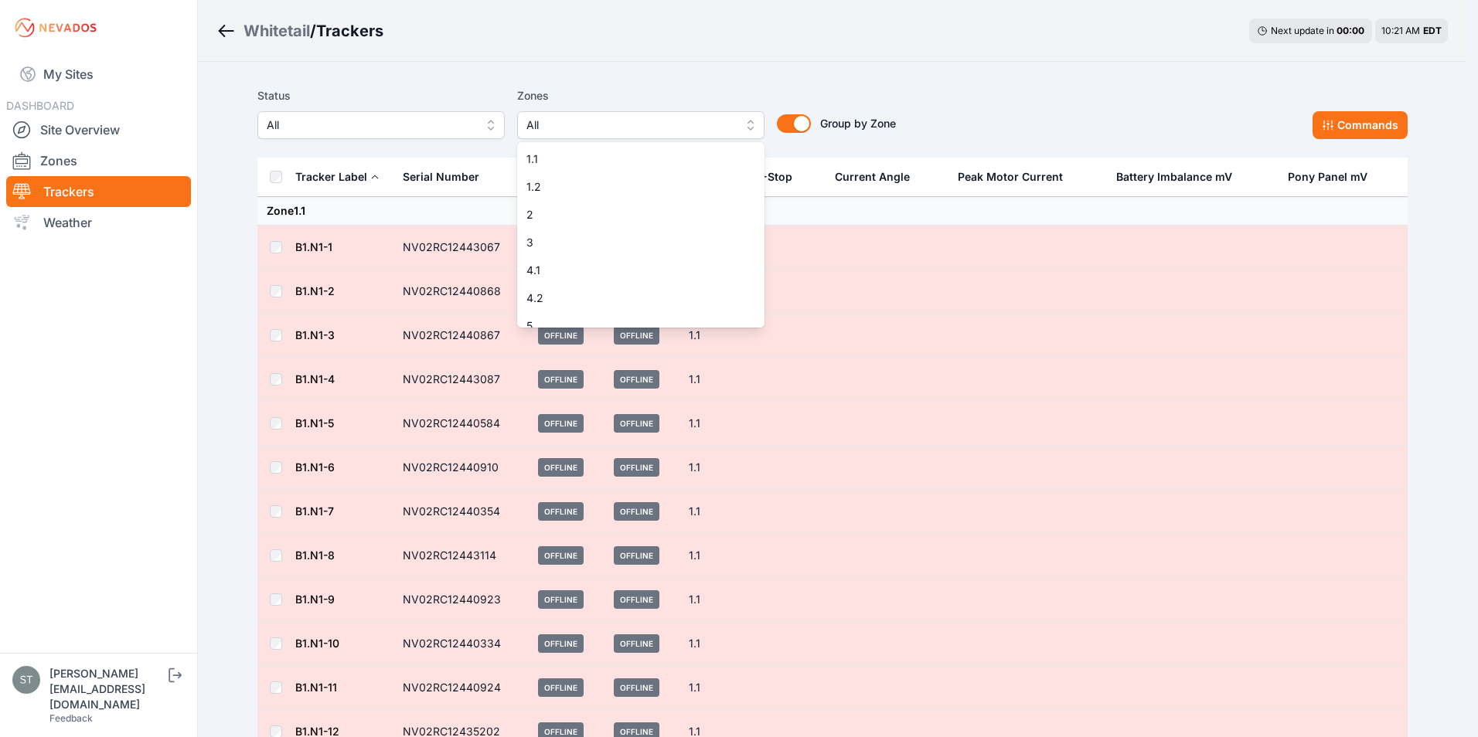
click at [580, 116] on span "All" at bounding box center [629, 125] width 207 height 19
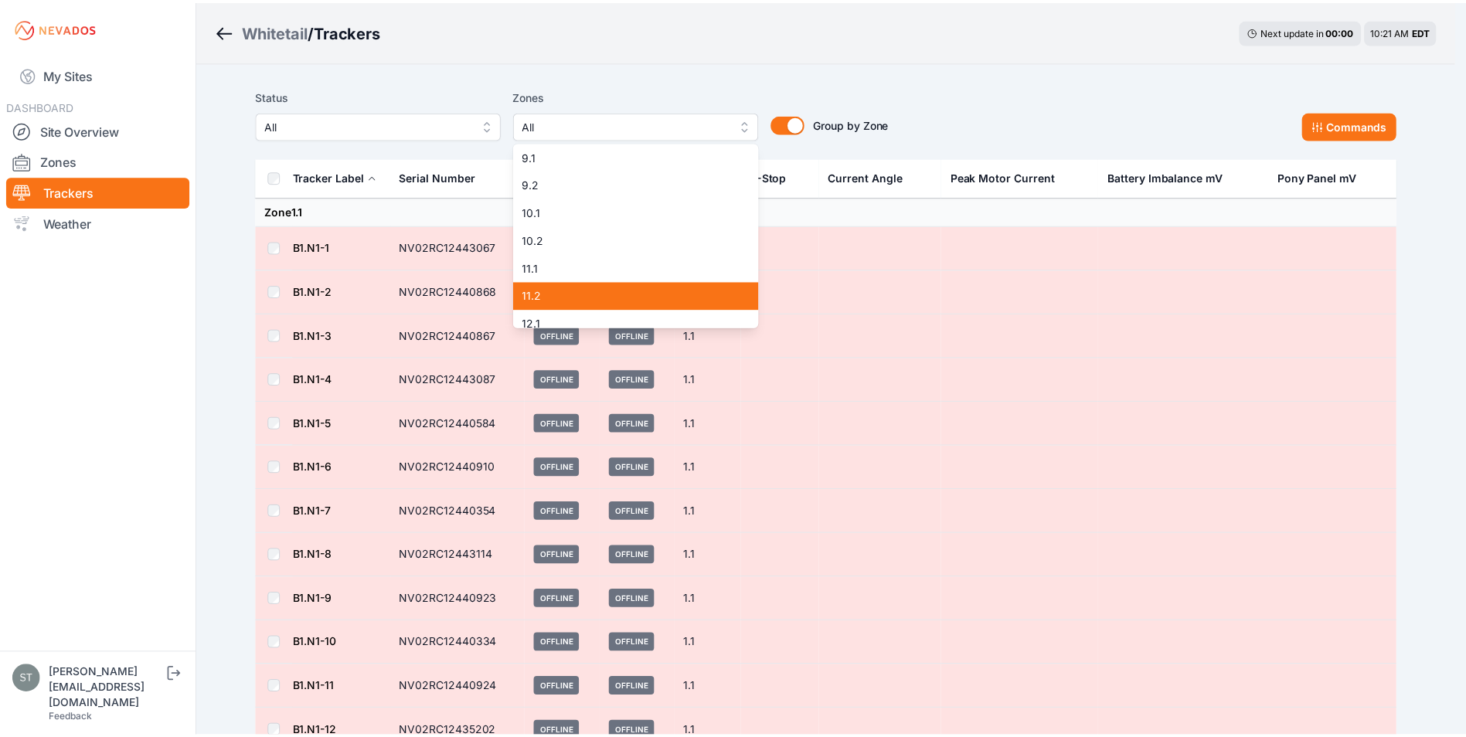
scroll to position [155, 0]
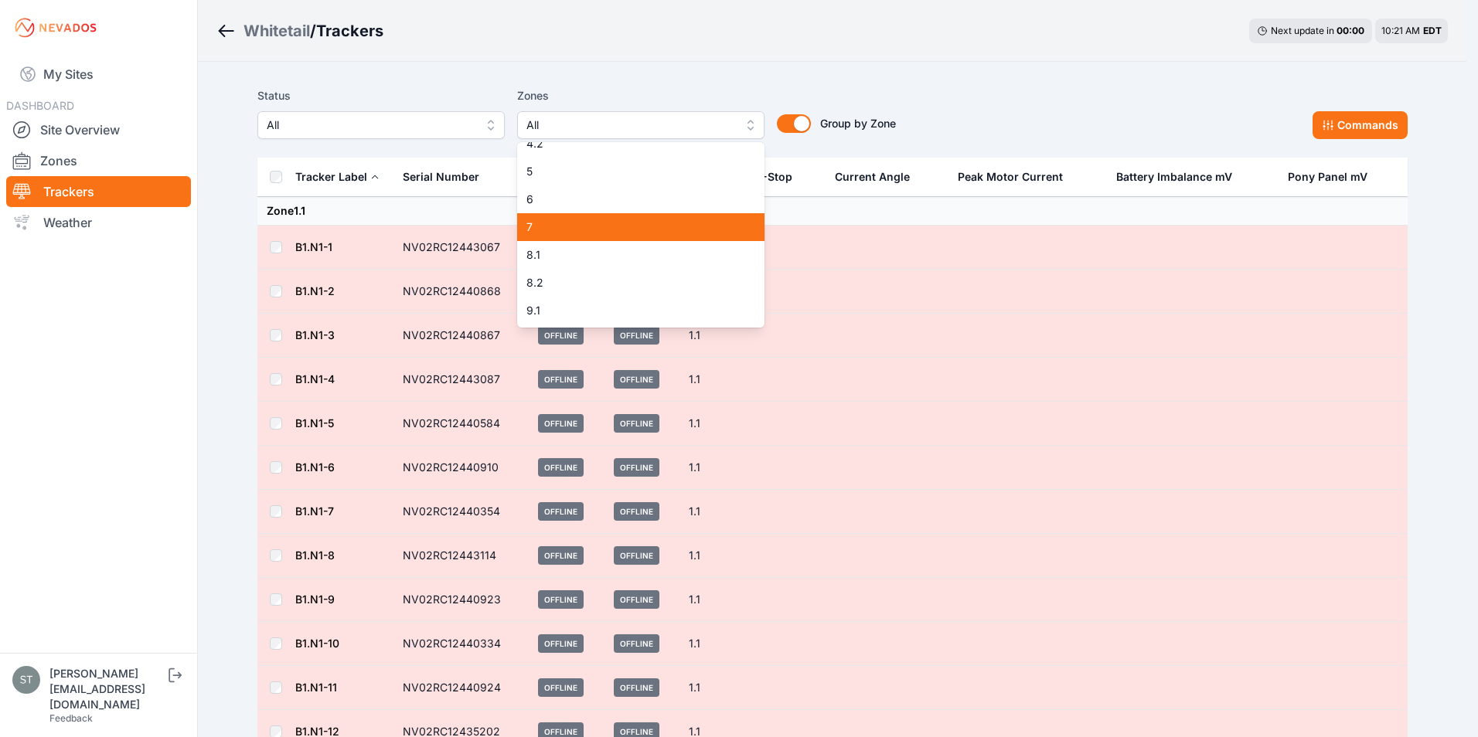
click at [563, 226] on span "7" at bounding box center [631, 226] width 210 height 15
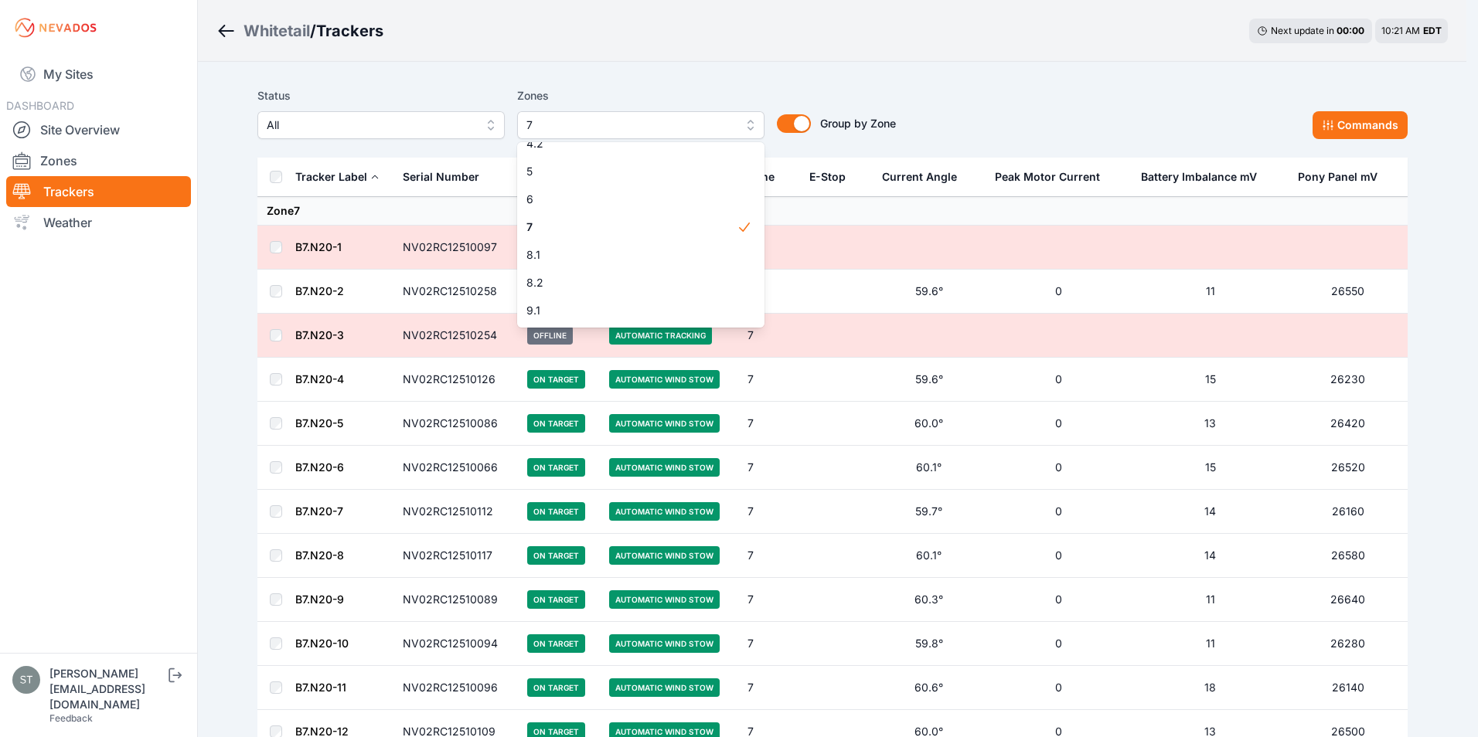
click at [1016, 83] on div "Status All Zones 7 1.1 1.2 2 3 4.1 4.2 5 6 7 8.1 8.2 9.1 9.2 10.1 10.2 11.1 11.…" at bounding box center [832, 118] width 1150 height 77
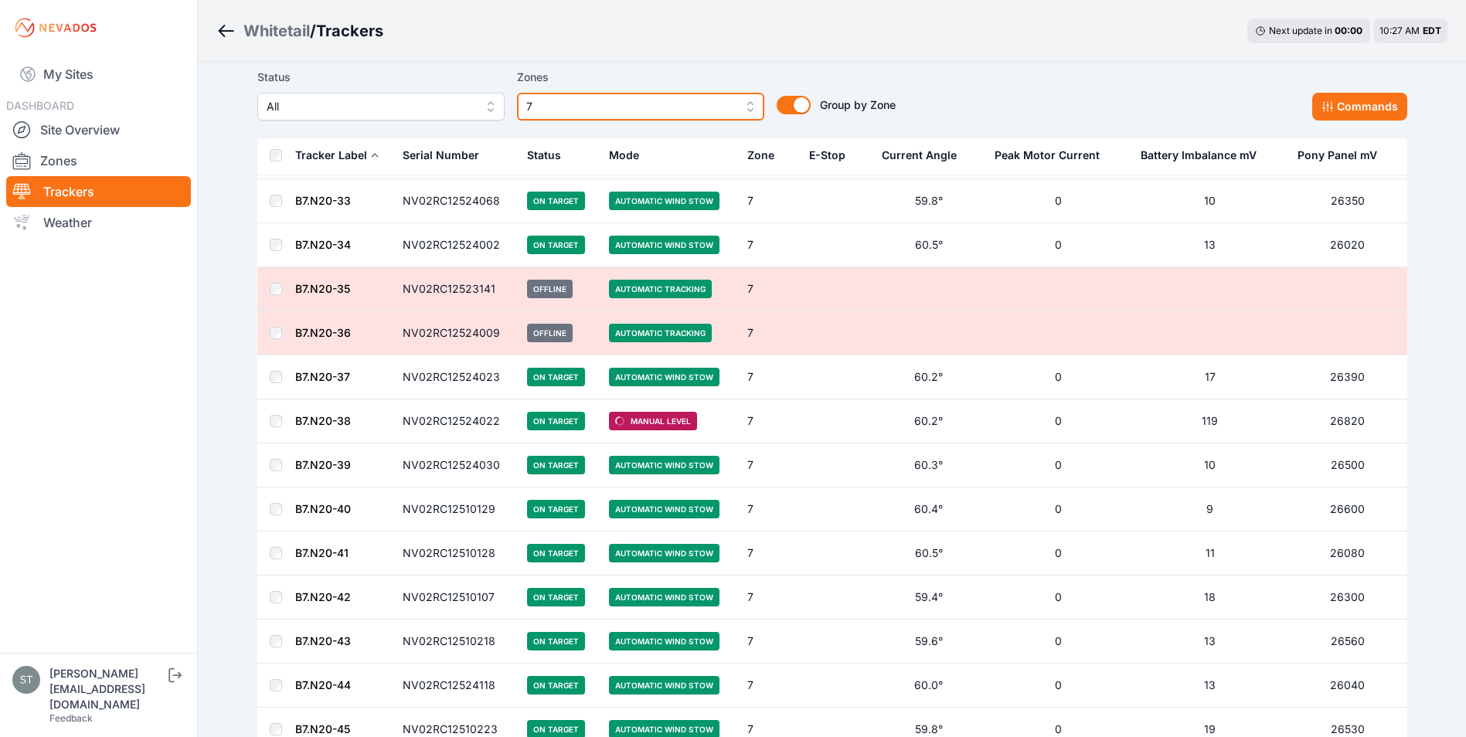
scroll to position [1468, 0]
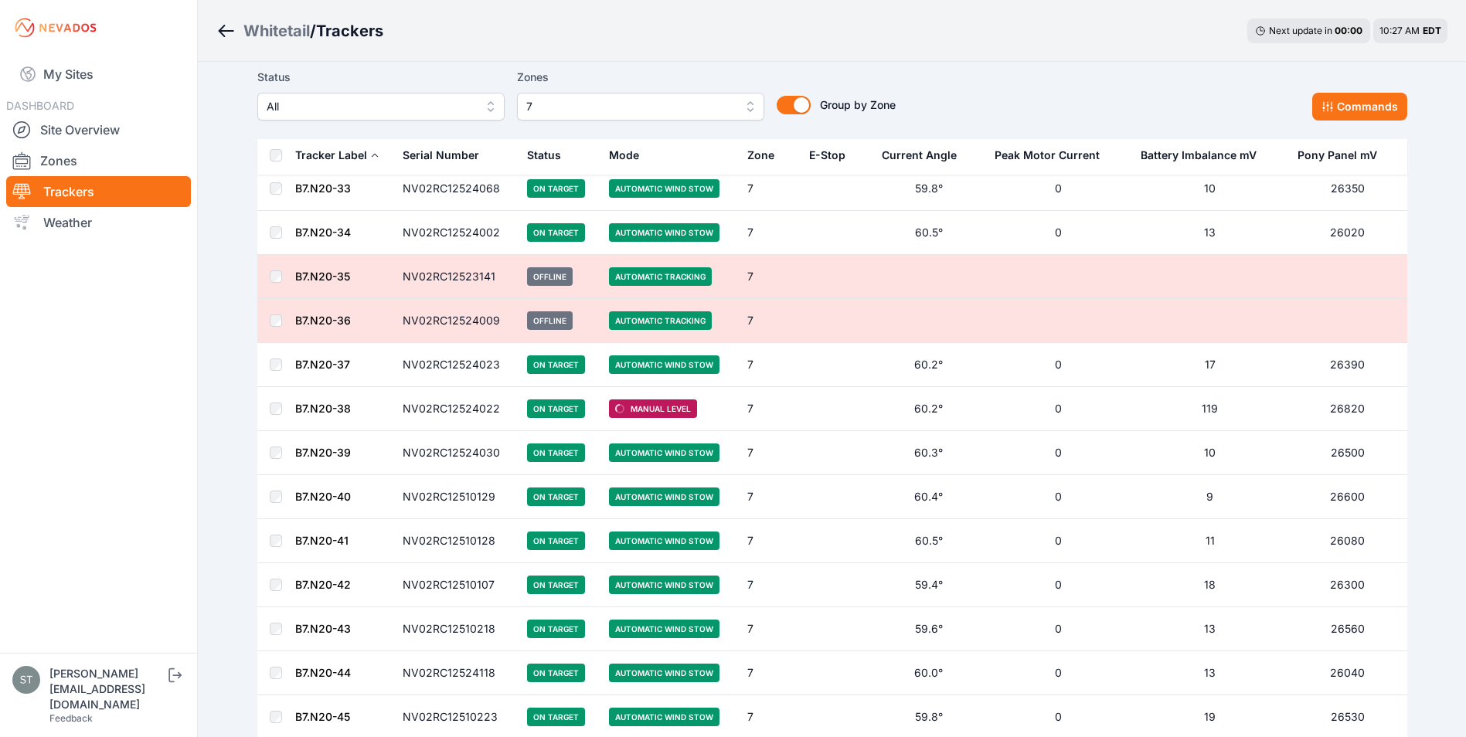
click at [331, 403] on link "B7.N20-38" at bounding box center [323, 408] width 56 height 13
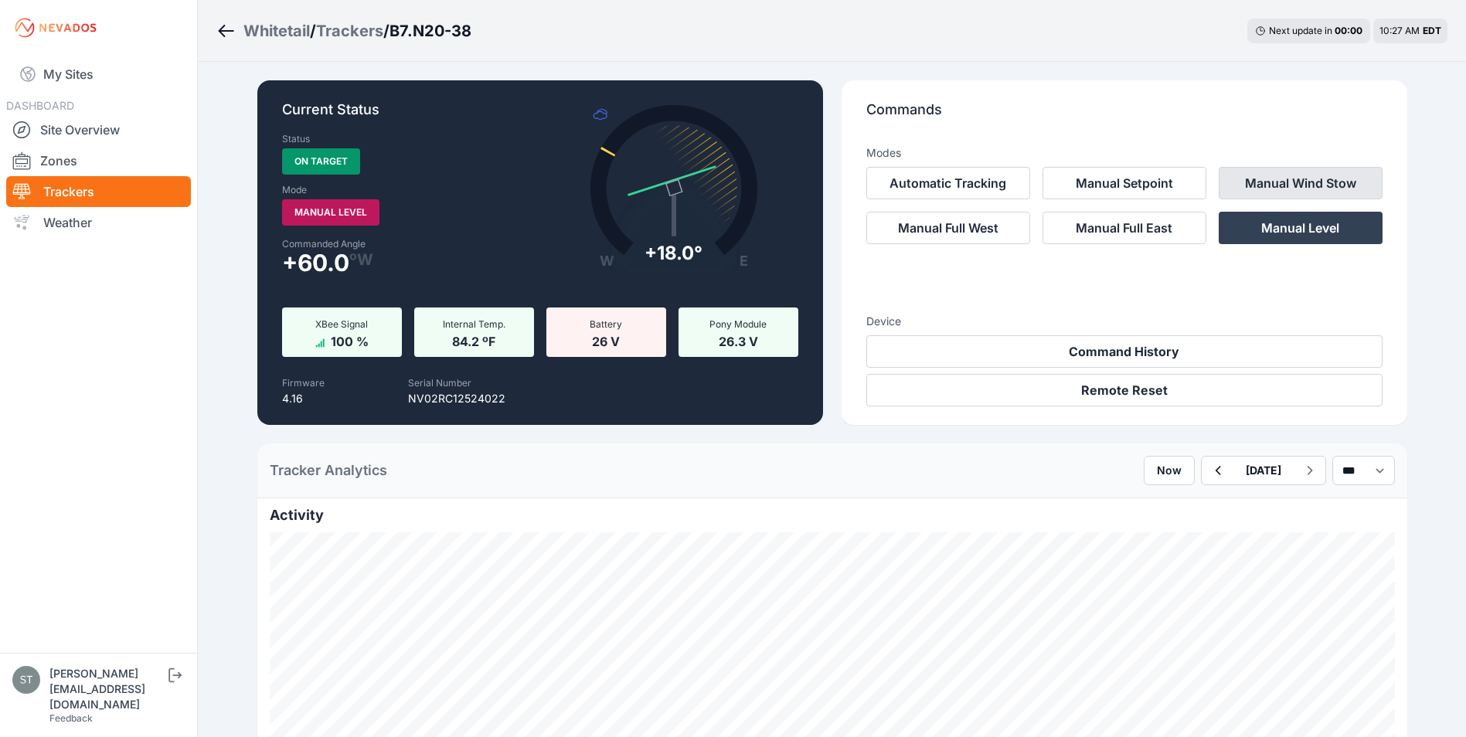
click at [1260, 187] on button "Manual Wind Stow" at bounding box center [1301, 183] width 164 height 32
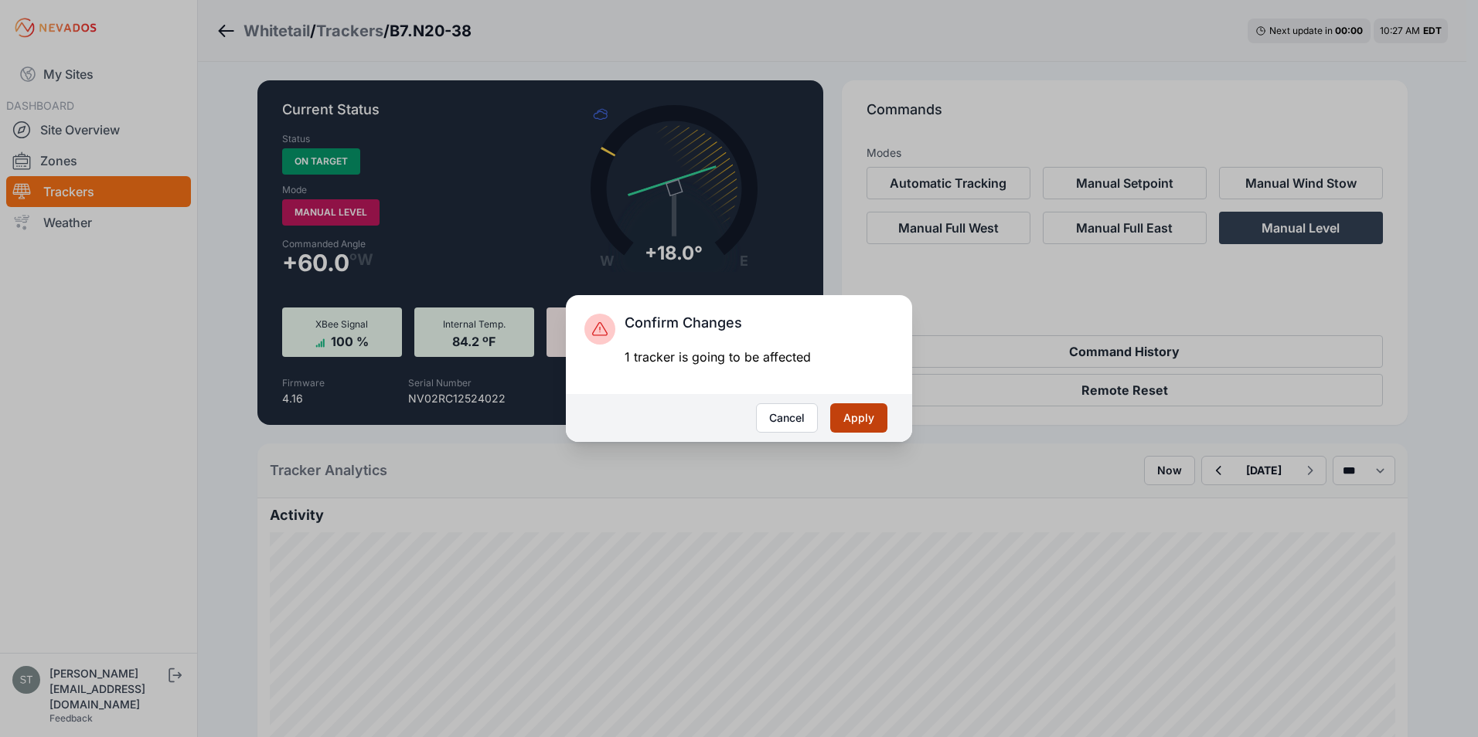
click at [860, 424] on button "Apply" at bounding box center [858, 417] width 57 height 29
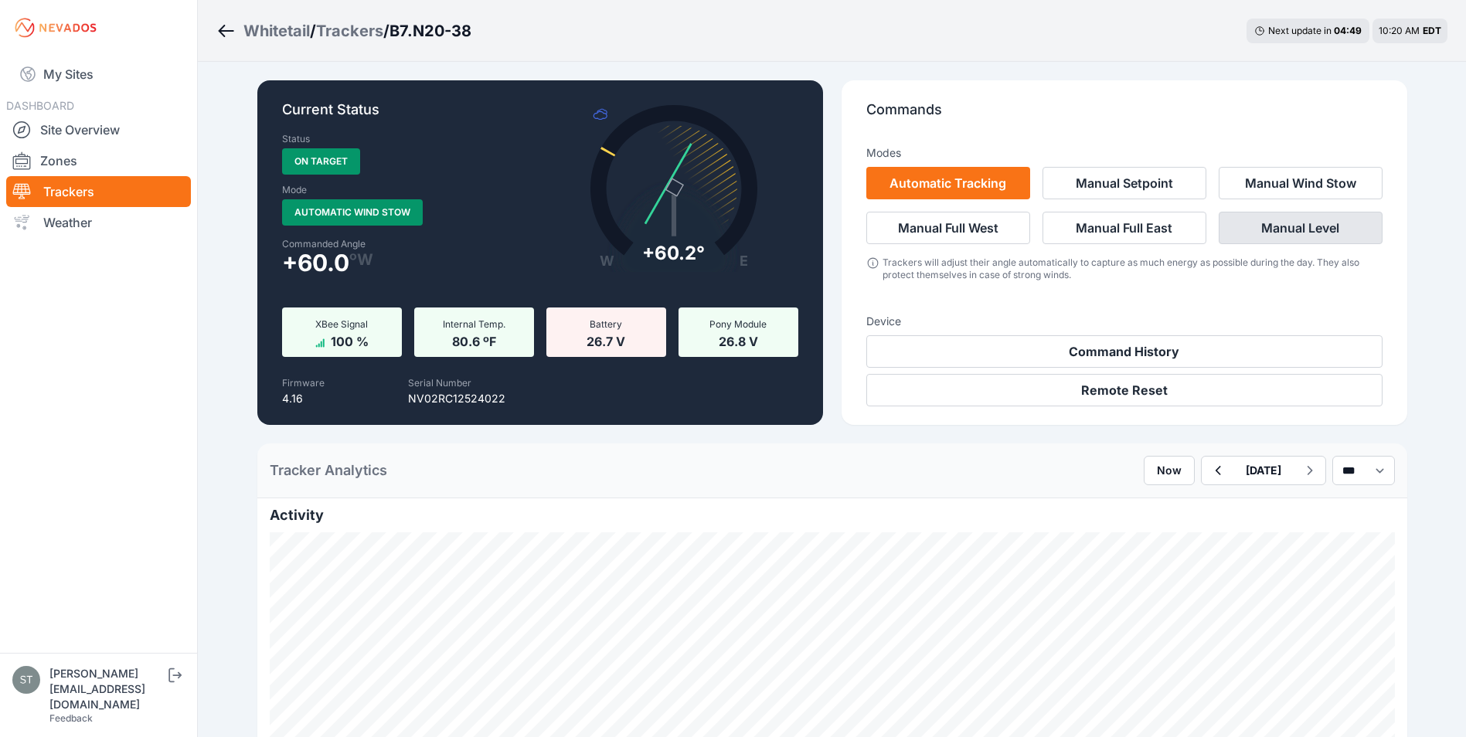
click at [1269, 229] on button "Manual Level" at bounding box center [1301, 228] width 164 height 32
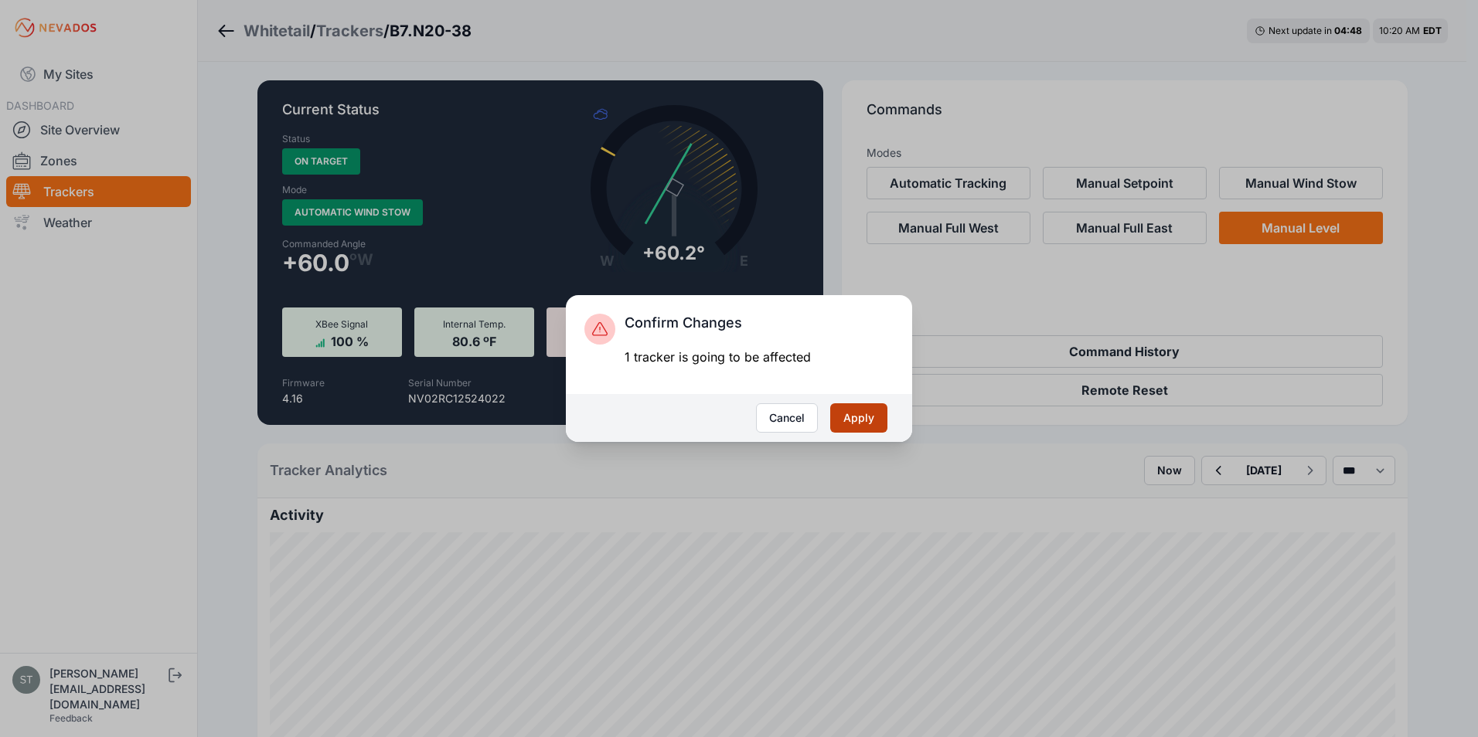
click at [845, 424] on button "Apply" at bounding box center [858, 417] width 57 height 29
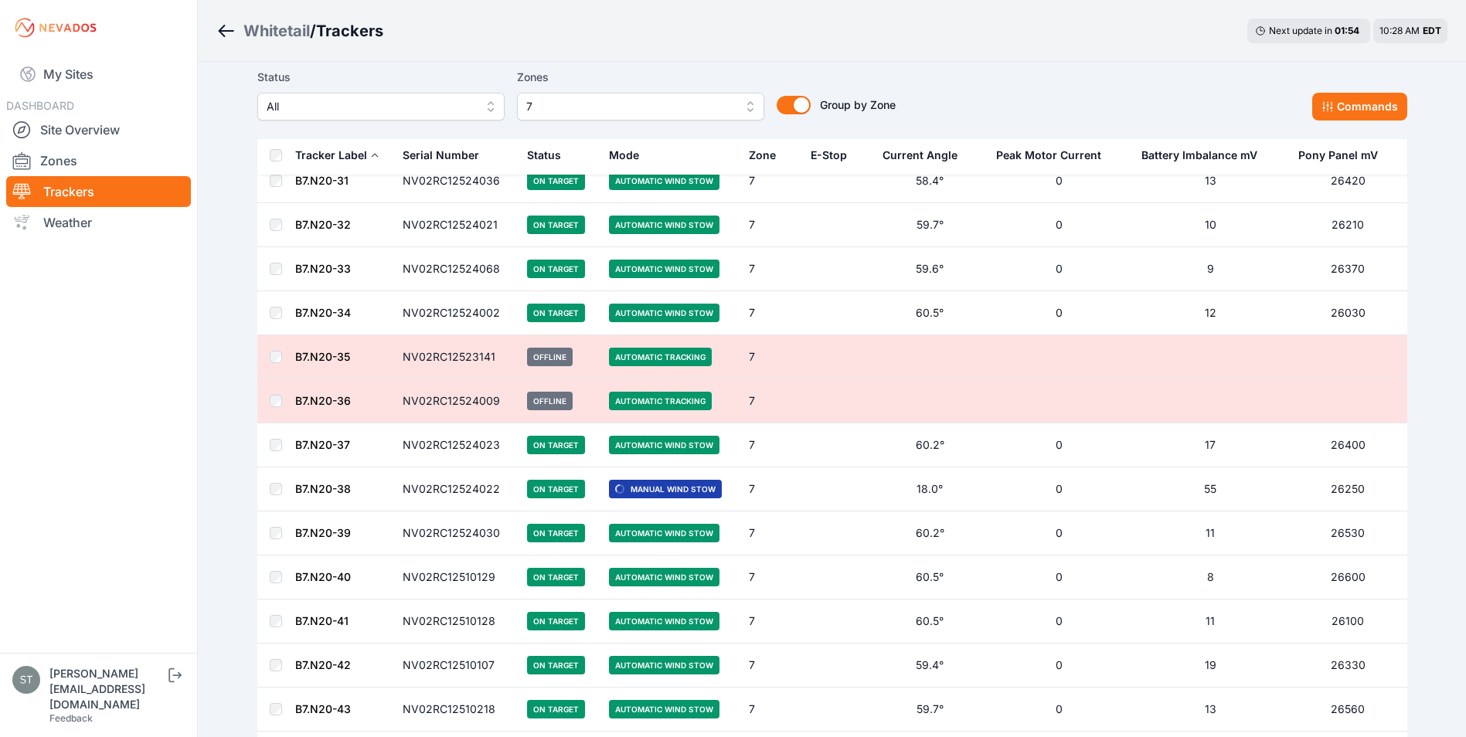
scroll to position [1391, 0]
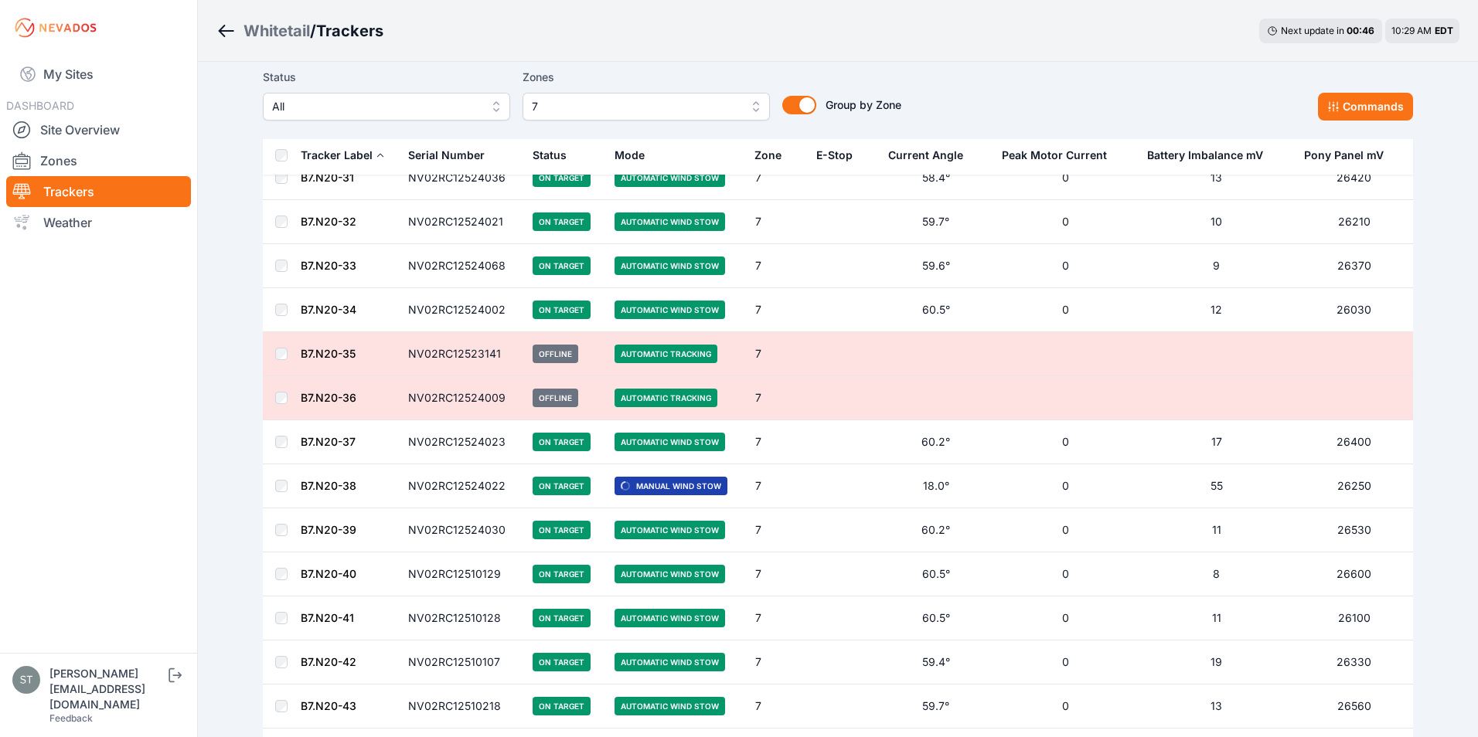
click at [356, 107] on span "All" at bounding box center [375, 106] width 207 height 19
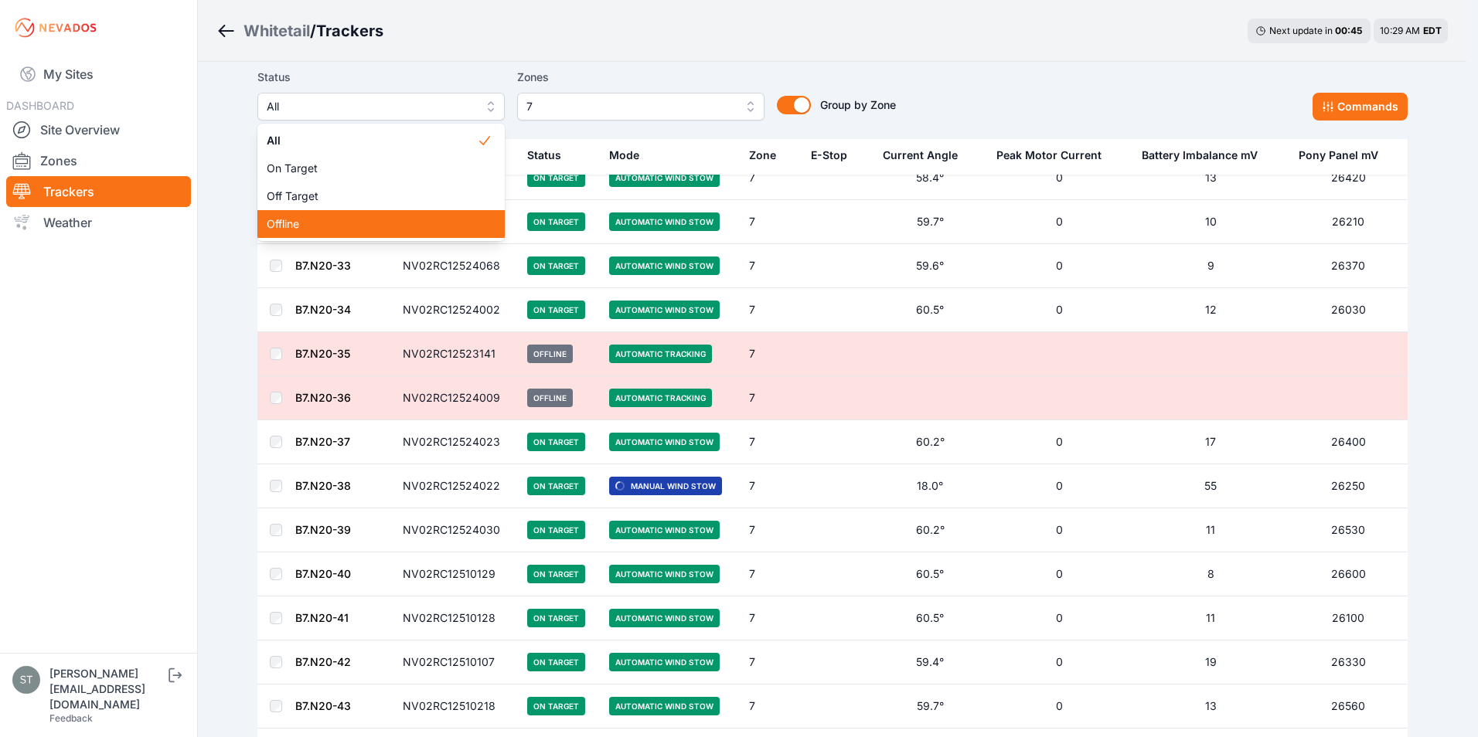
click at [298, 222] on span "Offline" at bounding box center [372, 223] width 210 height 15
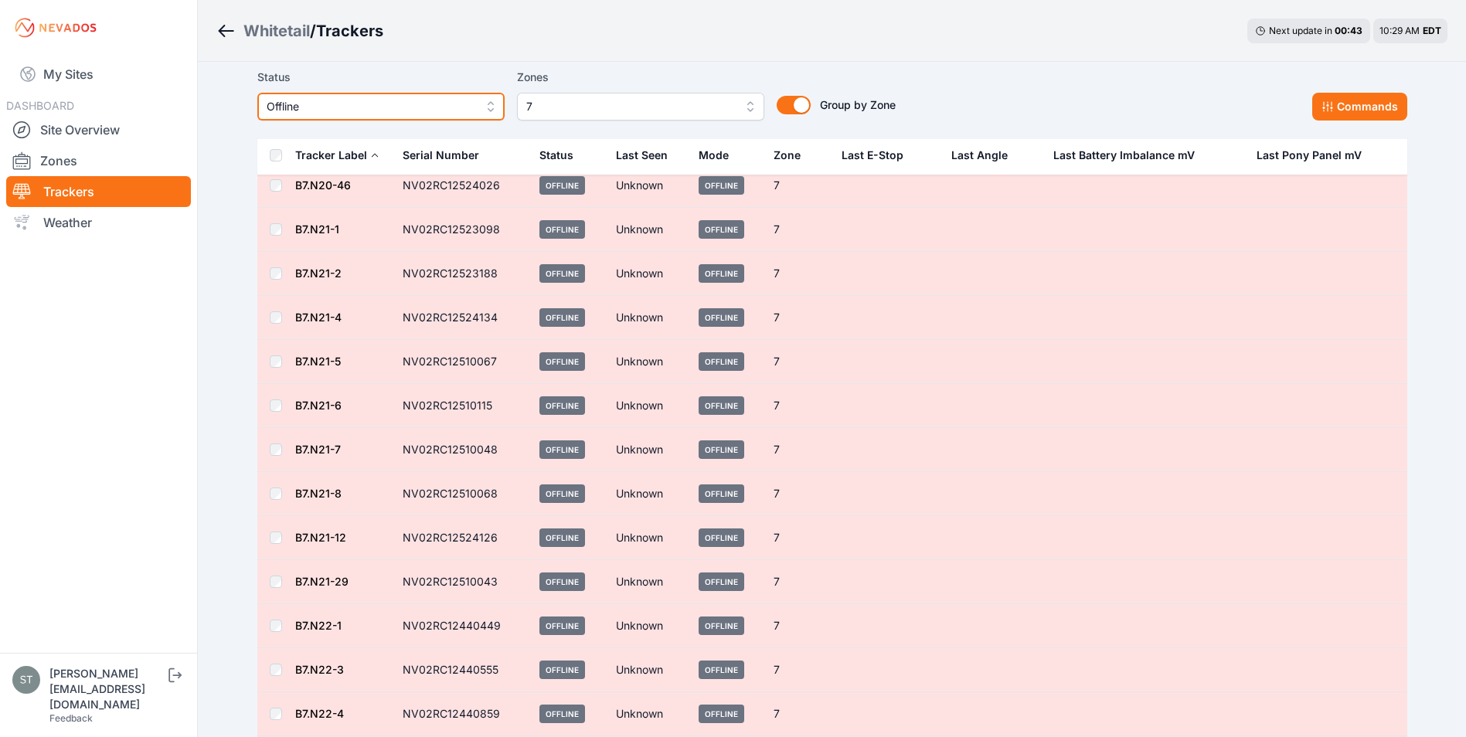
scroll to position [237, 0]
click at [1343, 107] on button "Commands" at bounding box center [1359, 107] width 95 height 28
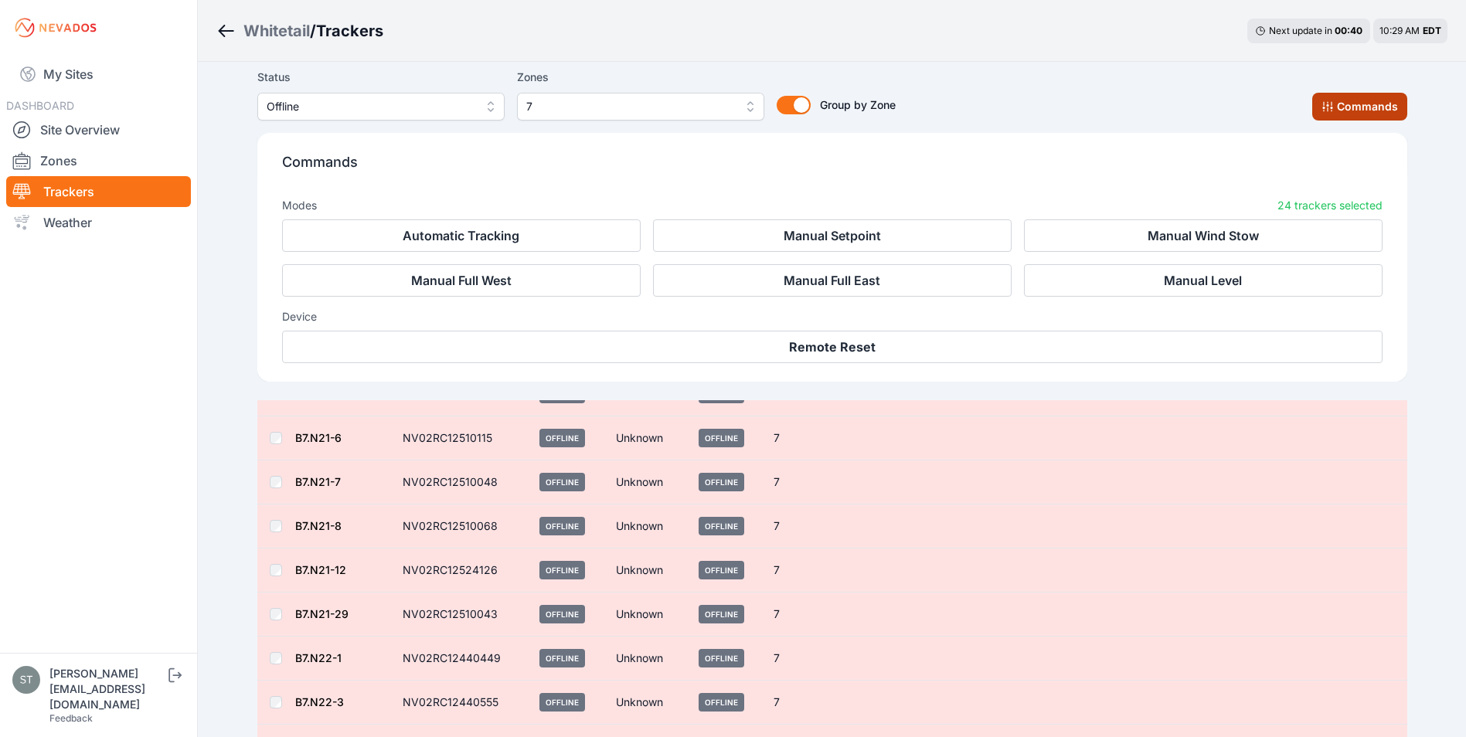
scroll to position [498, 0]
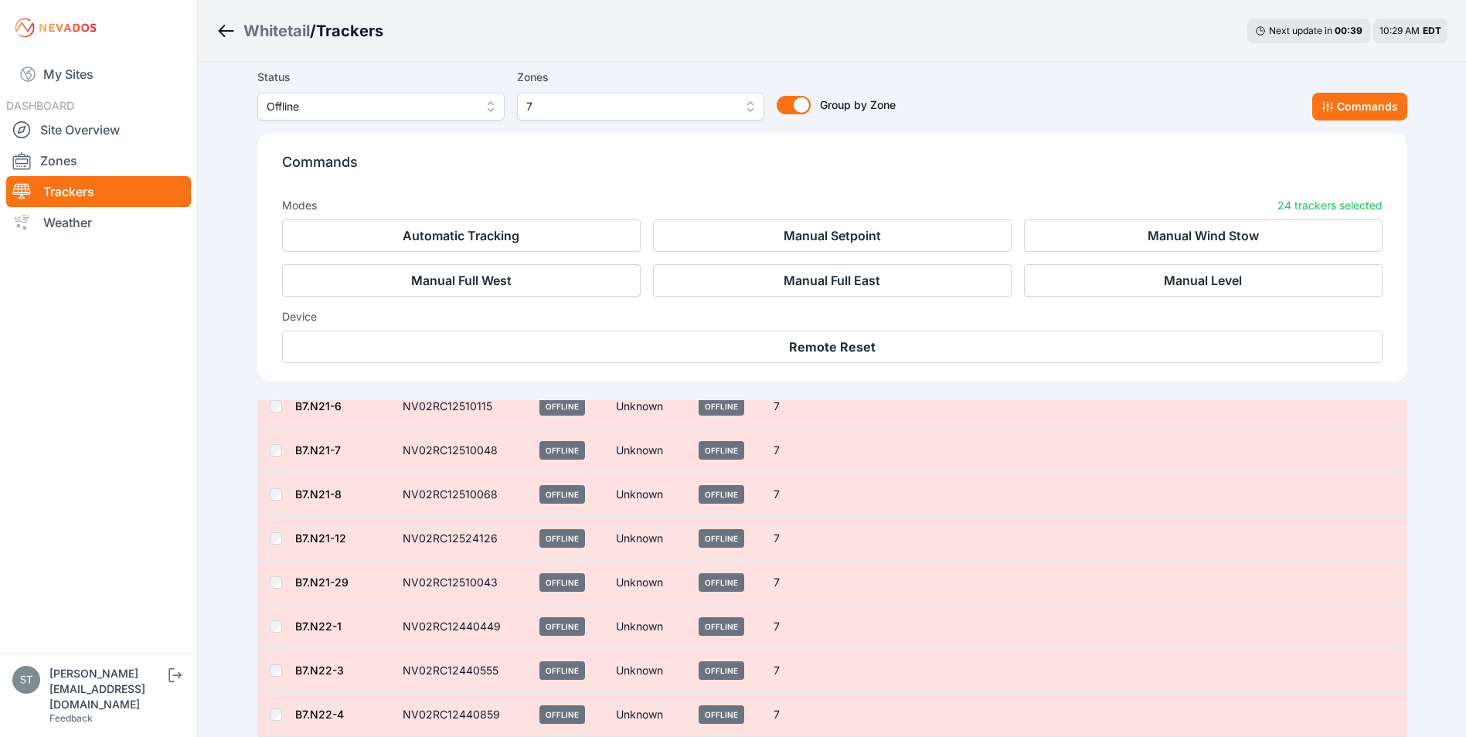
click at [1184, 97] on div "Status Offline Zones 7 Group by Zone Group by Zone Commands" at bounding box center [832, 94] width 1150 height 53
click at [1220, 91] on div "Status Offline Zones 7 Group by Zone Group by Zone Commands" at bounding box center [832, 94] width 1150 height 53
click at [1404, 107] on button "Commands" at bounding box center [1359, 107] width 95 height 28
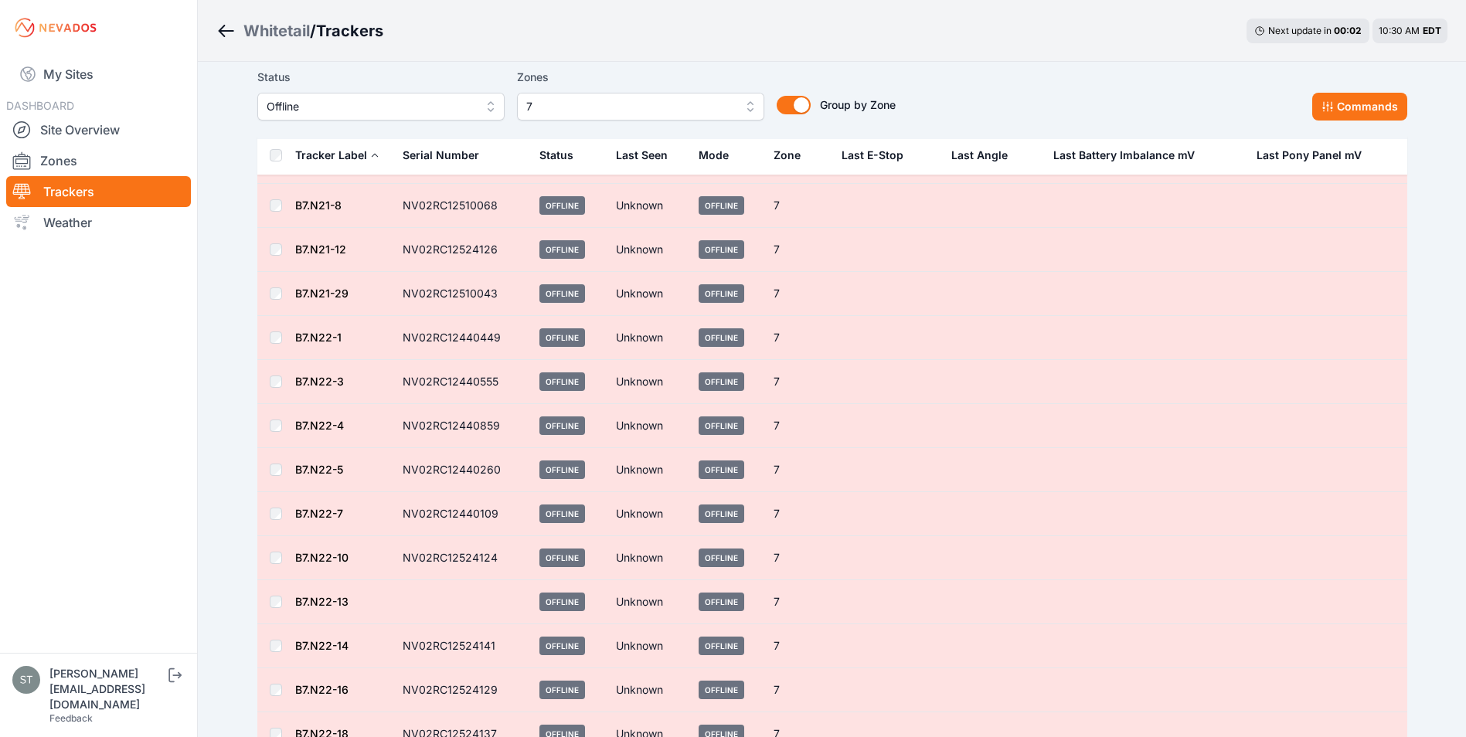
scroll to position [701, 0]
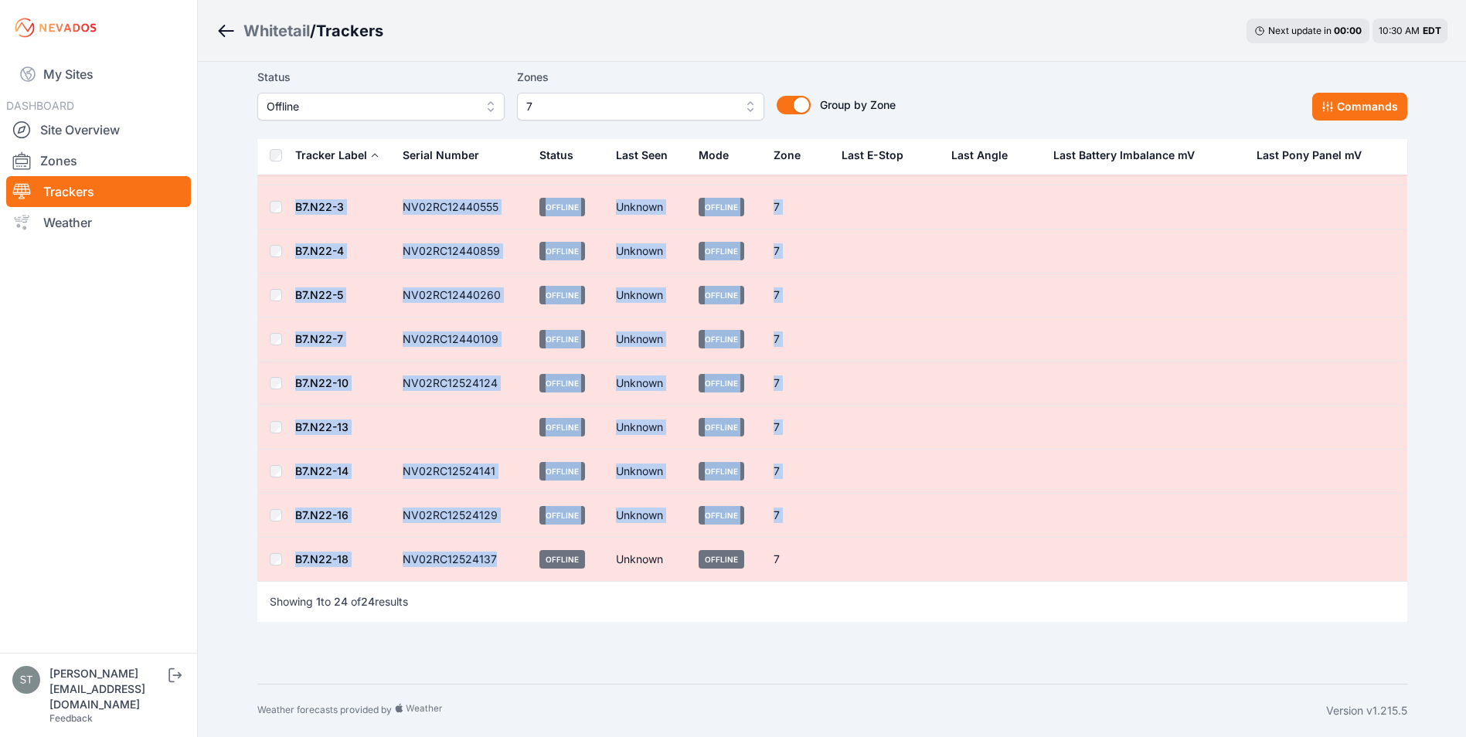
drag, startPoint x: 260, startPoint y: 209, endPoint x: 515, endPoint y: 563, distance: 436.7
click at [515, 563] on tbody "Zone 7 B7.N20-1 NV02RC12510097 Offline Unknown Offline 7 B7.N20-3 NV02RC1251025…" at bounding box center [832, 39] width 1150 height 1086
drag, startPoint x: 515, startPoint y: 563, endPoint x: 477, endPoint y: 470, distance: 101.2
copy tbody "Zone 7 B7.N20-1 NV02RC12510097 Offline Unknown Offline 7 B7.N20-3 NV02RC1251025…"
click at [849, 460] on td at bounding box center [886, 472] width 109 height 44
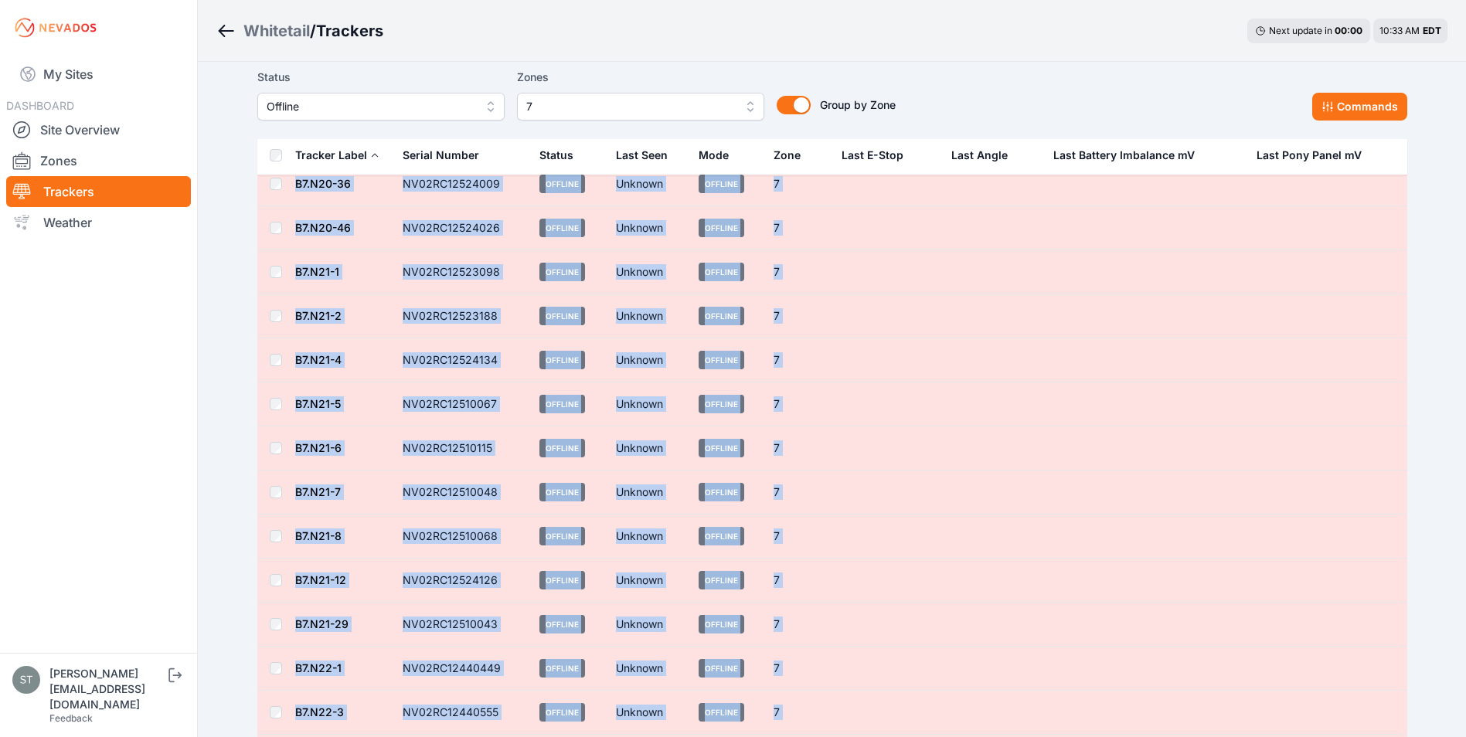
scroll to position [160, 0]
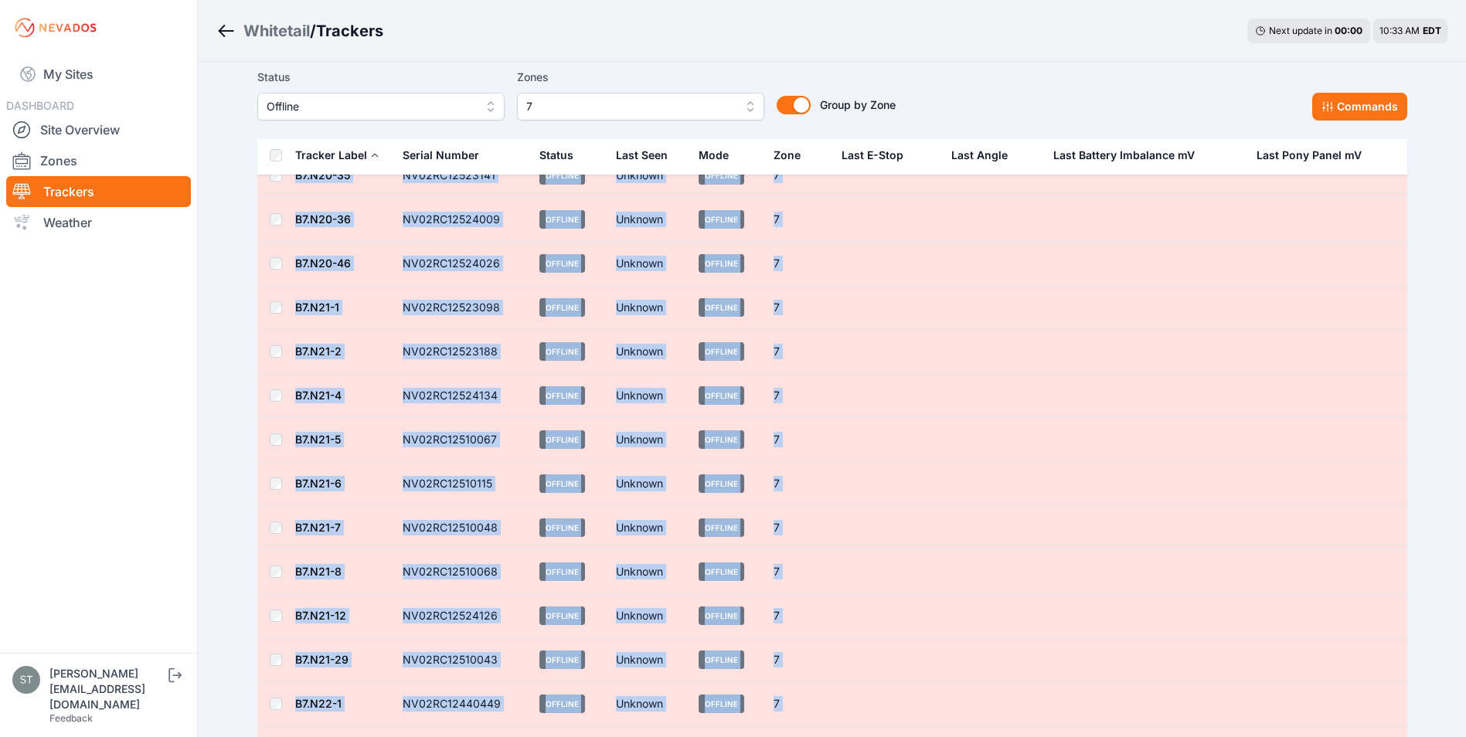
click at [931, 408] on td at bounding box center [886, 396] width 109 height 44
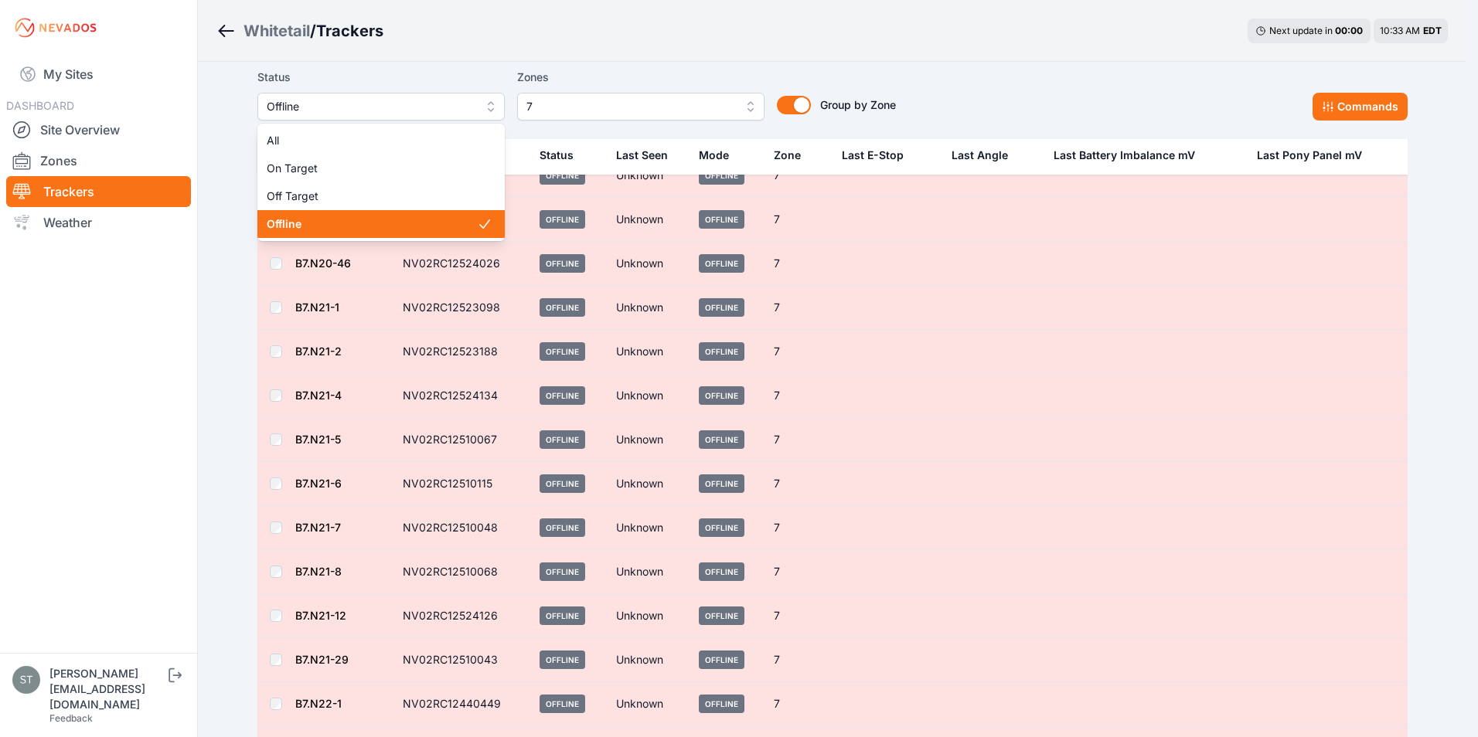
click at [324, 108] on span "Offline" at bounding box center [370, 106] width 207 height 19
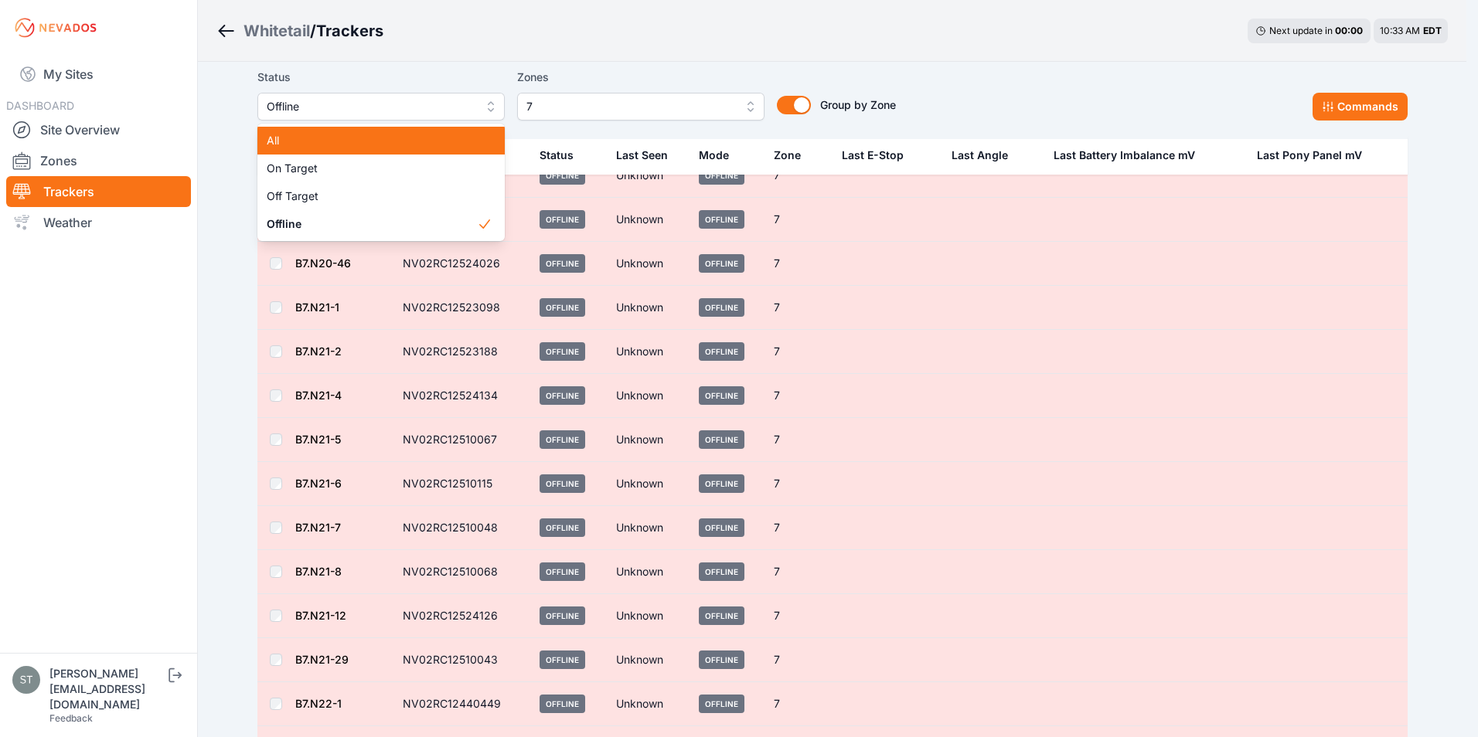
click at [313, 141] on span "All" at bounding box center [372, 140] width 210 height 15
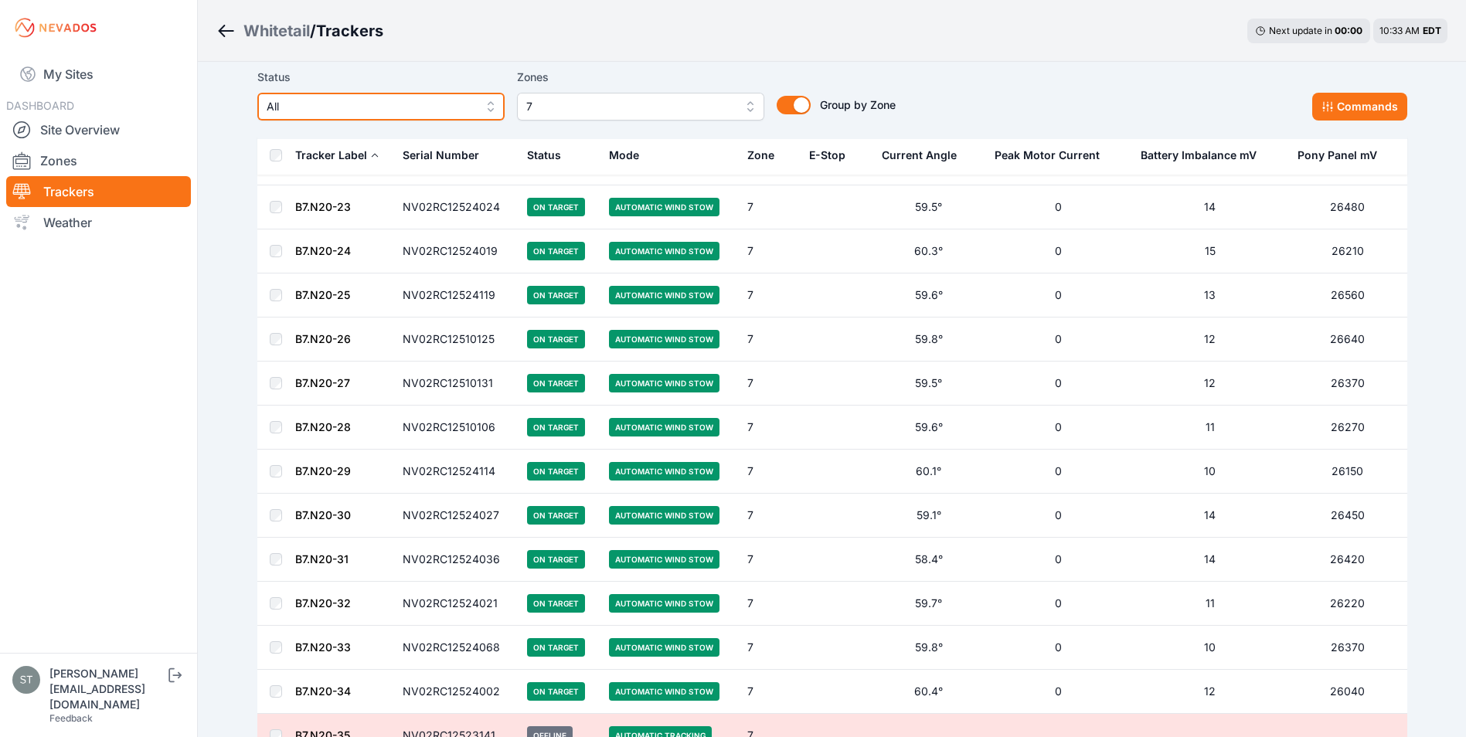
scroll to position [1237, 0]
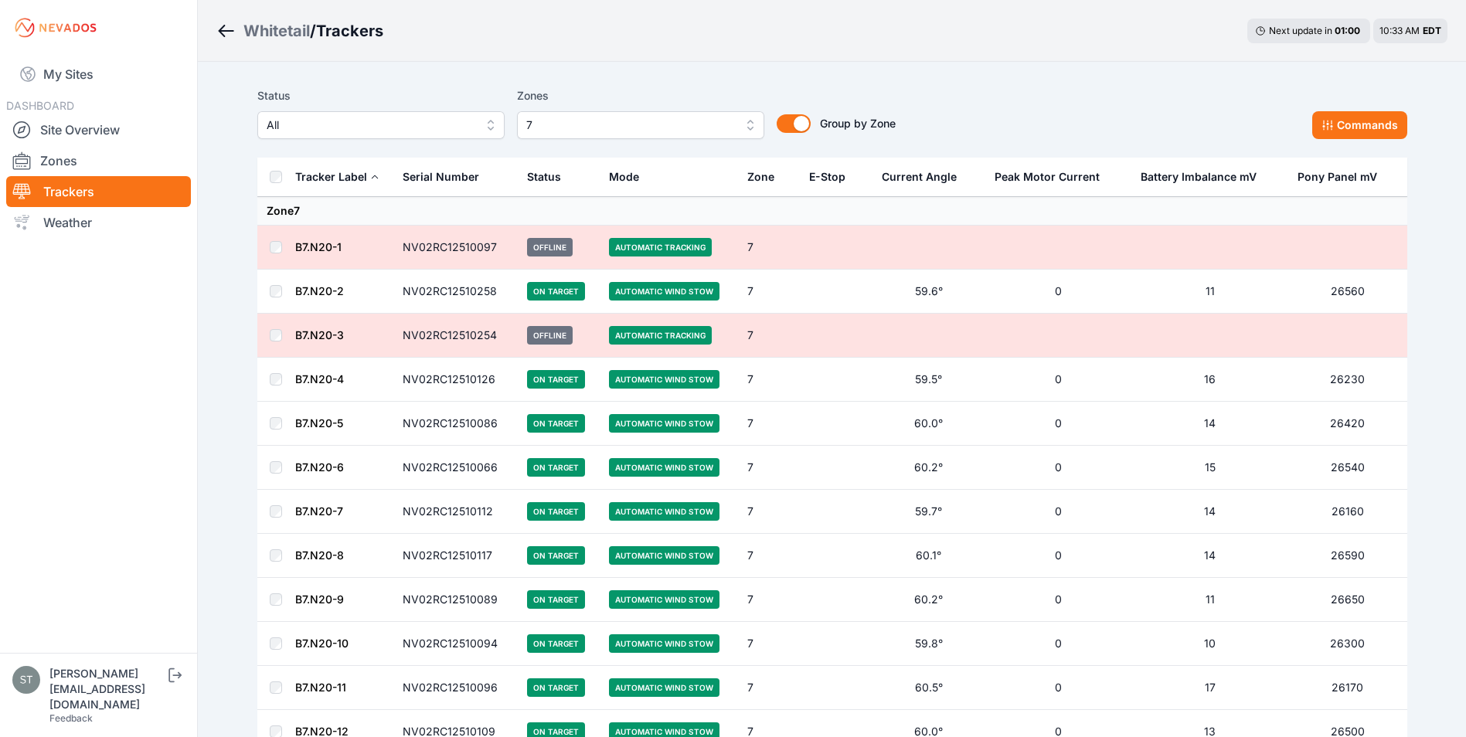
scroll to position [1237, 0]
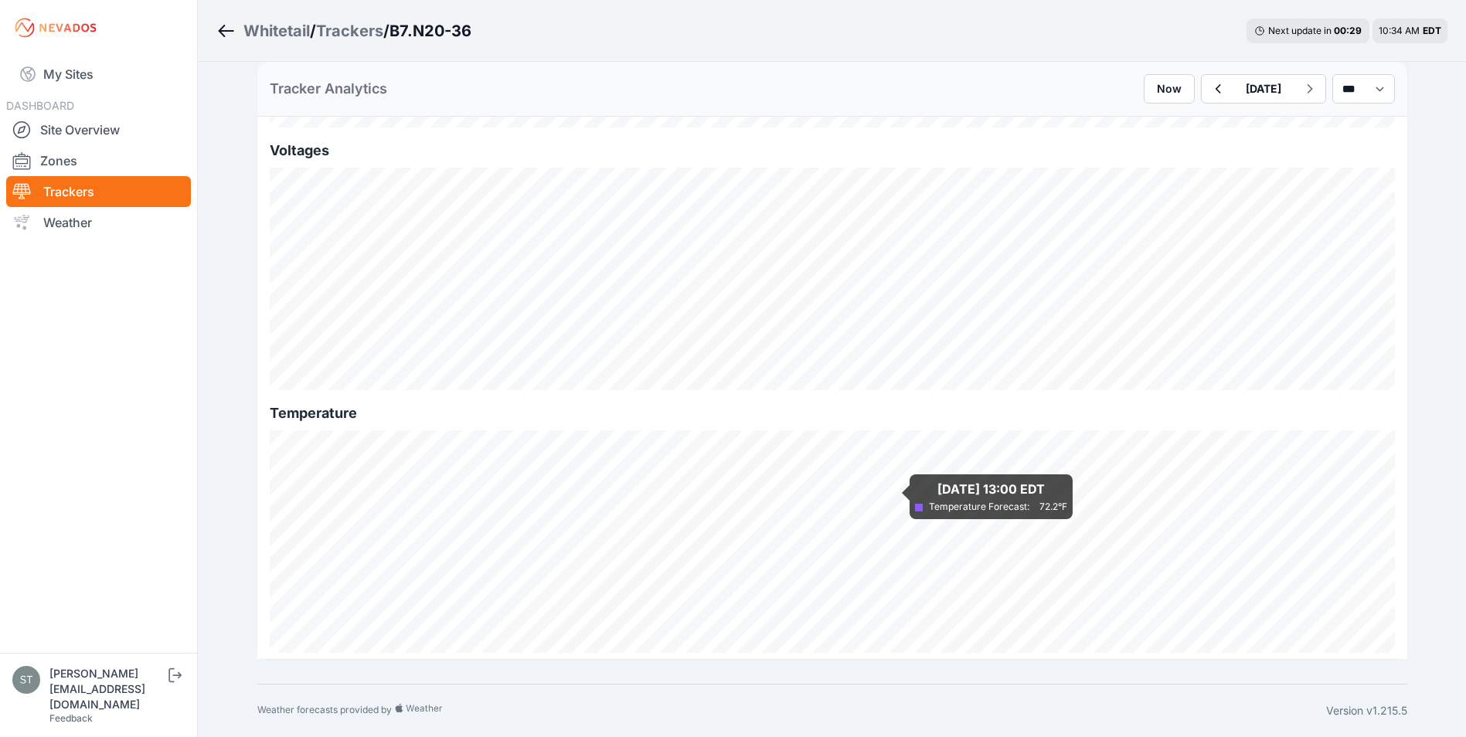
scroll to position [1144, 0]
